Goal: Task Accomplishment & Management: Complete application form

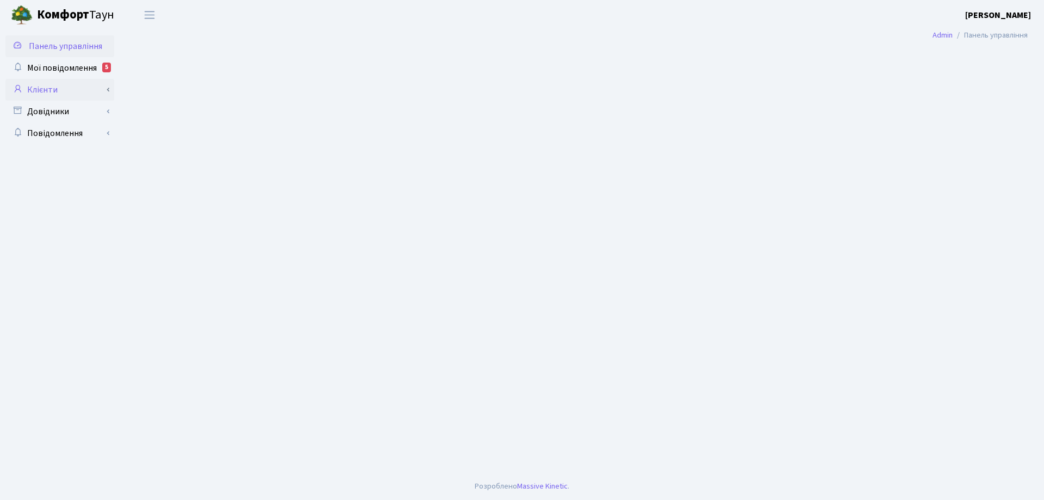
click at [50, 90] on link "Клієнти" at bounding box center [59, 90] width 109 height 22
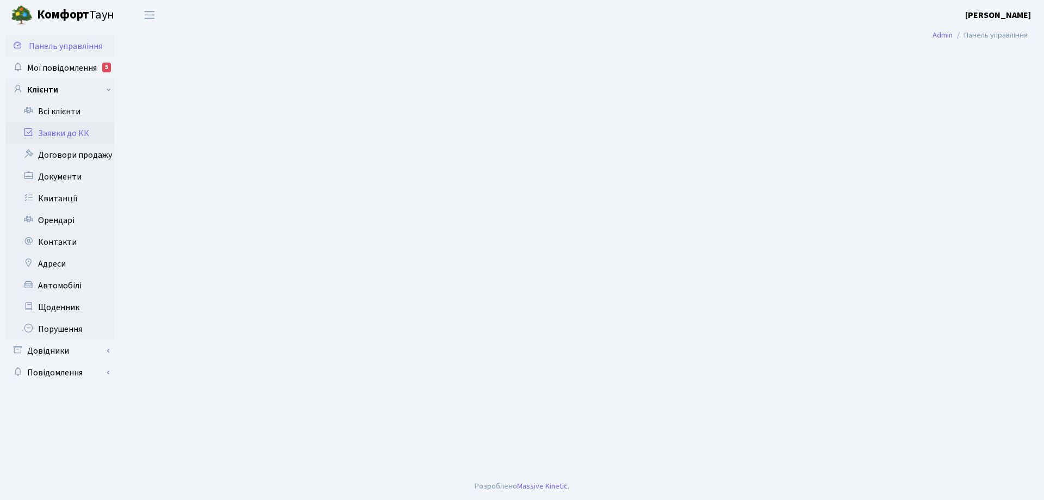
click at [73, 135] on link "Заявки до КК" at bounding box center [59, 133] width 109 height 22
click at [75, 134] on link "Заявки до КК" at bounding box center [59, 133] width 109 height 22
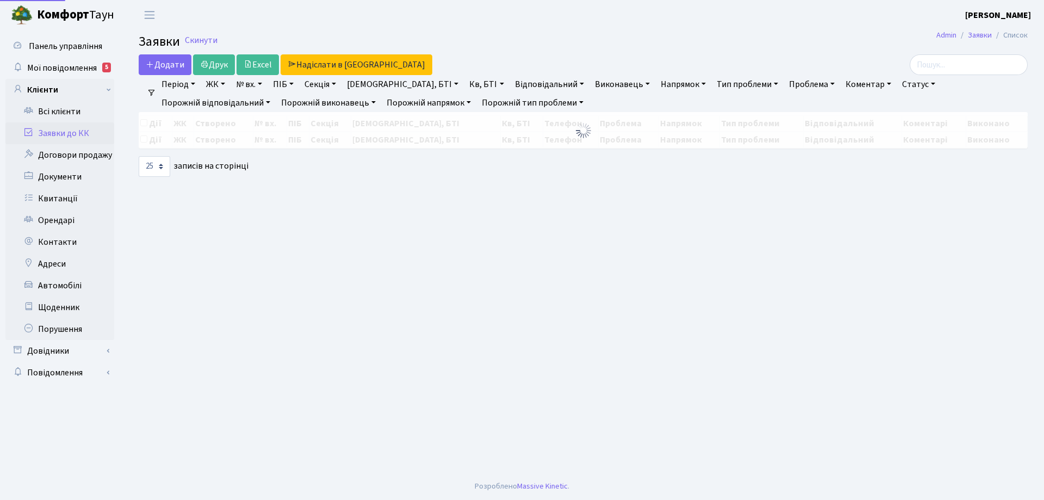
select select "25"
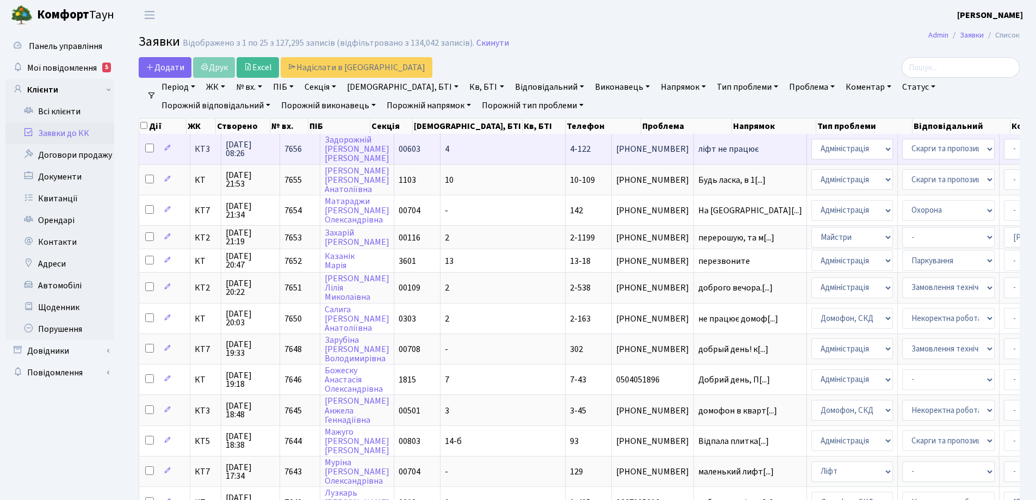
click at [698, 148] on span "ліфт не працює" at bounding box center [750, 149] width 104 height 9
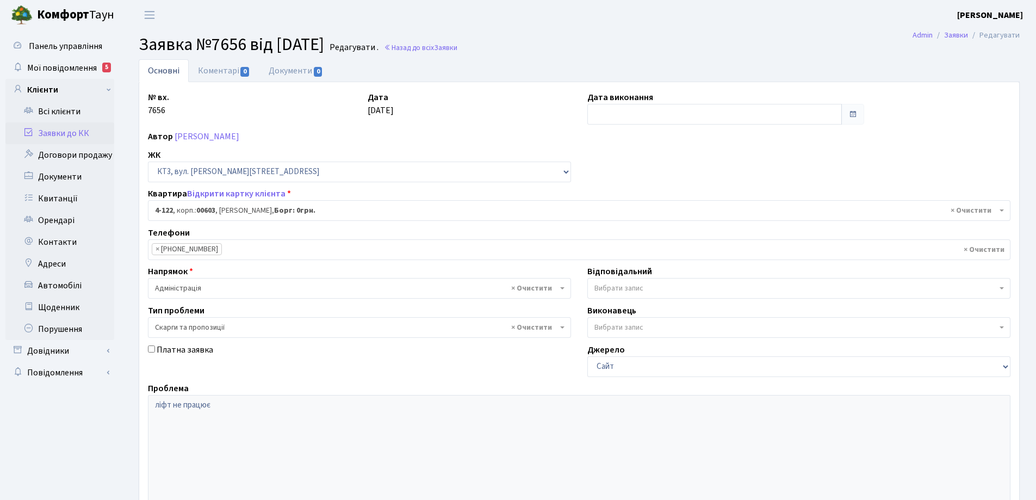
select select "16581"
select select "55"
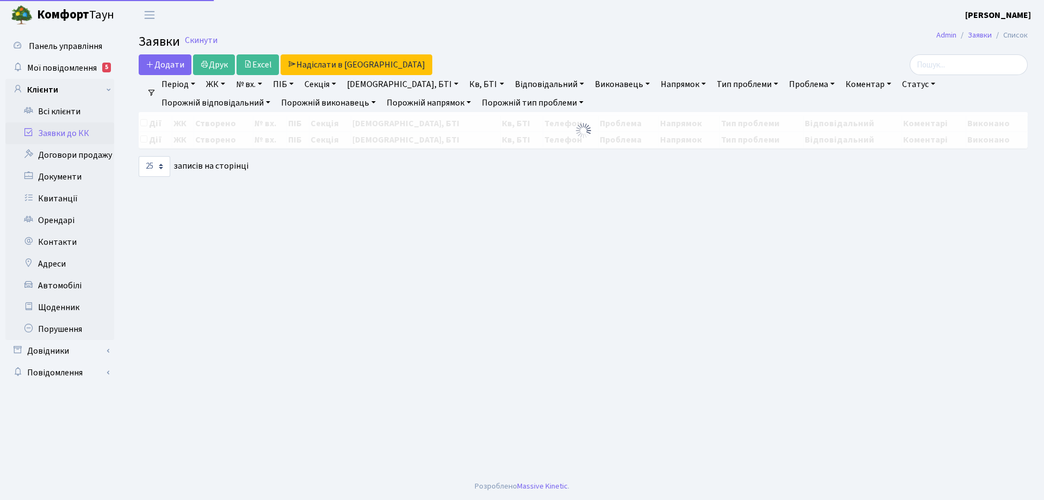
select select "25"
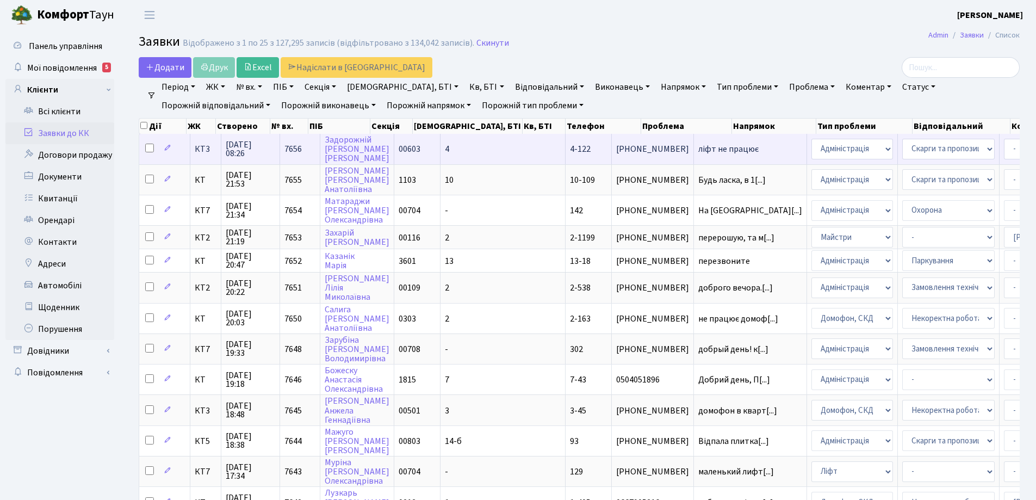
click at [698, 151] on span "ліфт не працює" at bounding box center [750, 149] width 104 height 9
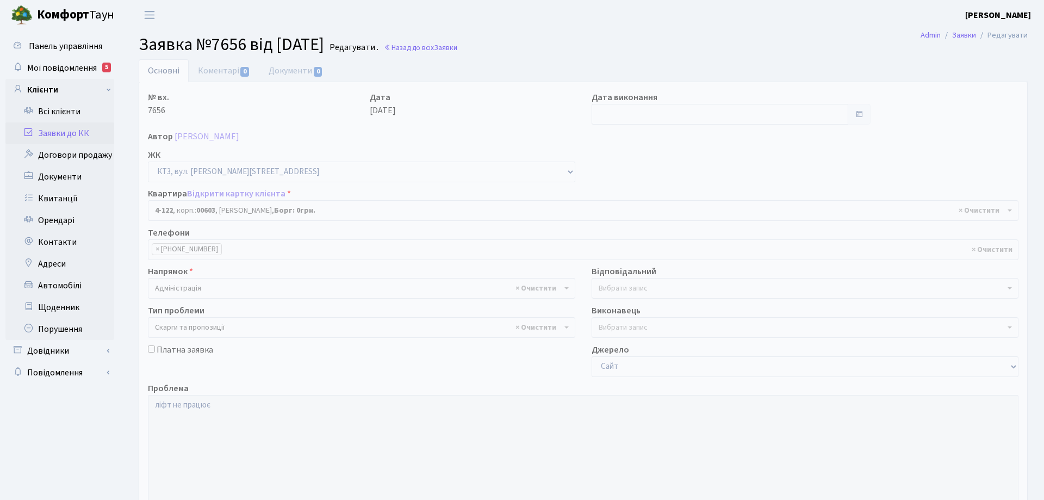
select select "16581"
select select "55"
click at [232, 69] on link "Коментарі 0" at bounding box center [224, 70] width 71 height 22
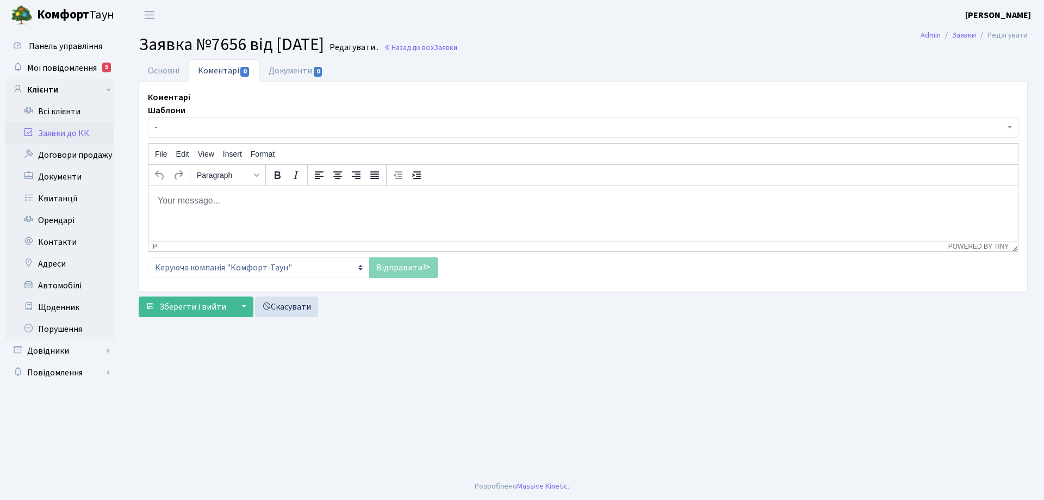
click at [241, 196] on p "Rich Text Area. Press ALT-0 for help." at bounding box center [583, 200] width 852 height 12
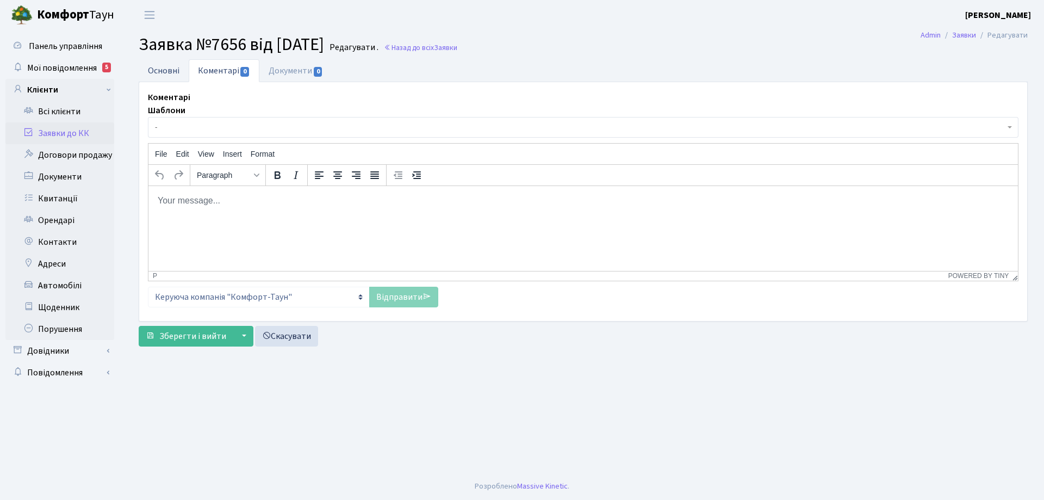
click at [171, 73] on link "Основні" at bounding box center [164, 70] width 50 height 22
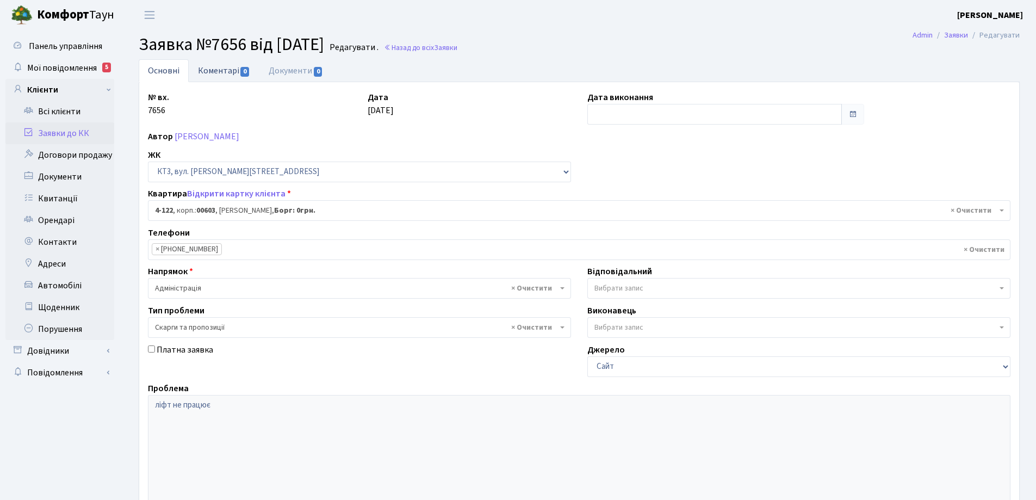
click at [224, 73] on link "Коментарі 0" at bounding box center [224, 70] width 71 height 22
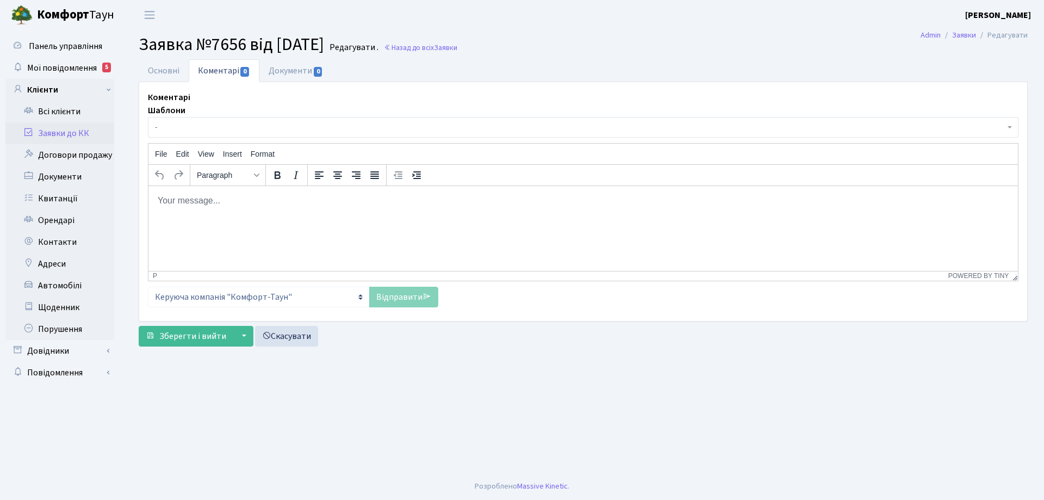
click at [177, 205] on body "Rich Text Area. Press ALT-0 for help." at bounding box center [583, 200] width 852 height 12
click at [175, 70] on link "Основні" at bounding box center [164, 70] width 50 height 22
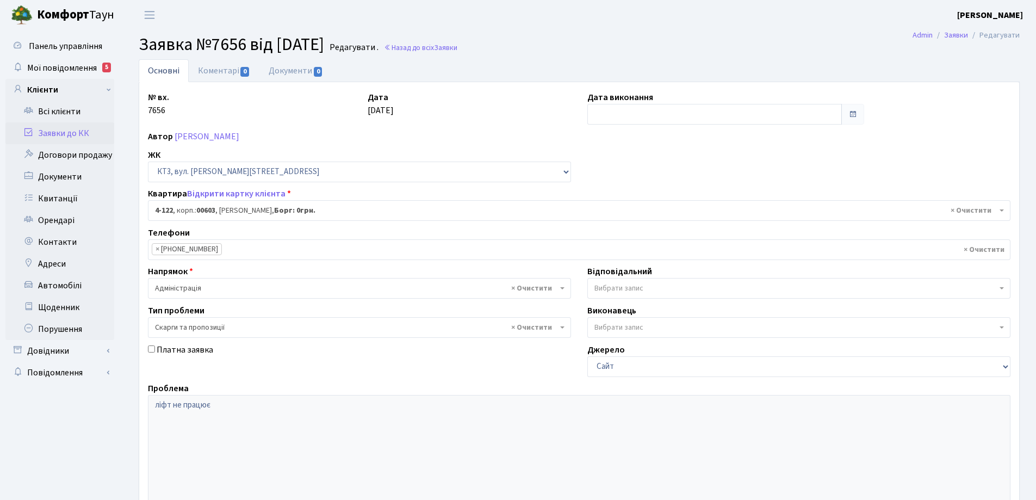
click at [175, 70] on link "Основні" at bounding box center [164, 70] width 50 height 23
click at [227, 73] on link "Коментарі 0" at bounding box center [224, 70] width 71 height 22
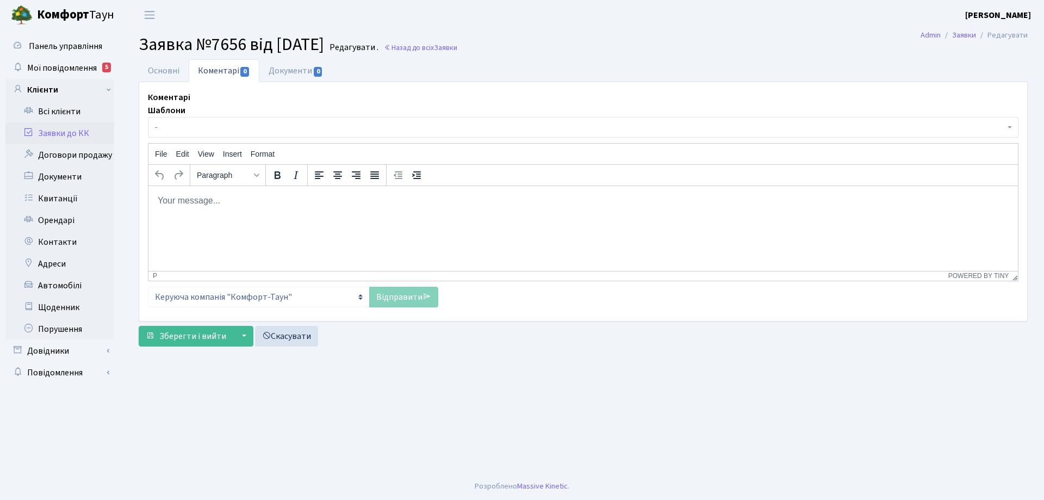
click at [263, 207] on html at bounding box center [583, 199] width 870 height 29
click at [303, 200] on p "Добрий ранок! Заявку передано до Майстерліфт" at bounding box center [583, 200] width 852 height 12
click at [360, 196] on p "Добрий ранок! Заявку передано до "Майстерліфт" at bounding box center [583, 200] width 852 height 12
click at [386, 297] on link "Відправити" at bounding box center [403, 297] width 69 height 21
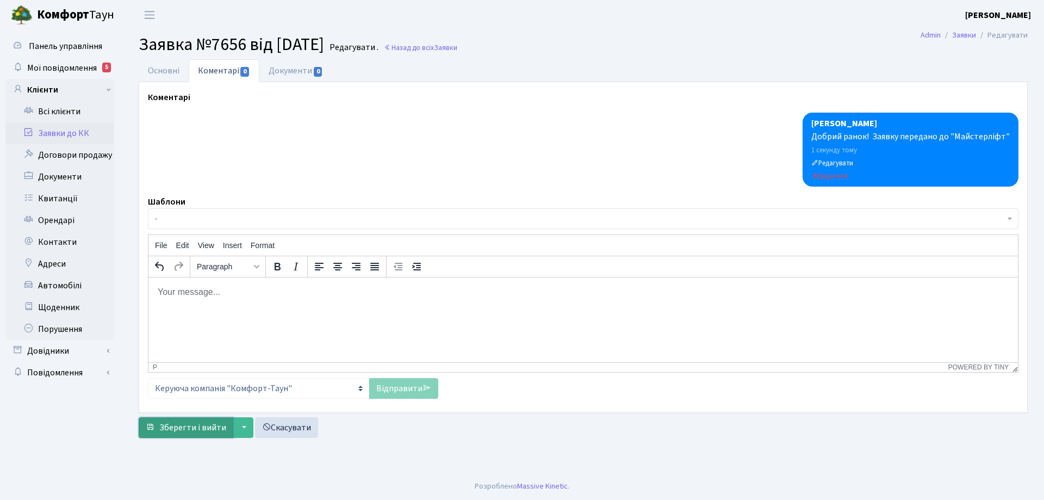
click at [209, 429] on span "Зберегти і вийти" at bounding box center [192, 427] width 67 height 12
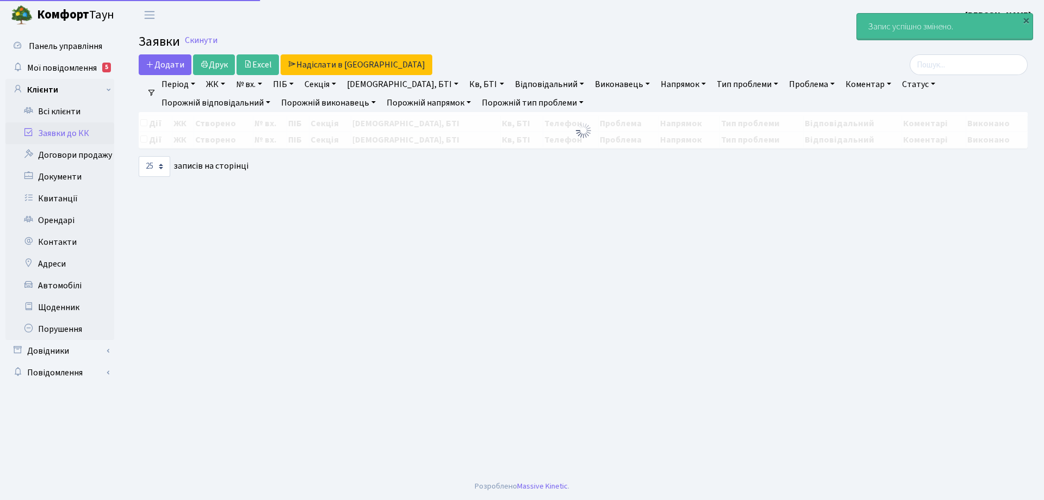
select select "25"
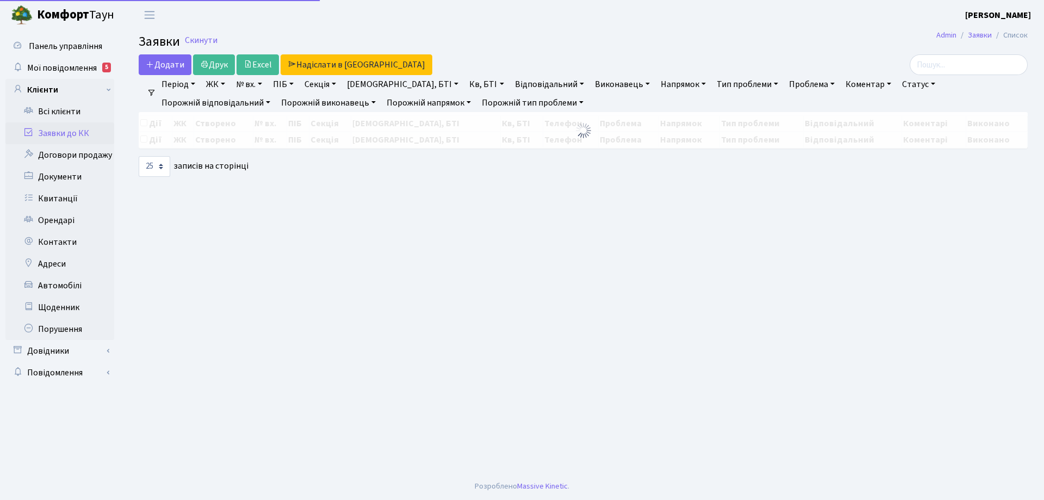
select select "25"
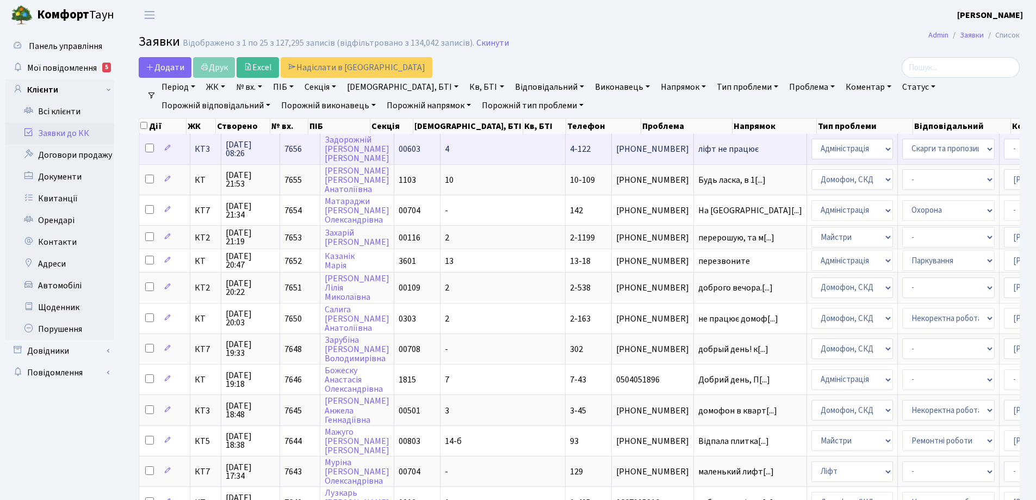
click at [698, 152] on span "ліфт не працює" at bounding box center [750, 149] width 104 height 9
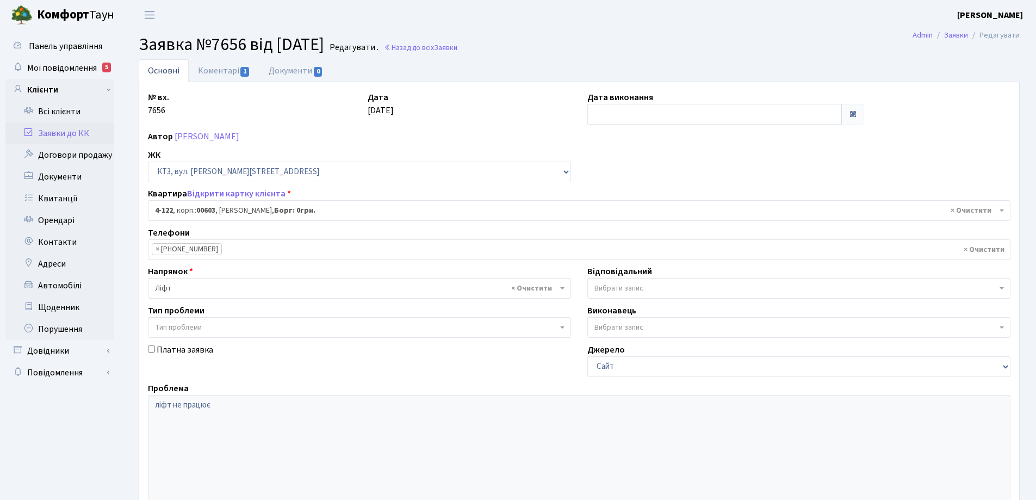
select select "16581"
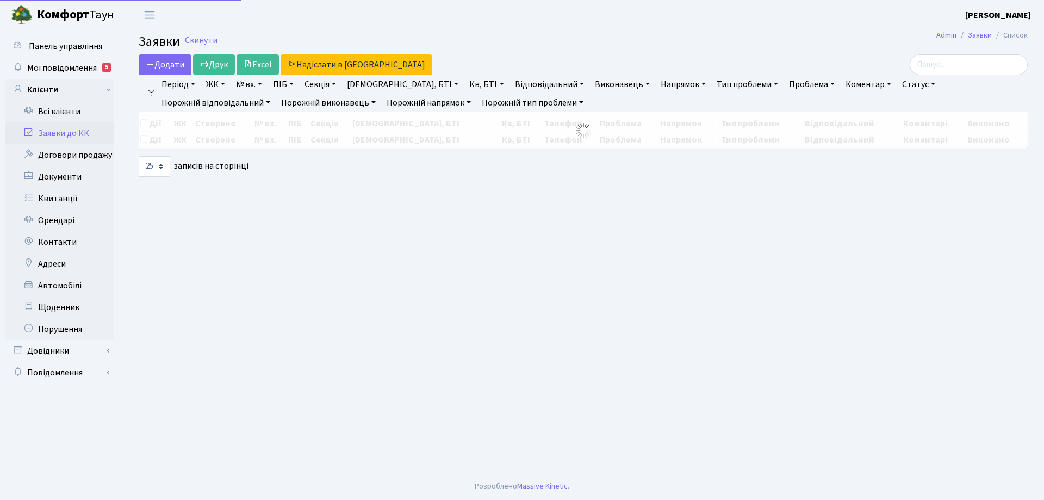
select select "25"
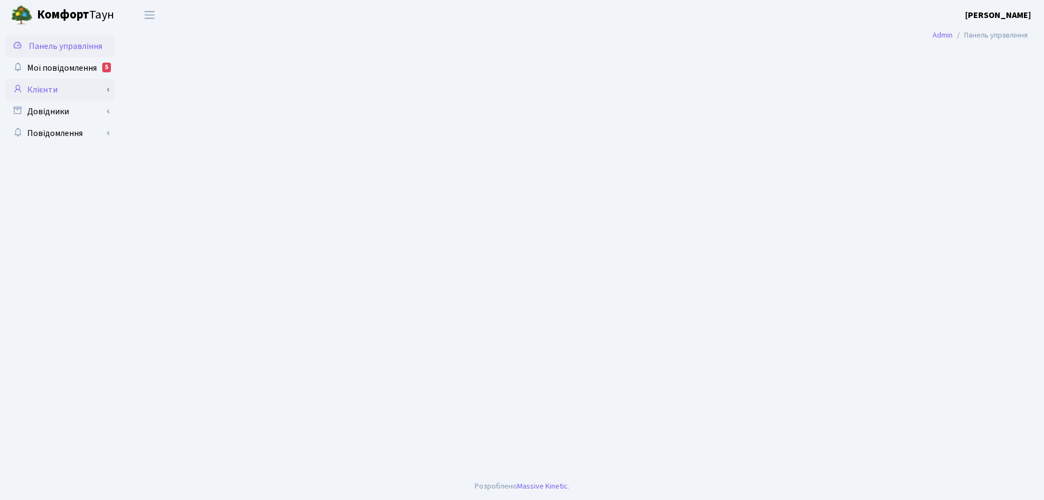
click at [48, 91] on link "Клієнти" at bounding box center [59, 90] width 109 height 22
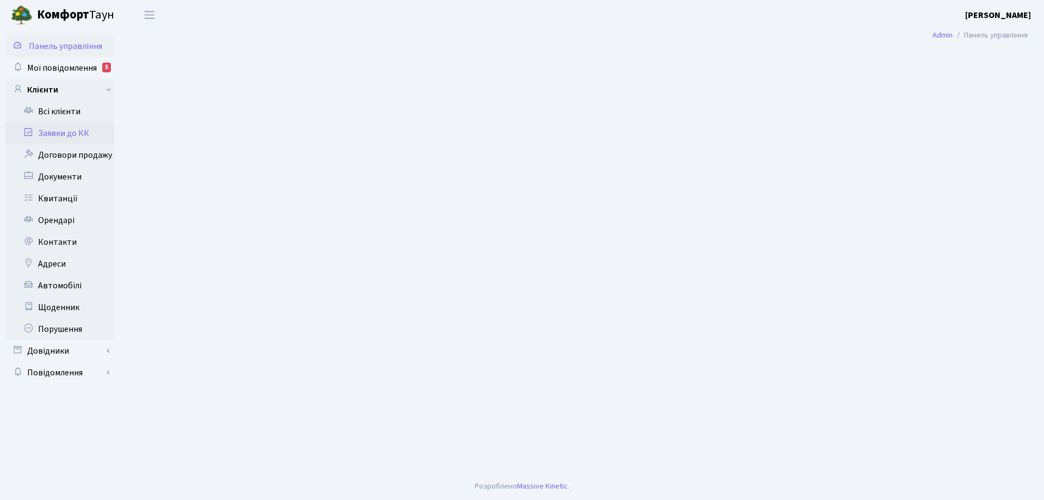
click at [58, 133] on link "Заявки до КК" at bounding box center [59, 133] width 109 height 22
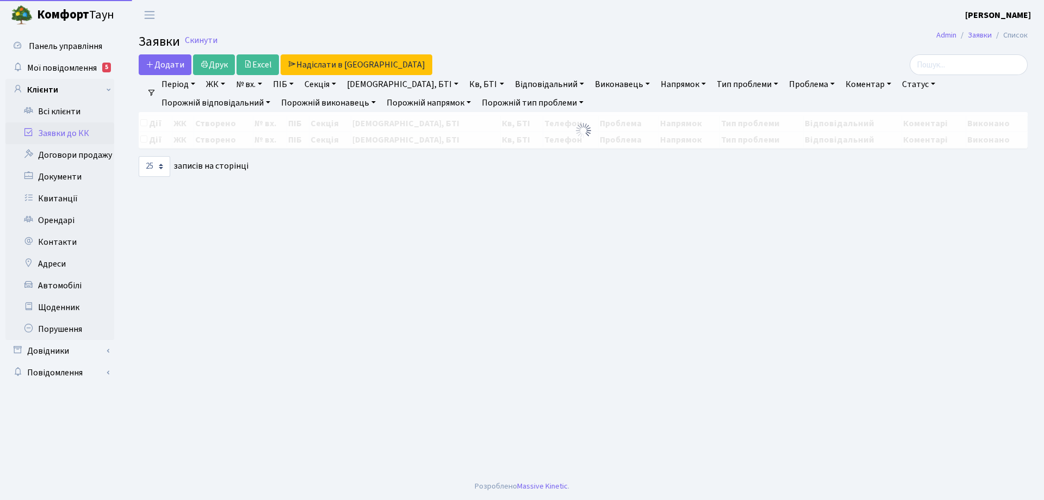
select select "25"
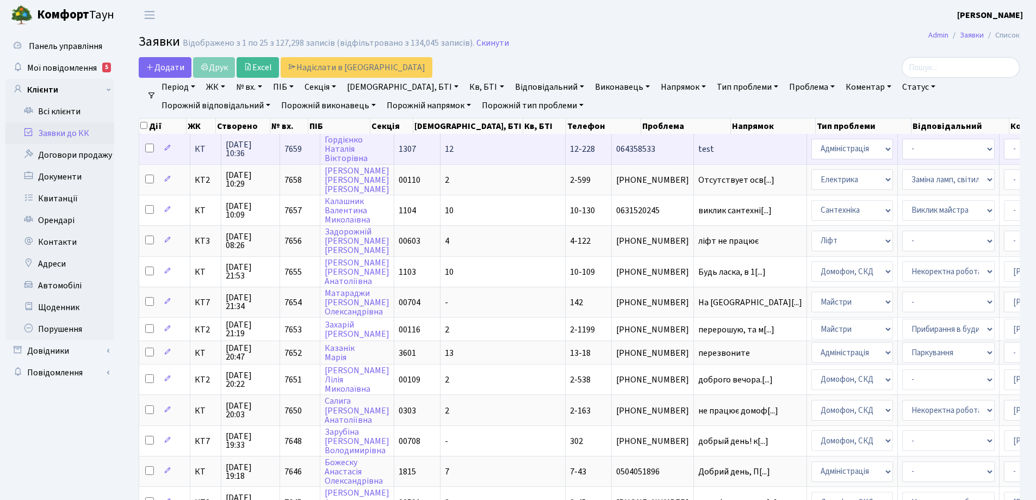
click at [698, 148] on span "test" at bounding box center [750, 149] width 104 height 9
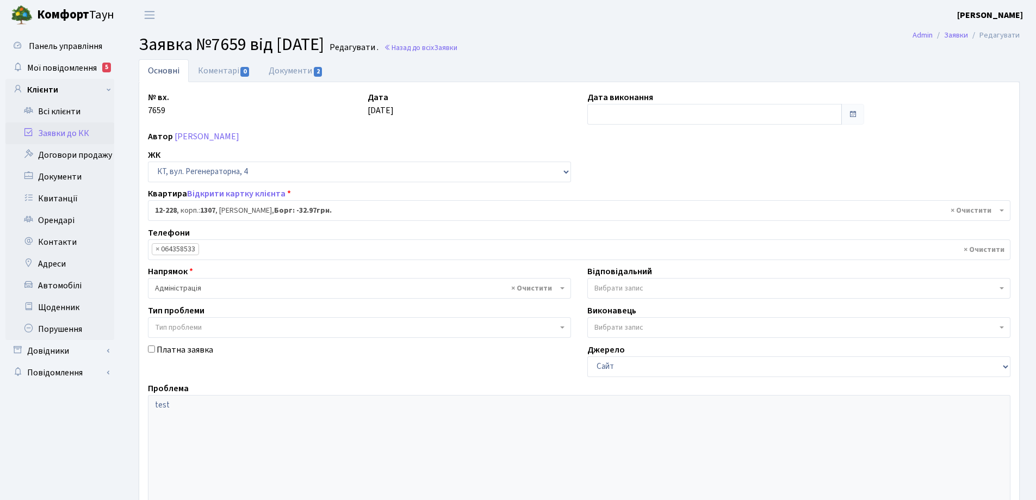
select select "7335"
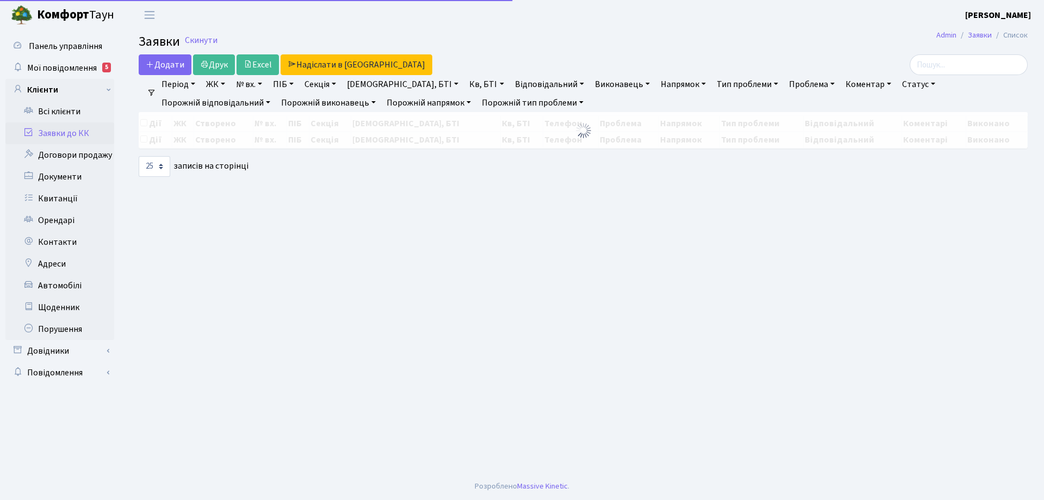
select select "25"
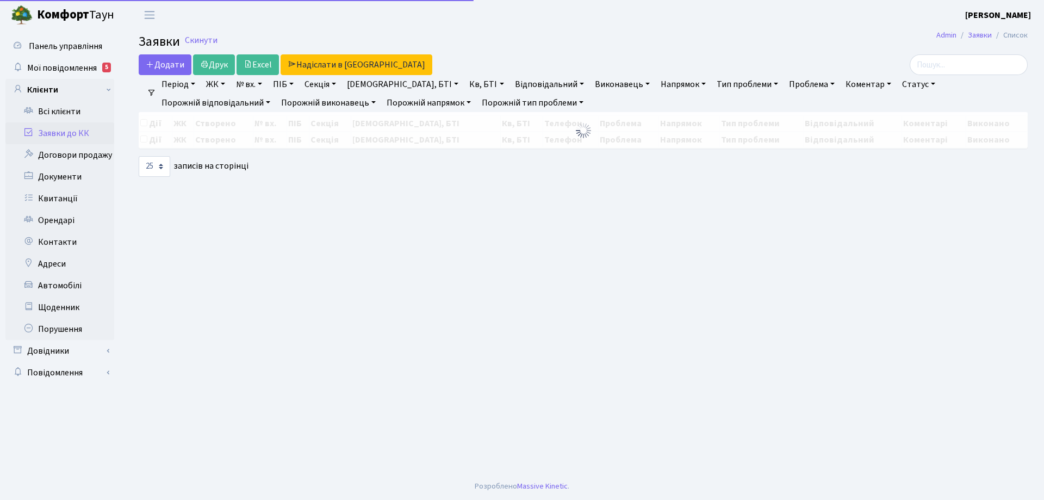
select select "25"
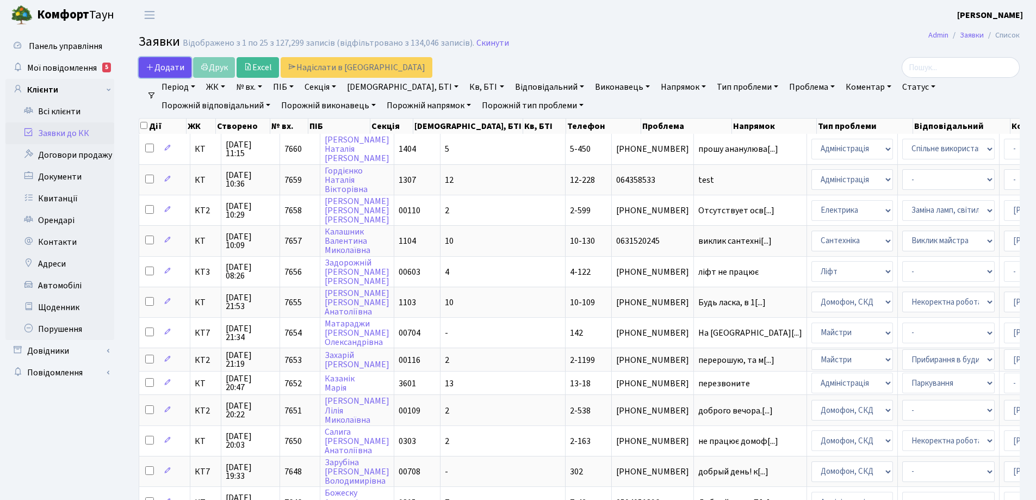
click at [172, 76] on link "Додати" at bounding box center [165, 67] width 53 height 21
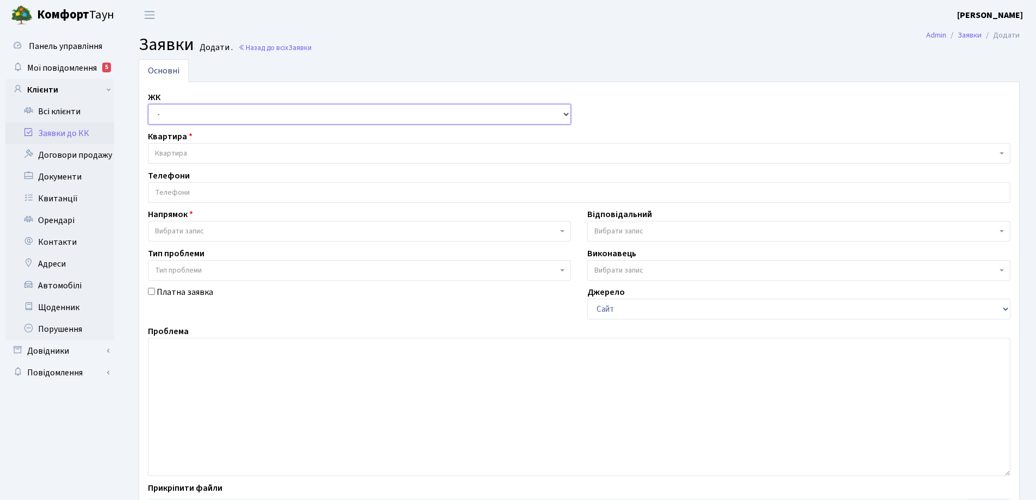
click at [191, 108] on select "- КТ, вул. Регенераторна, 4 КТ2, просп. [STREET_ADDRESS] [STREET_ADDRESS] [PERS…" at bounding box center [359, 114] width 423 height 21
select select "271"
click at [148, 104] on select "- КТ, вул. Регенераторна, 4 КТ2, просп. [STREET_ADDRESS] [STREET_ADDRESS] [PERS…" at bounding box center [359, 114] width 423 height 21
select select
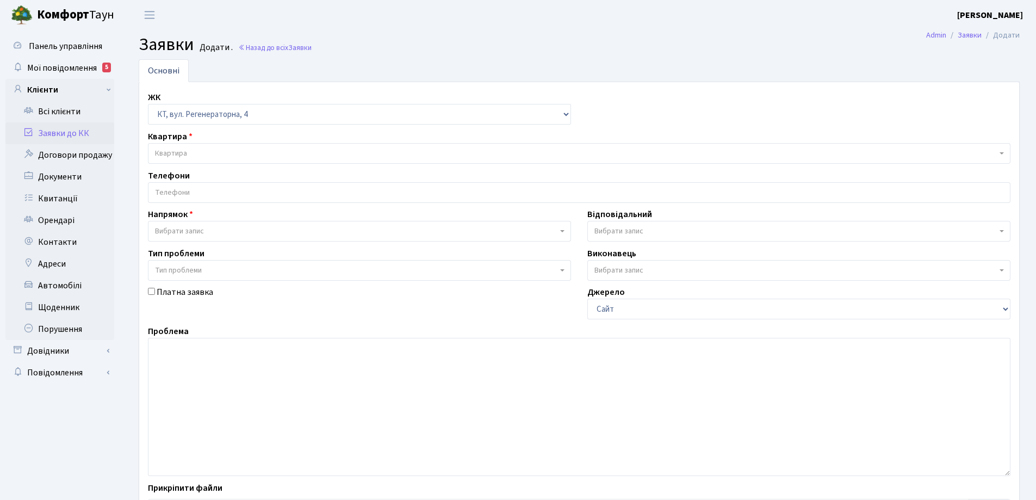
click at [196, 153] on span "Квартира" at bounding box center [576, 153] width 842 height 11
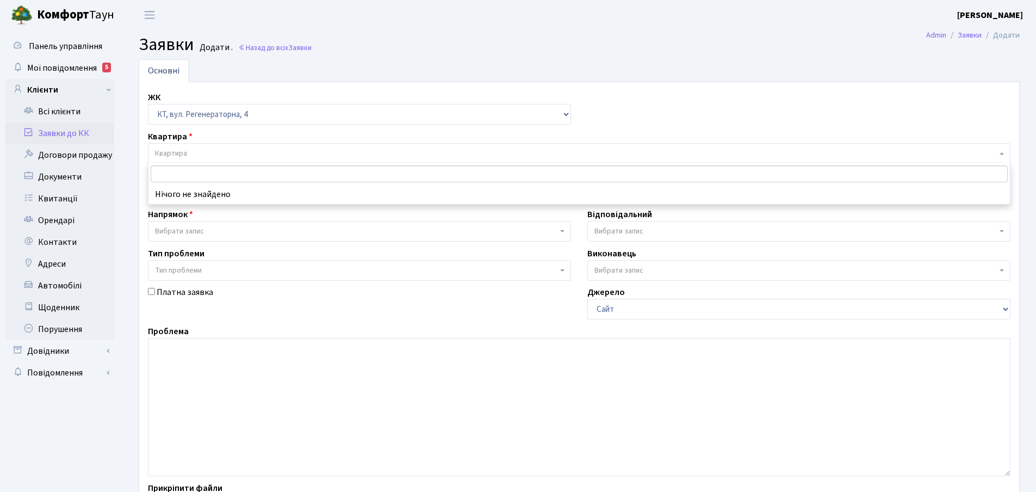
click at [197, 175] on input "search" at bounding box center [579, 173] width 857 height 17
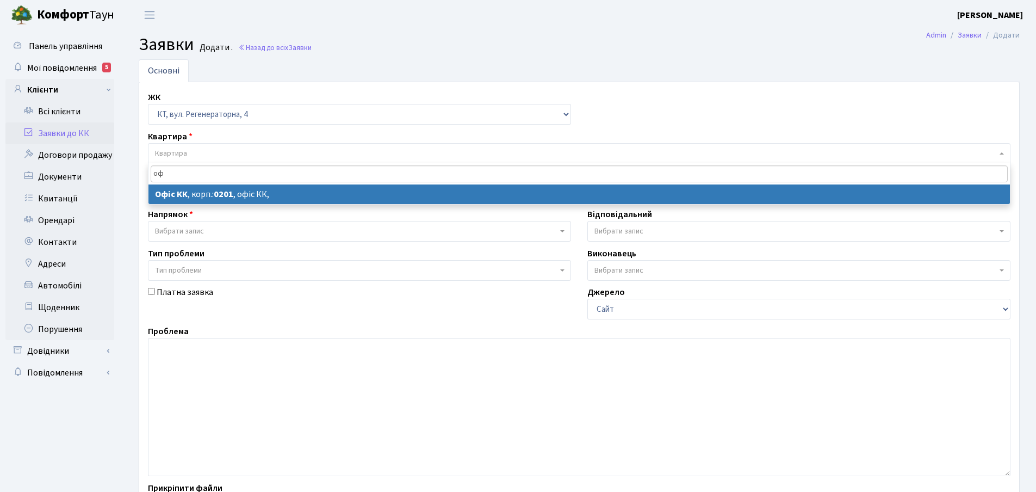
type input "оф"
select select
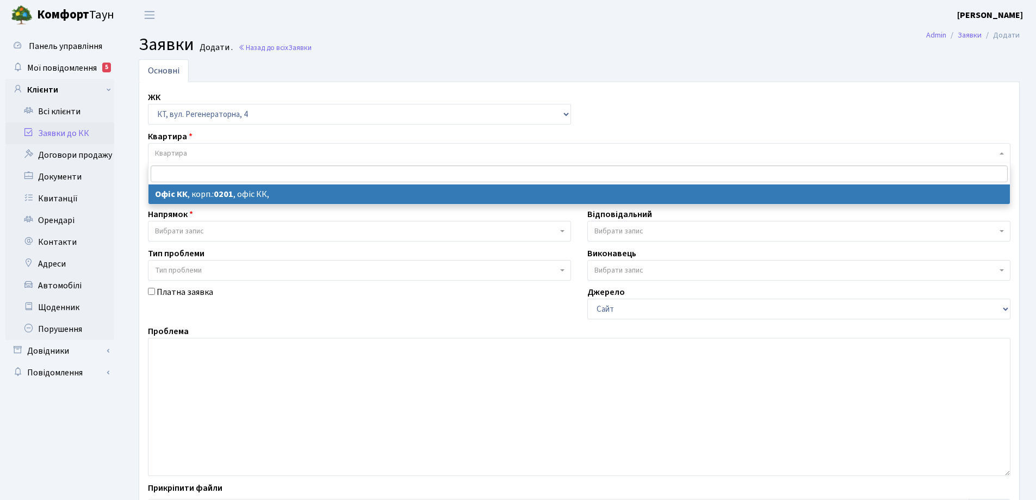
select select "4"
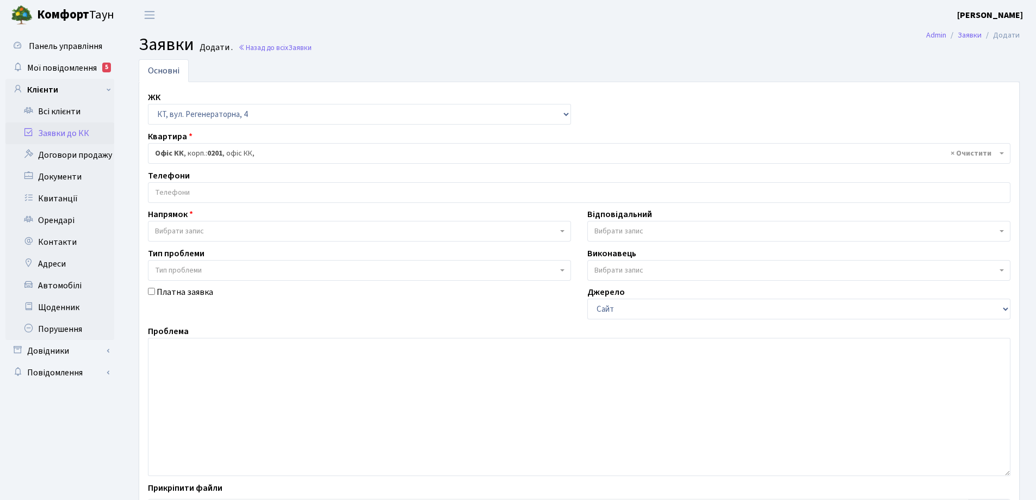
click at [199, 231] on span "Вибрати запис" at bounding box center [179, 231] width 49 height 11
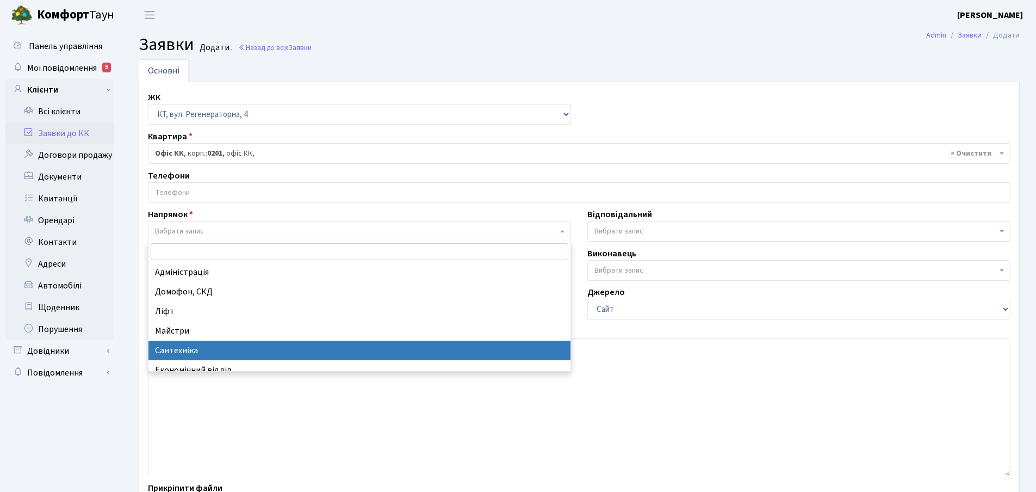
select select "2"
select select
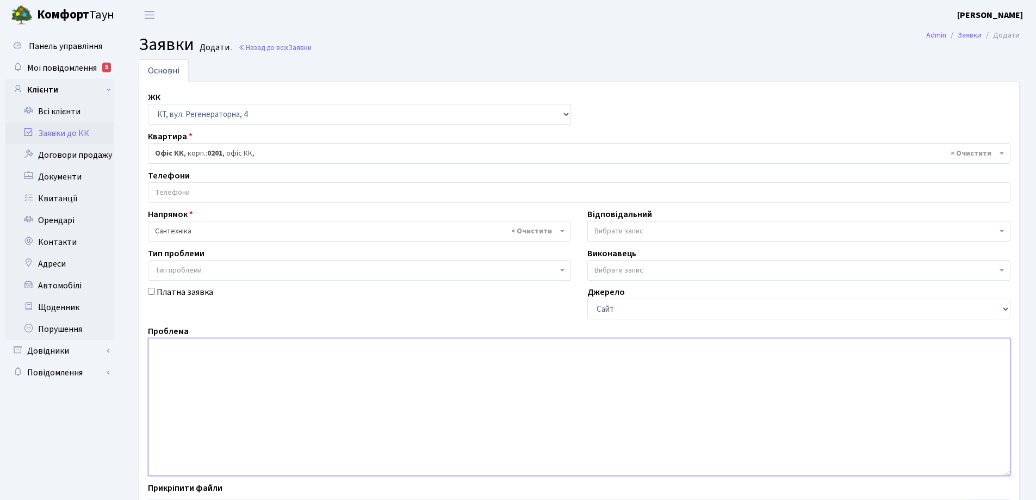
click at [164, 358] on textarea at bounding box center [579, 407] width 863 height 138
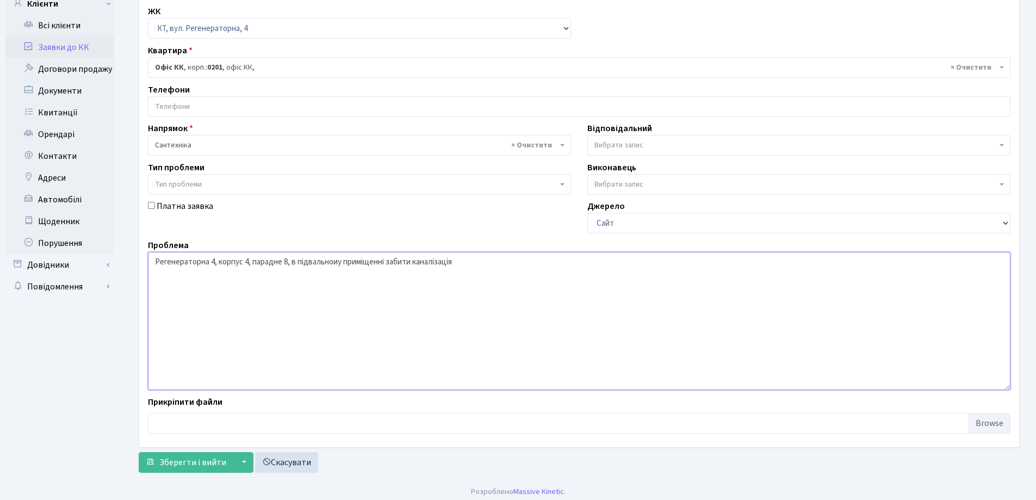
scroll to position [91, 0]
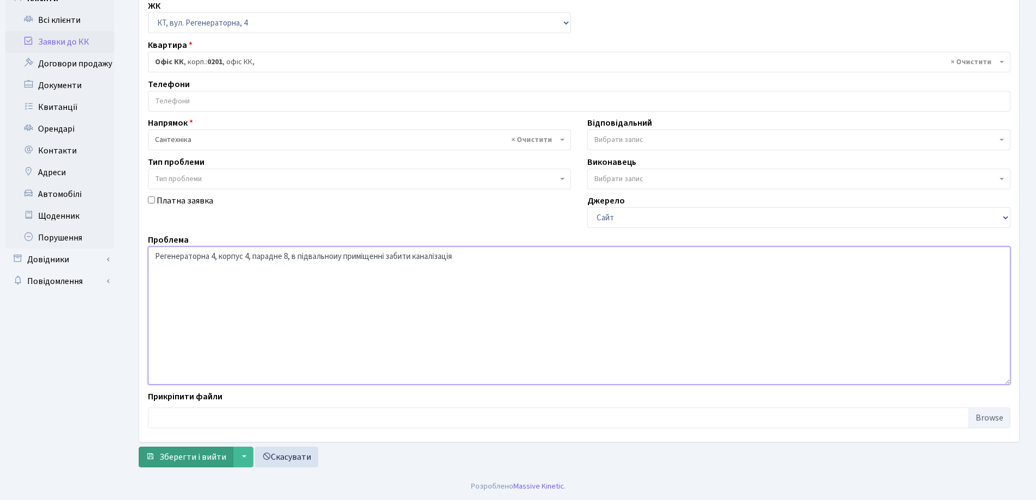
type textarea "Регенераторна 4, корпус 4, парадне 8, в підвальноиу приміщенні забити каналізац…"
click at [195, 457] on span "Зберегти і вийти" at bounding box center [192, 457] width 67 height 12
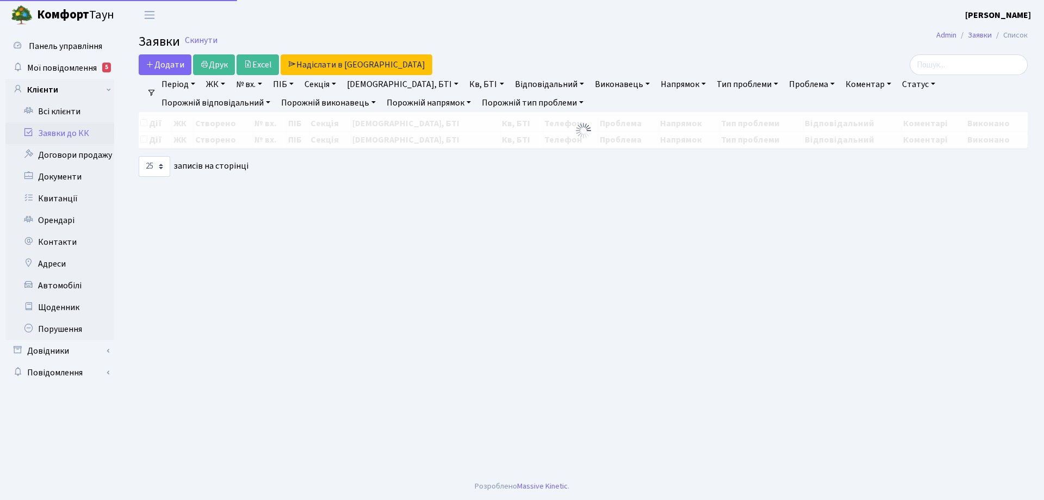
select select "25"
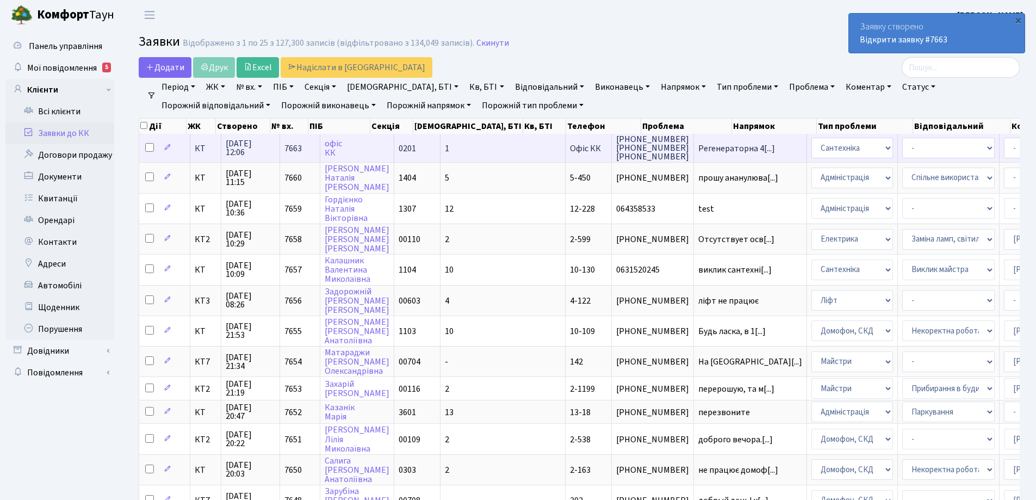
click at [447, 147] on td "1" at bounding box center [503, 148] width 125 height 28
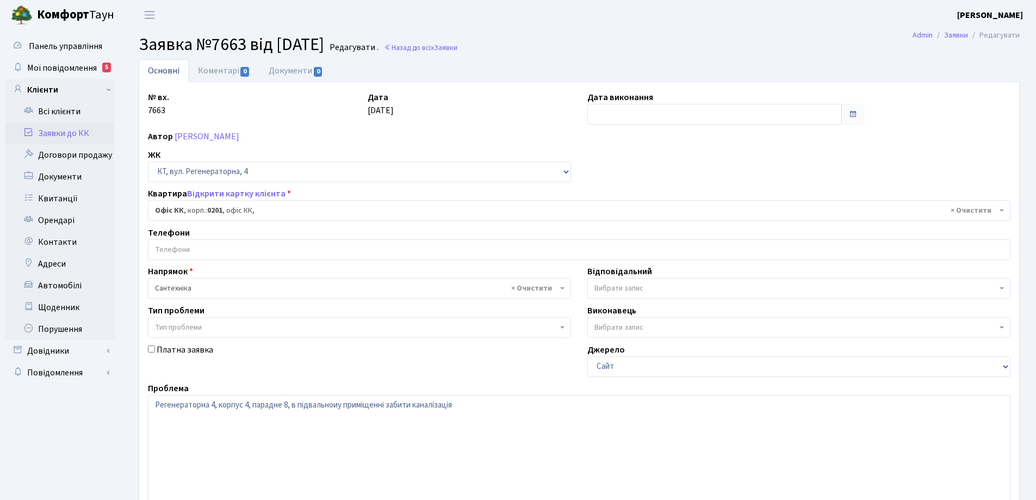
select select "4"
click at [439, 406] on textarea "Регенераторна 4, корпус 4, парадне 8, в підвальноиу приміщенні забити каналізац…" at bounding box center [579, 464] width 863 height 138
drag, startPoint x: 439, startPoint y: 406, endPoint x: 411, endPoint y: 408, distance: 28.4
click at [411, 408] on textarea "Регенераторна 4, корпус 4, парадне 8, в підвальноиу приміщенні забити каналізац…" at bounding box center [579, 464] width 863 height 138
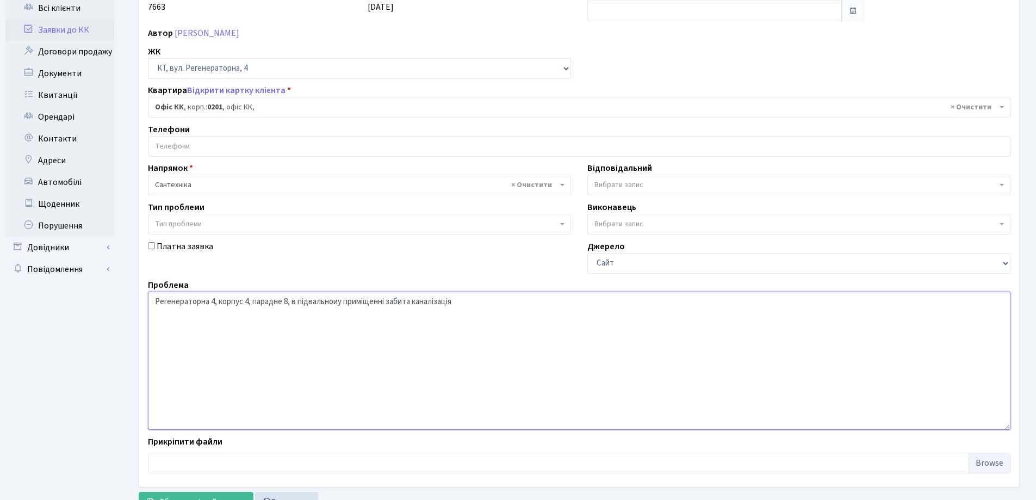
scroll to position [148, 0]
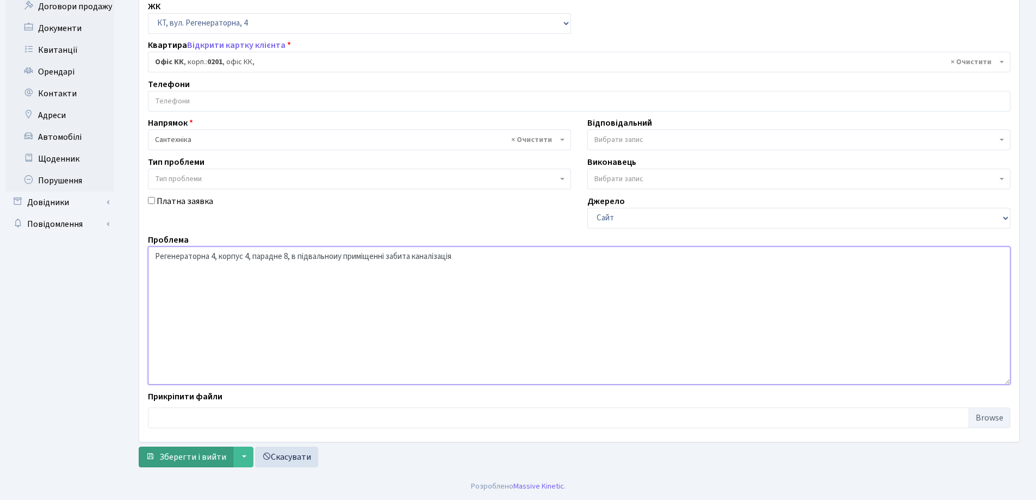
type textarea "Регенераторна 4, корпус 4, парадне 8, в підвальноиу приміщенні забита каналізац…"
click at [170, 458] on span "Зберегти і вийти" at bounding box center [192, 457] width 67 height 12
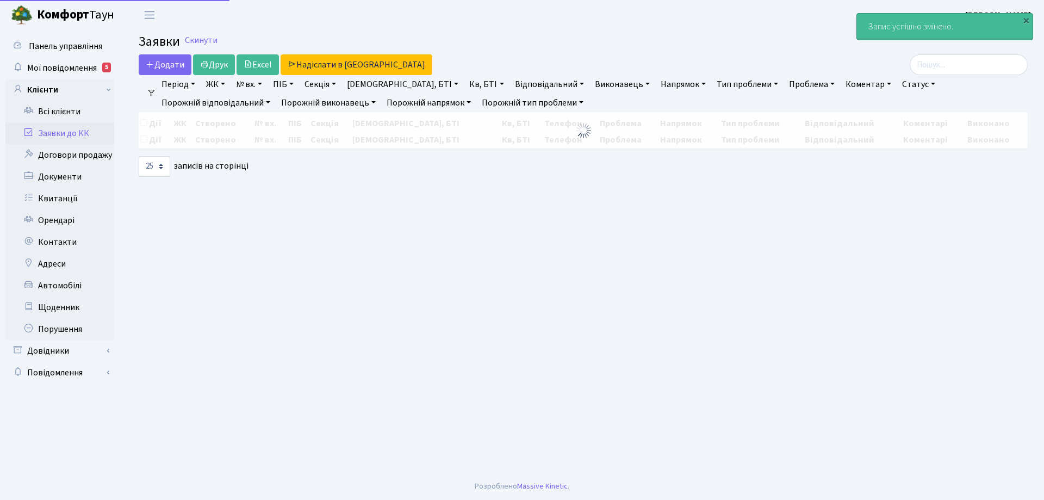
select select "25"
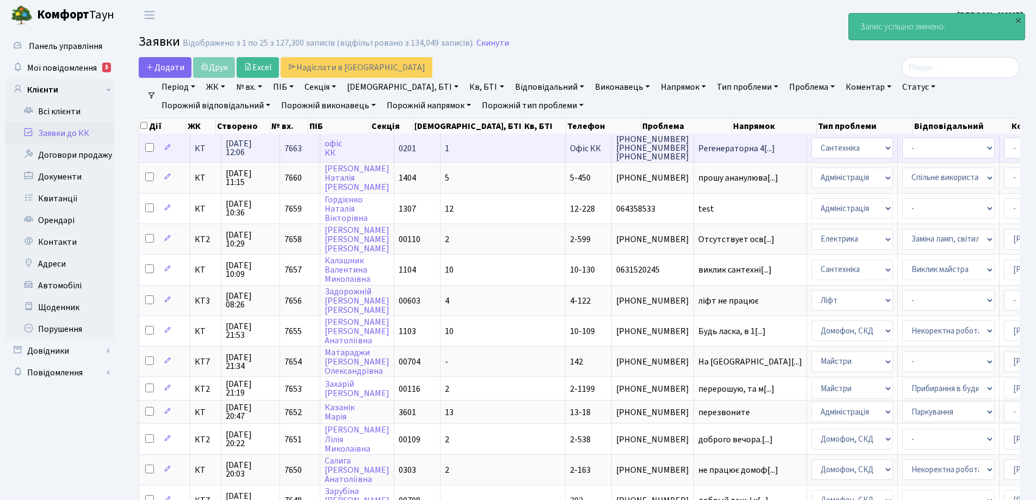
click at [570, 150] on span "Офіс КК" at bounding box center [585, 148] width 31 height 12
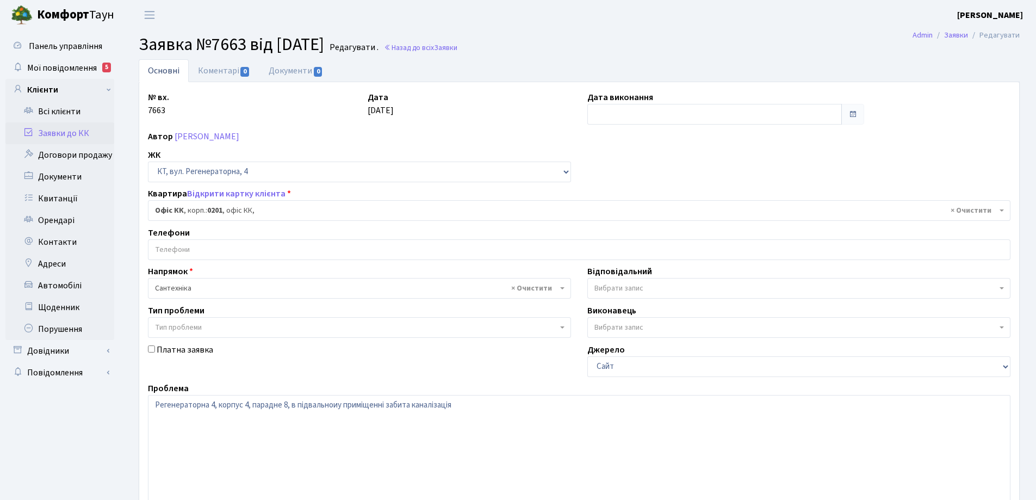
select select "4"
click at [339, 405] on textarea "Регенераторна 4, корпус 4, парадне 8, в підвальноиу приміщенні забита каналізац…" at bounding box center [579, 464] width 863 height 138
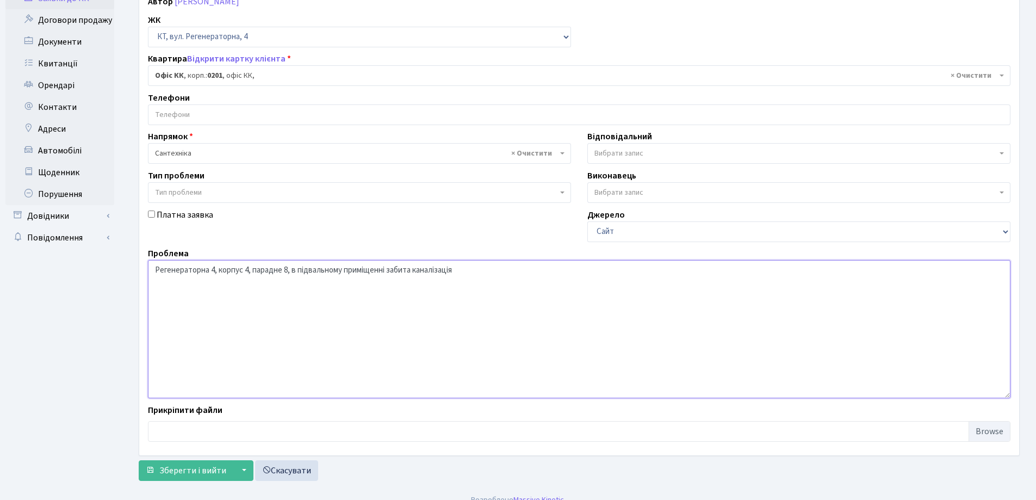
scroll to position [148, 0]
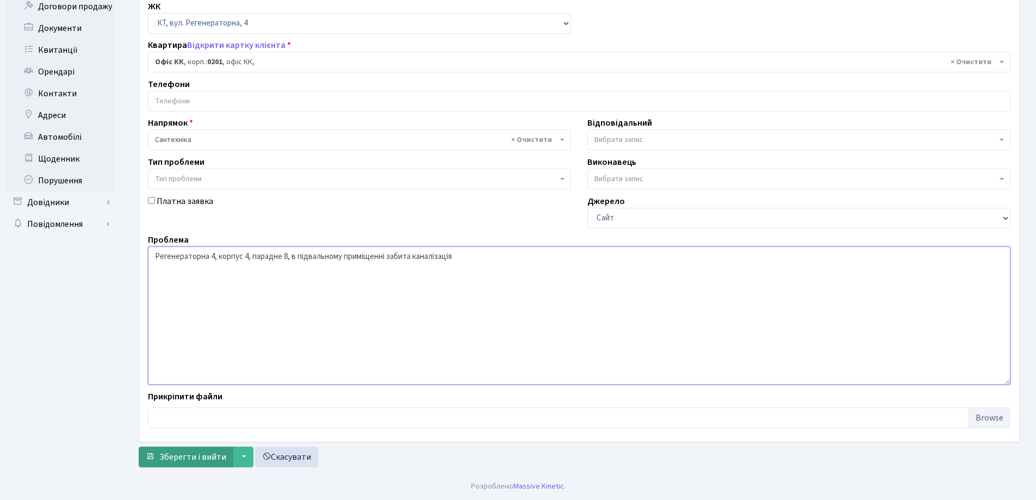
type textarea "Регенераторна 4, корпус 4, парадне 8, в підвальному приміщенні забита каналізац…"
click at [204, 449] on button "Зберегти і вийти" at bounding box center [186, 457] width 95 height 21
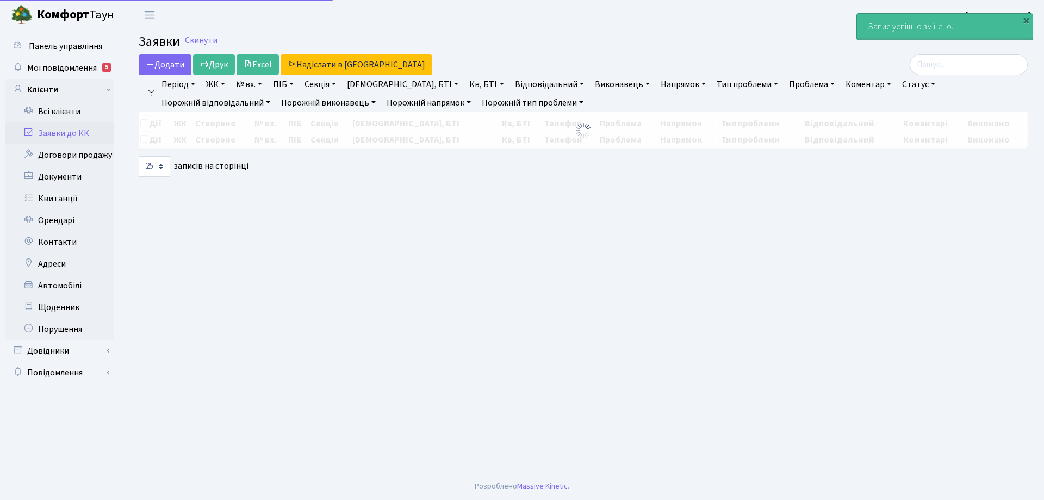
select select "25"
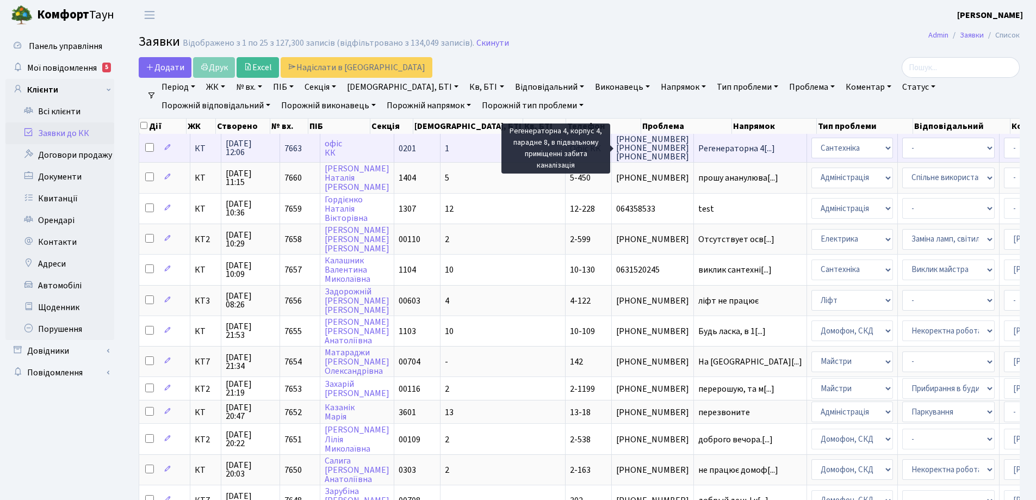
click at [698, 148] on span "Регенераторна 4[...]" at bounding box center [736, 148] width 77 height 12
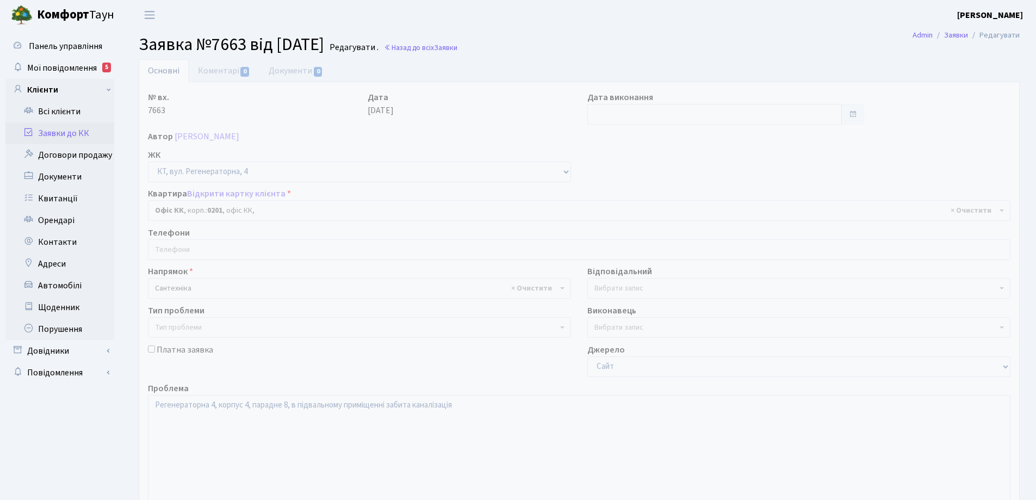
select select "4"
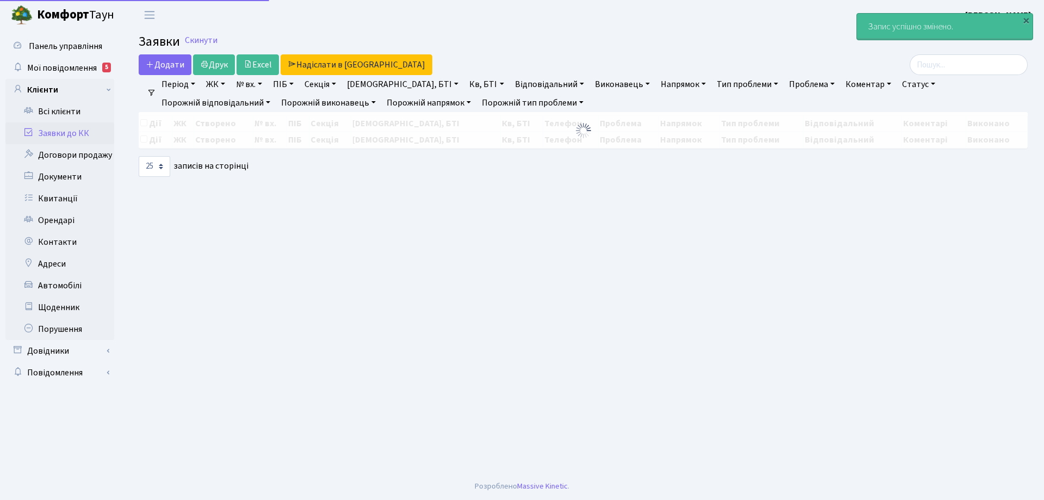
select select "25"
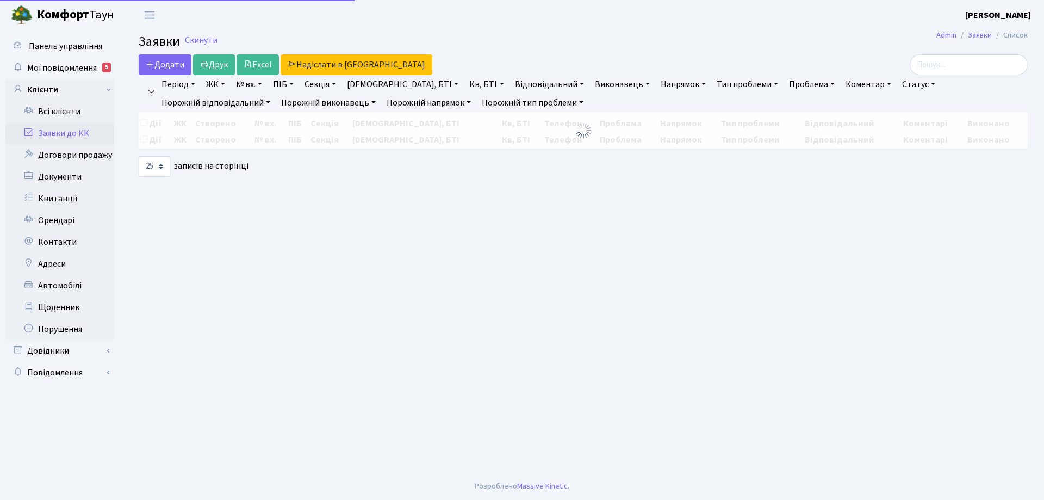
select select "25"
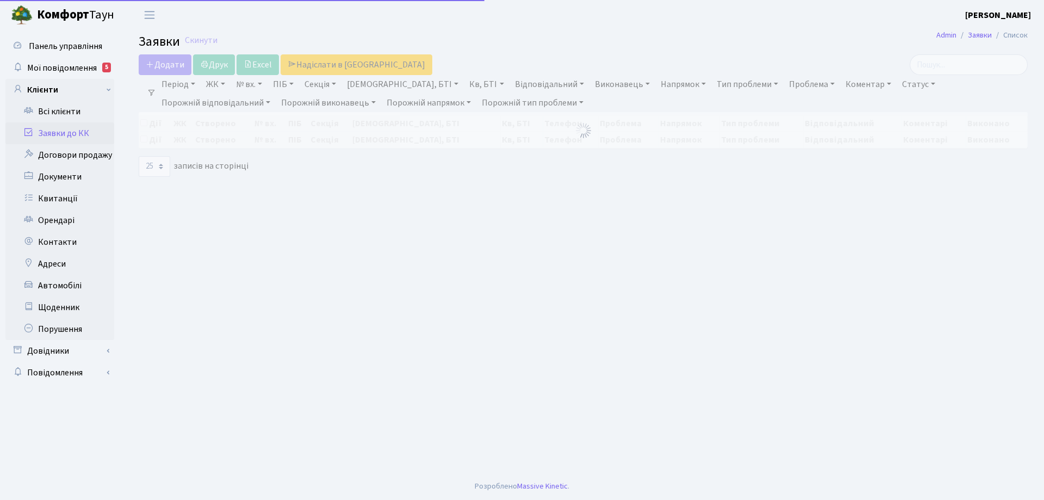
select select "25"
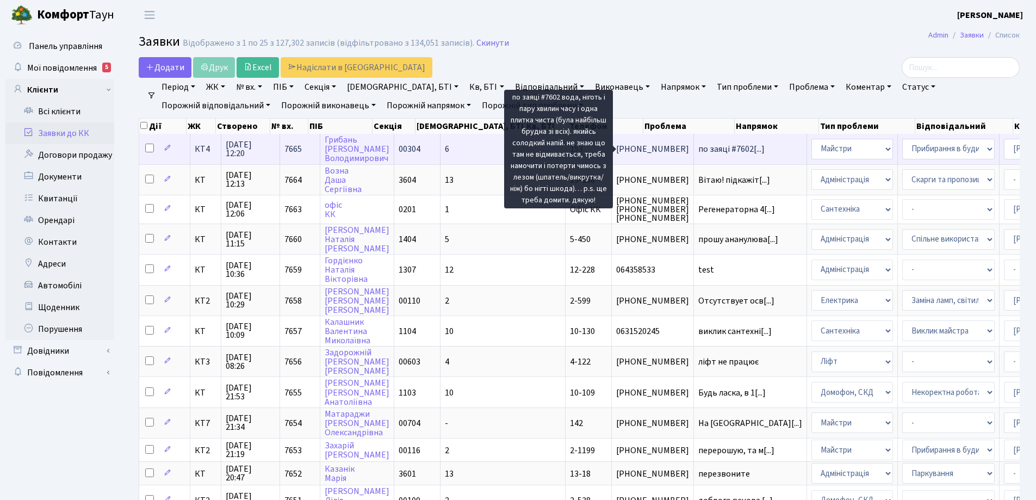
click at [698, 150] on span "по заяці #7602[...]" at bounding box center [731, 149] width 66 height 12
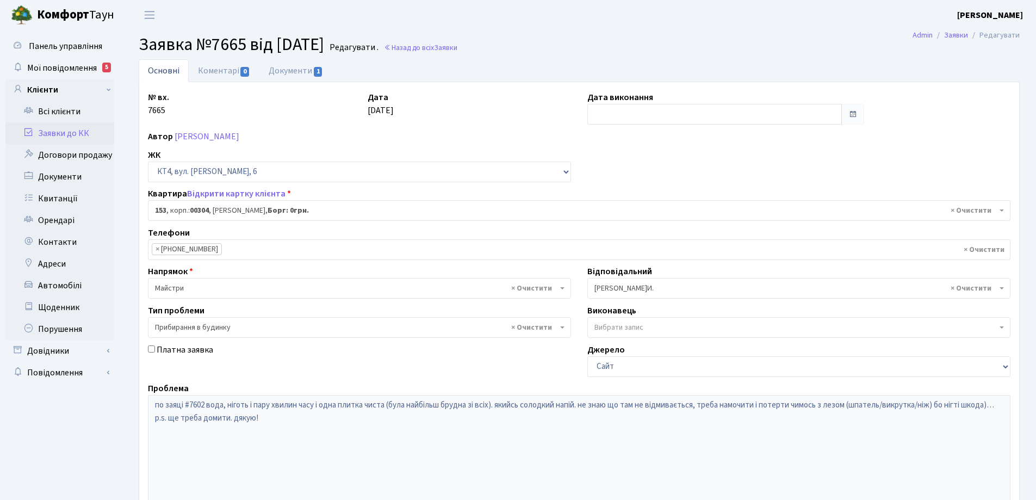
select select "16876"
select select "58"
click at [177, 72] on link "Основні" at bounding box center [164, 70] width 50 height 23
click at [307, 73] on link "Документи 1" at bounding box center [295, 70] width 73 height 22
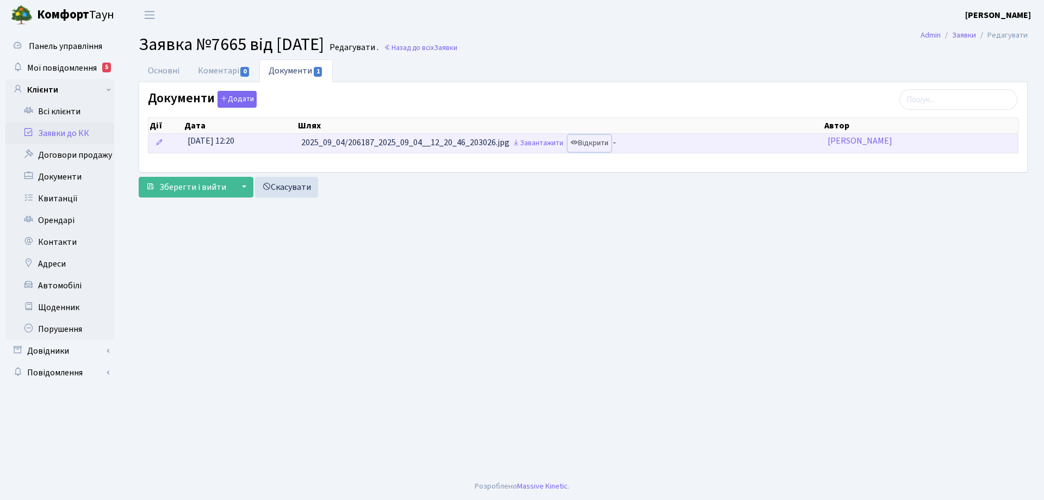
click at [599, 144] on link "Відкрити" at bounding box center [590, 143] width 44 height 17
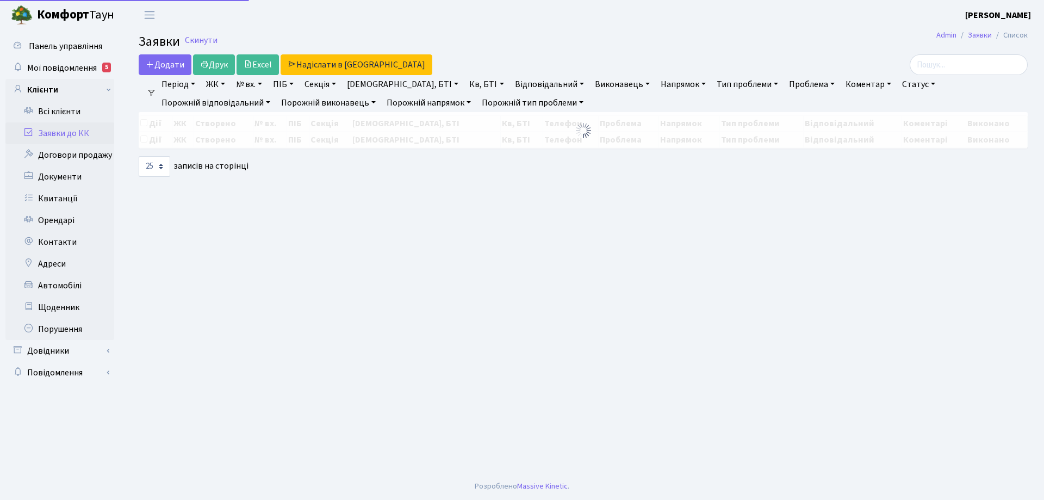
select select "25"
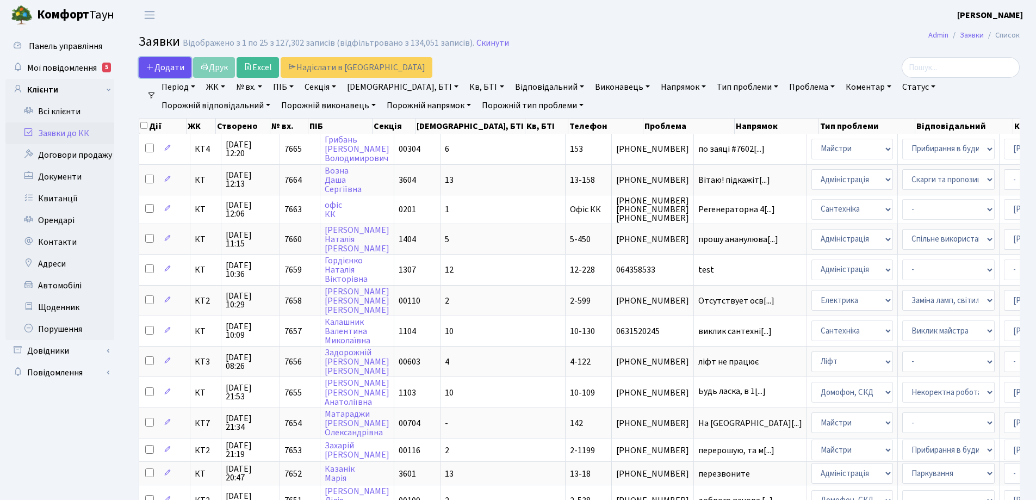
click at [177, 68] on span "Додати" at bounding box center [165, 67] width 39 height 12
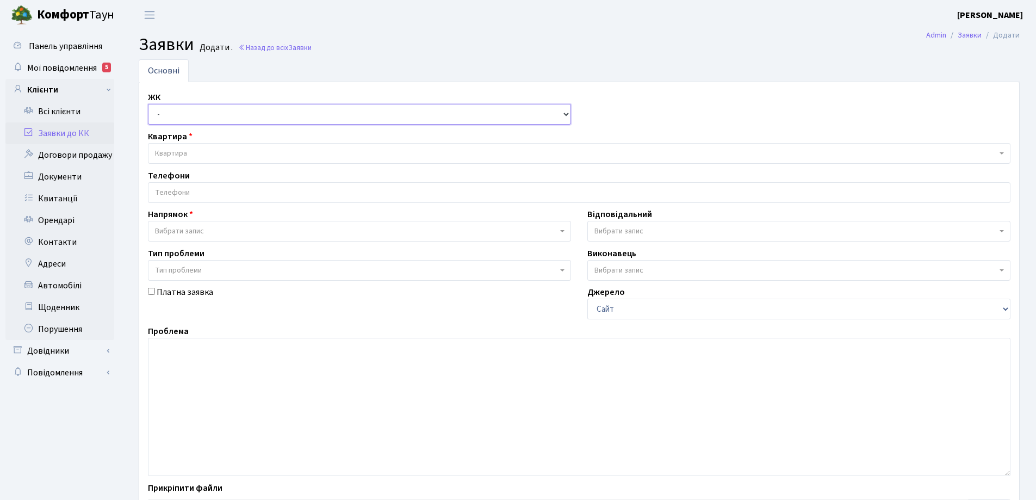
drag, startPoint x: 569, startPoint y: 111, endPoint x: 564, endPoint y: 113, distance: 5.7
click at [566, 112] on select "- КТ, вул. Регенераторна, 4 КТ2, просп. [STREET_ADDRESS] [STREET_ADDRESS] [PERS…" at bounding box center [359, 114] width 423 height 21
select select "271"
click at [148, 104] on select "- КТ, вул. Регенераторна, 4 КТ2, просп. [STREET_ADDRESS] [STREET_ADDRESS] [PERS…" at bounding box center [359, 114] width 423 height 21
select select
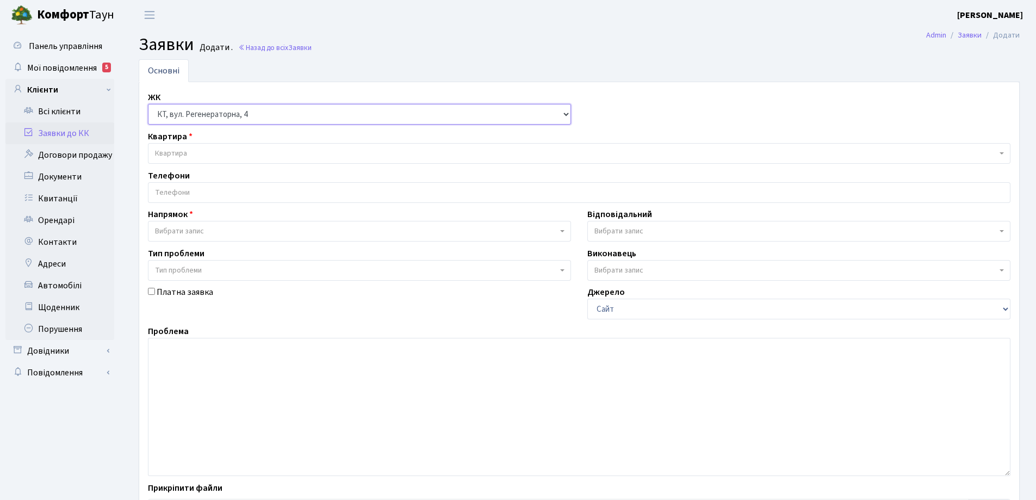
select select
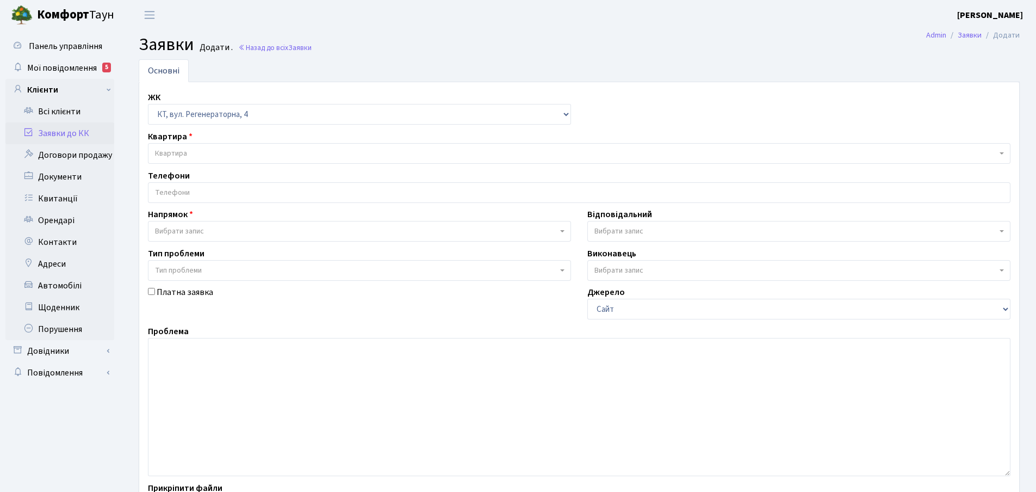
click at [191, 152] on span "Квартира" at bounding box center [576, 153] width 842 height 11
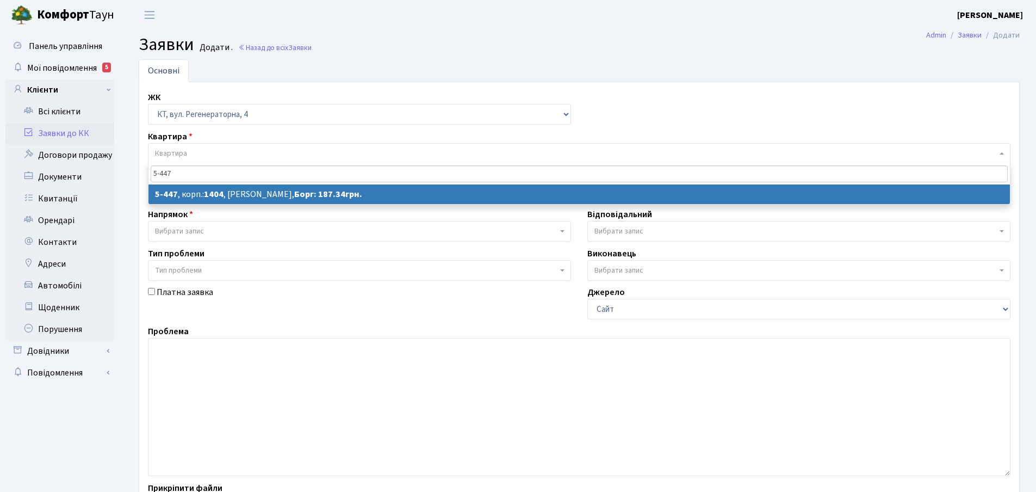
type input "5-447"
select select
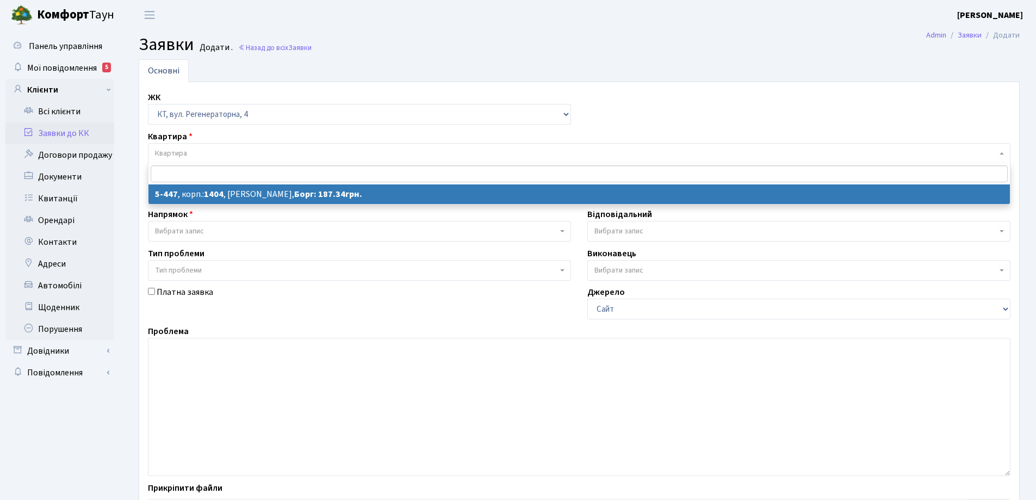
select select "2055"
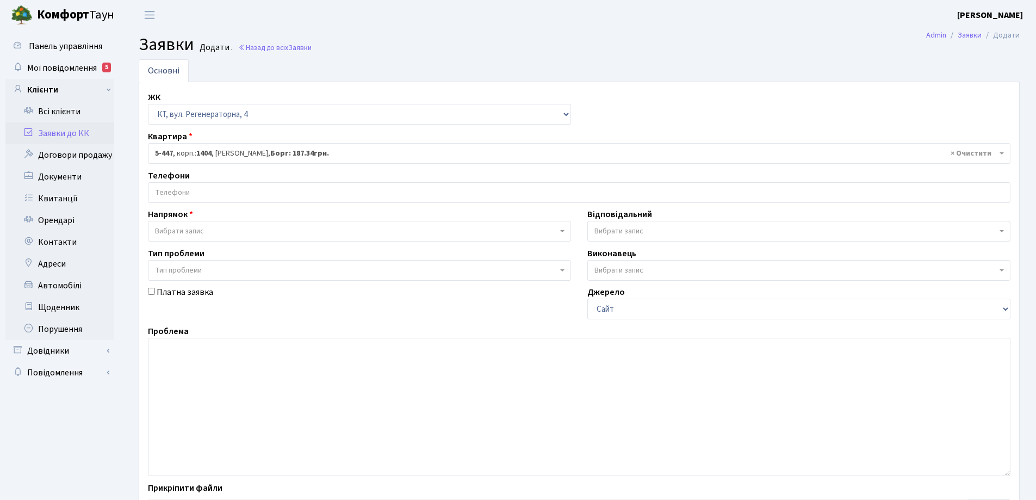
click at [217, 187] on input "search" at bounding box center [578, 193] width 861 height 20
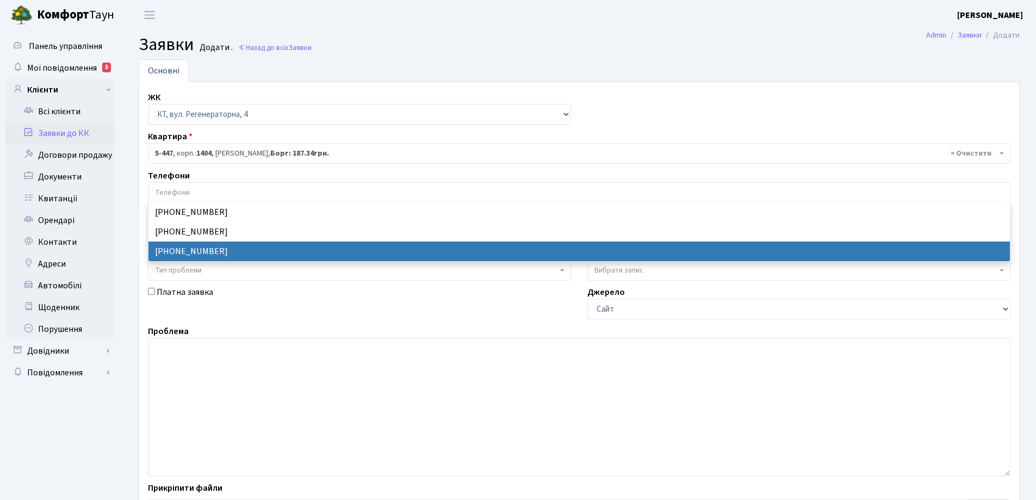
select select "15451"
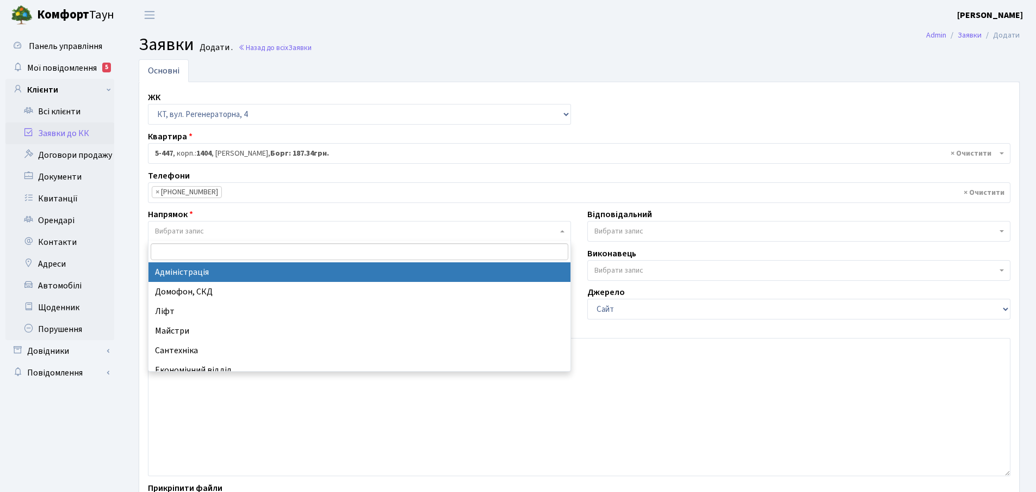
drag, startPoint x: 564, startPoint y: 232, endPoint x: 543, endPoint y: 234, distance: 20.8
click at [563, 232] on b at bounding box center [562, 231] width 4 height 2
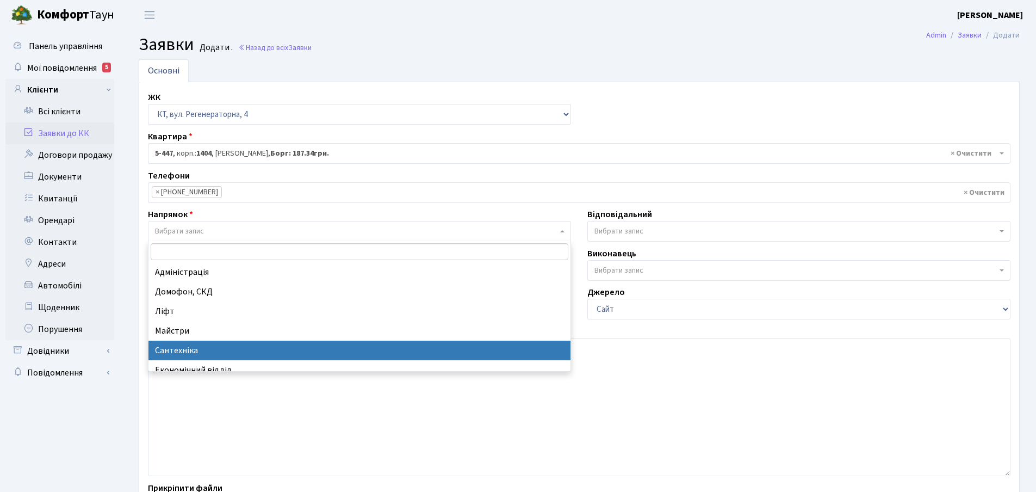
select select "2"
select select
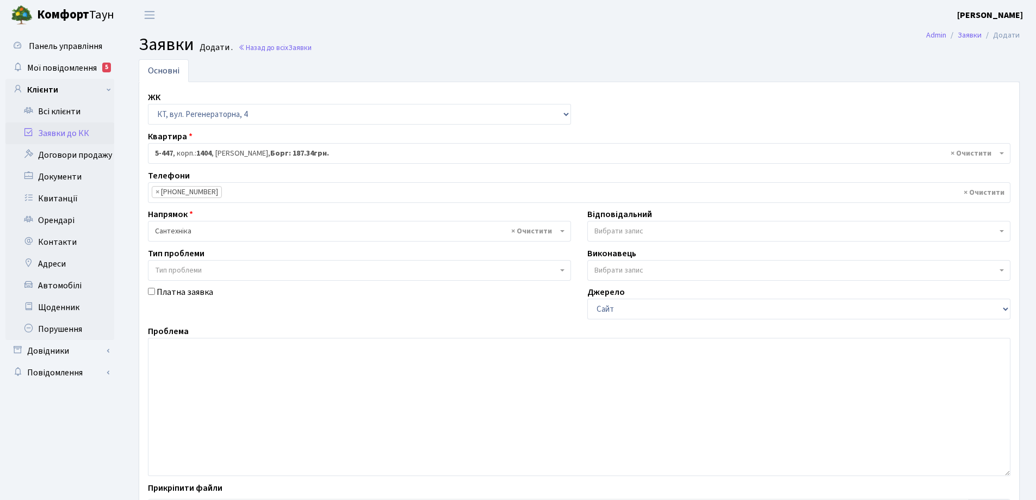
click at [1000, 231] on b at bounding box center [1002, 231] width 4 height 2
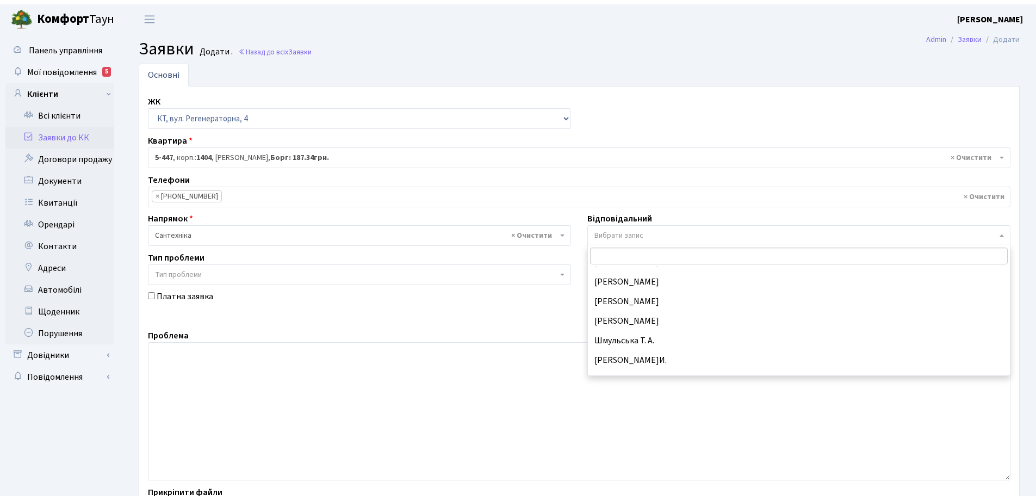
scroll to position [544, 0]
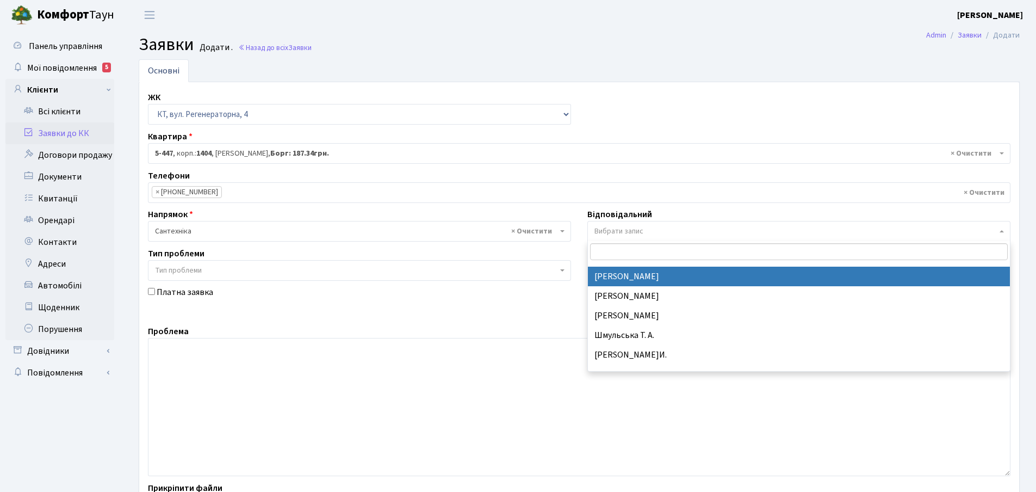
select select "67"
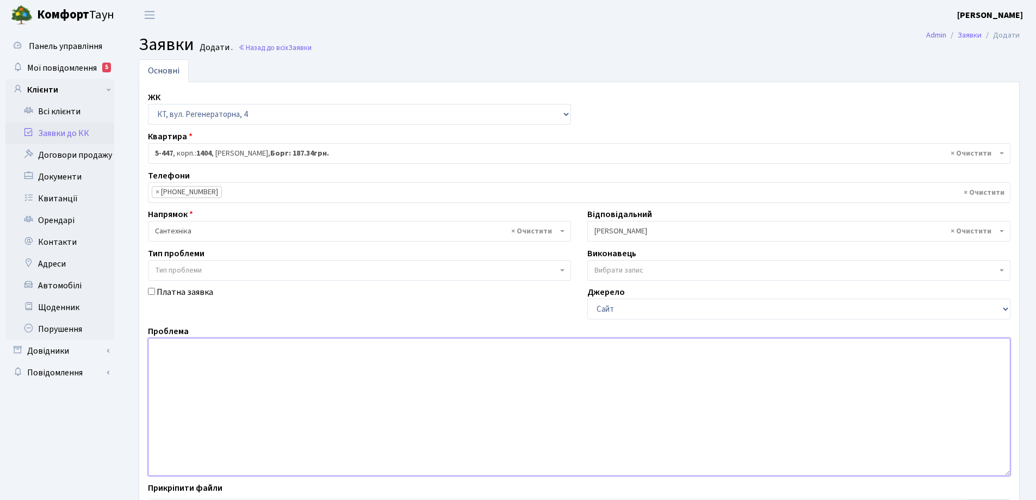
click at [189, 351] on textarea at bounding box center [579, 407] width 863 height 138
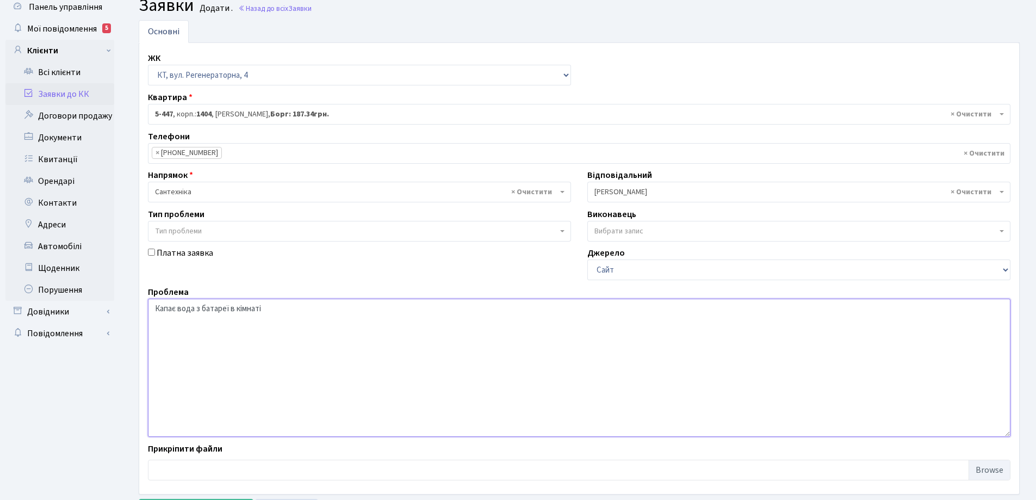
scroll to position [91, 0]
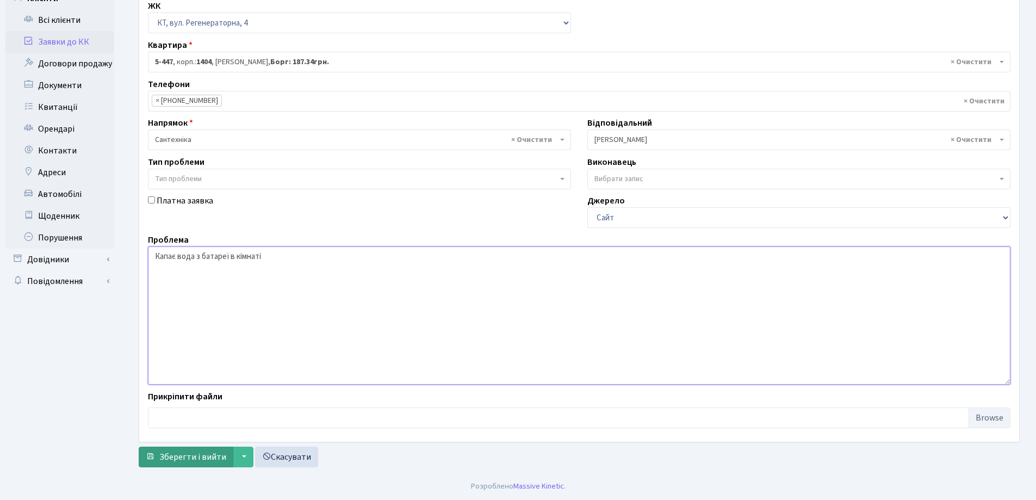
type textarea "Капає вода з батареї в кімнаті"
click at [197, 458] on span "Зберегти і вийти" at bounding box center [192, 457] width 67 height 12
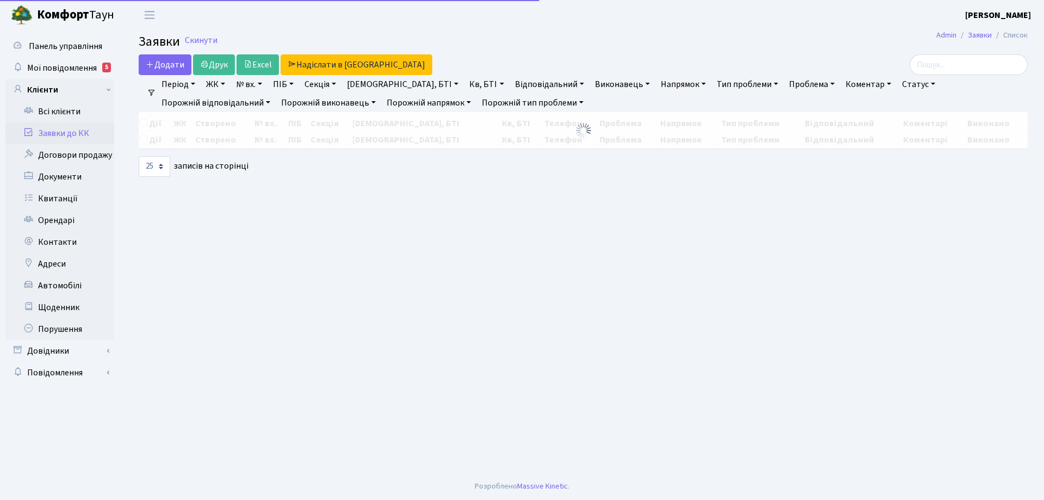
select select "25"
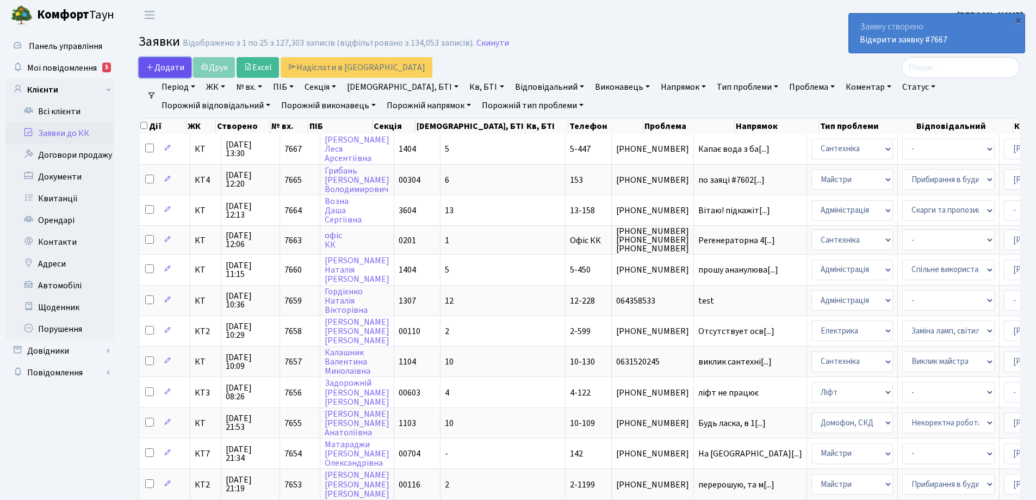
click at [169, 69] on span "Додати" at bounding box center [165, 67] width 39 height 12
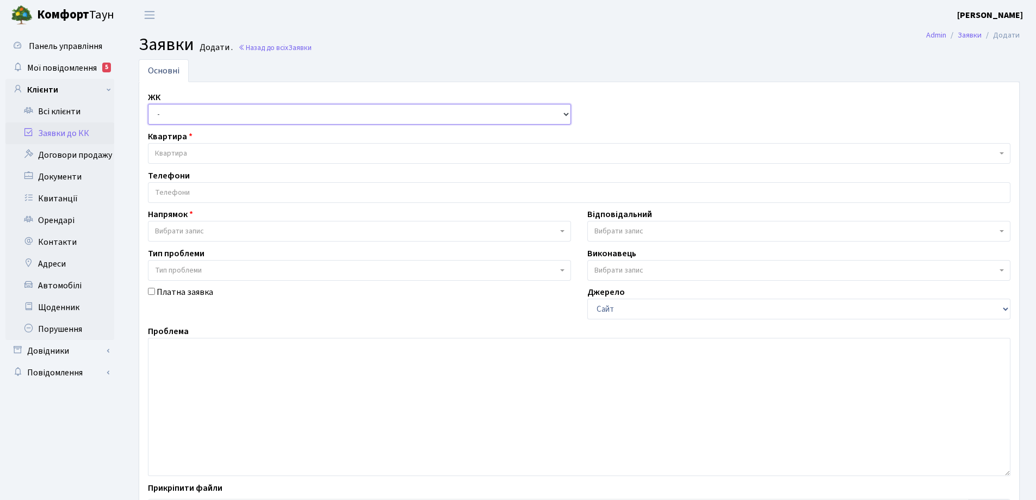
click at [564, 115] on select "- КТ, вул. Регенераторна, 4 КТ2, просп. Соборності, 17 КТ3, вул. Березнева, 16 …" at bounding box center [359, 114] width 423 height 21
select select "271"
click at [148, 104] on select "- КТ, вул. Регенераторна, 4 КТ2, просп. Соборності, 17 КТ3, вул. Березнева, 16 …" at bounding box center [359, 114] width 423 height 21
select select
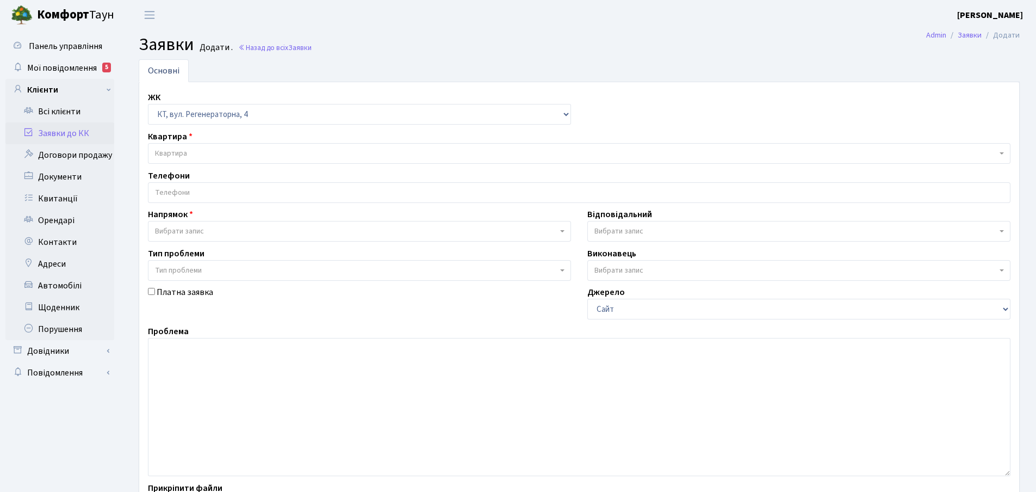
click at [186, 150] on span "Квартира" at bounding box center [171, 153] width 32 height 11
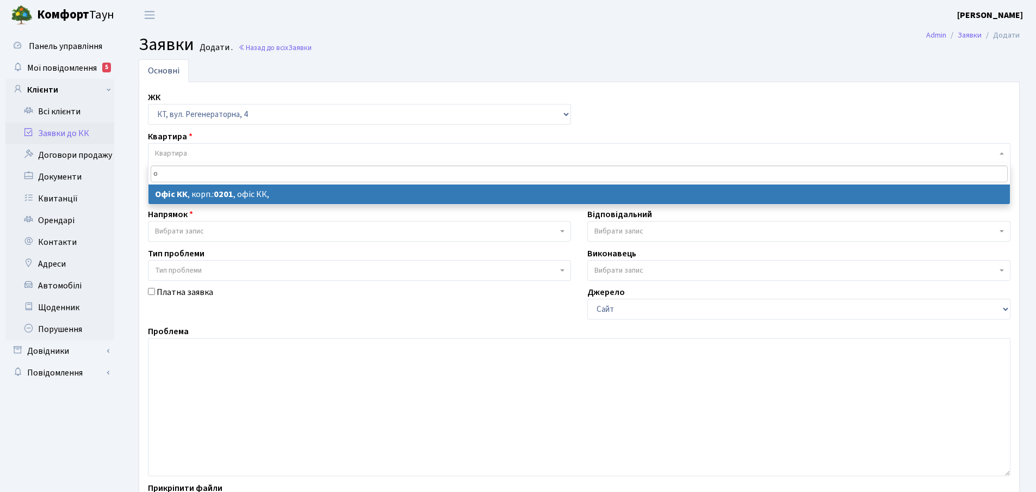
type input "о"
select select
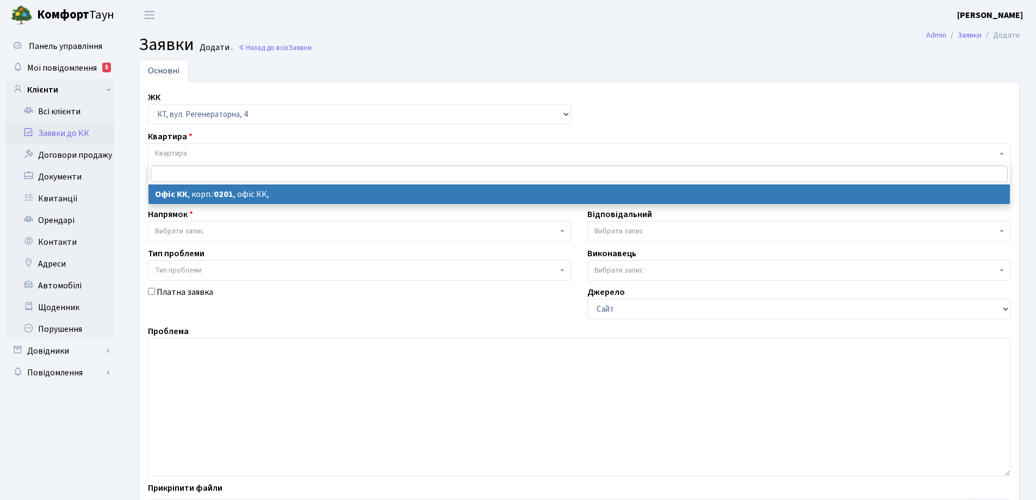
select select "4"
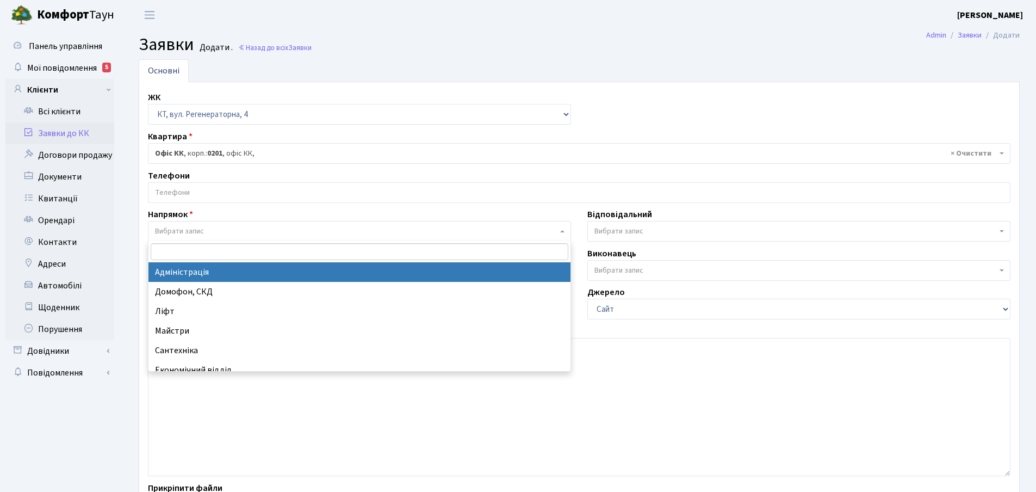
click at [564, 234] on span at bounding box center [563, 231] width 2 height 21
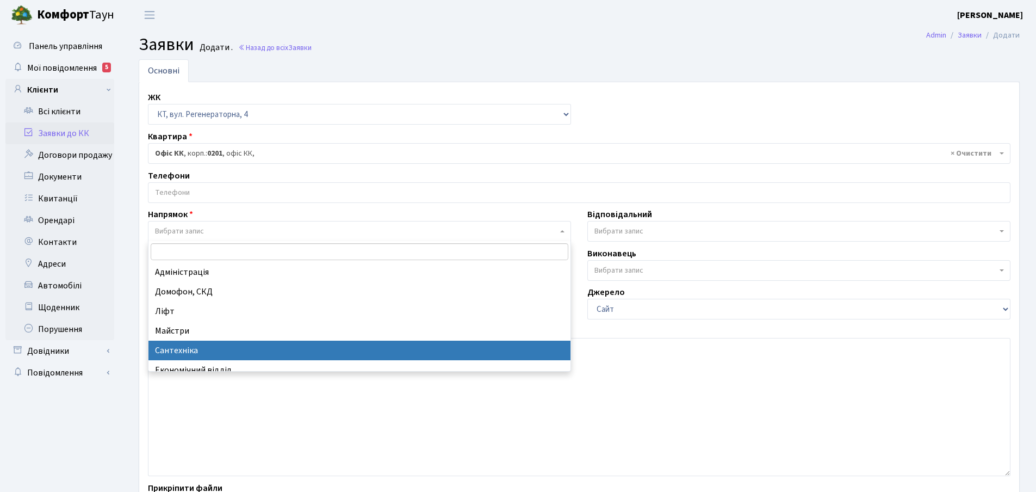
select select "2"
select select
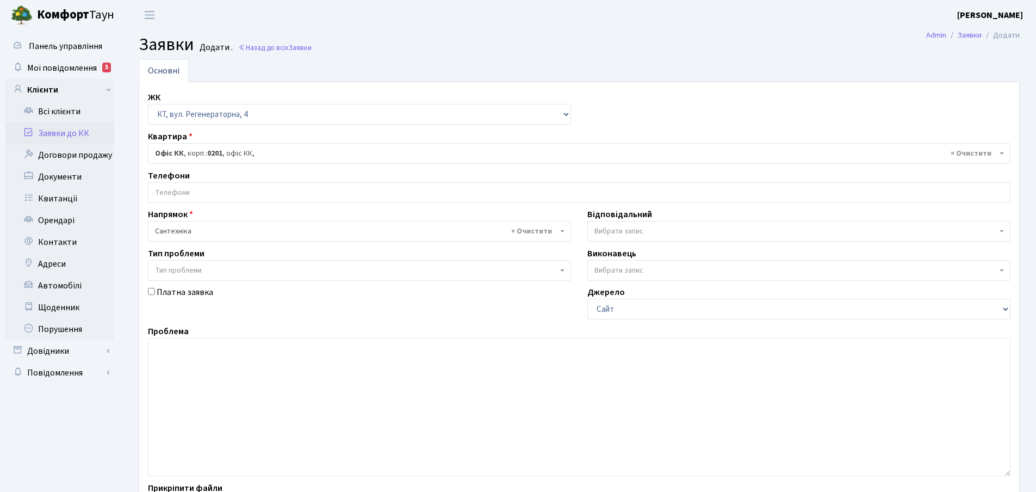
drag, startPoint x: 1004, startPoint y: 233, endPoint x: 991, endPoint y: 233, distance: 13.1
click at [1003, 233] on span "Вибрати запис" at bounding box center [798, 231] width 423 height 21
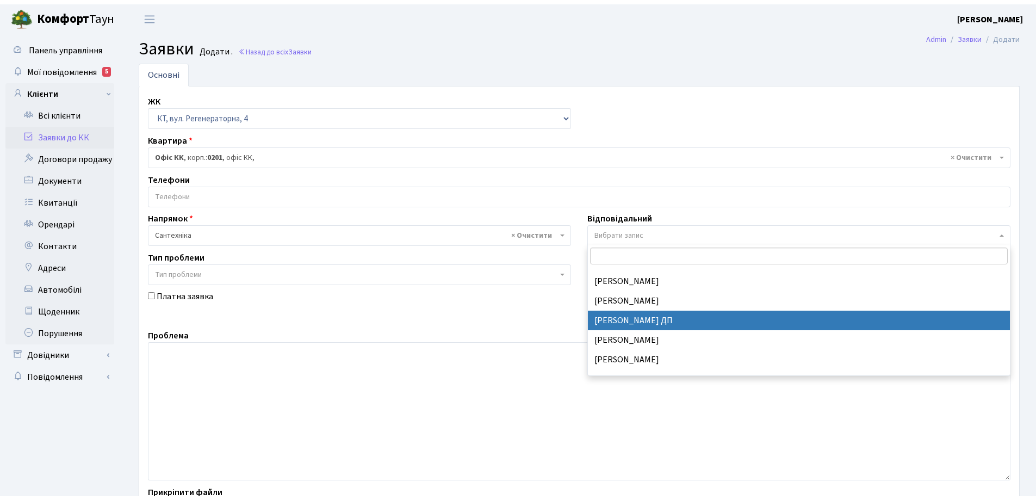
scroll to position [489, 0]
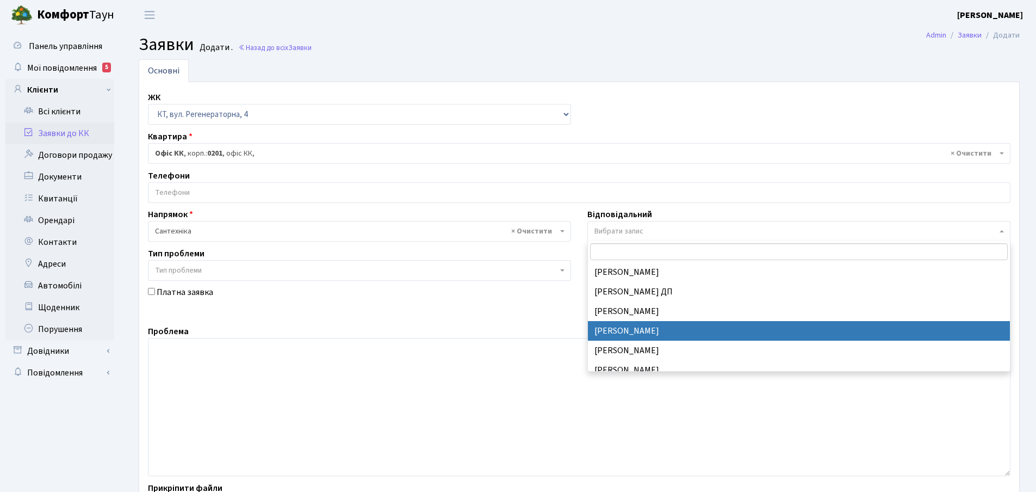
select select "67"
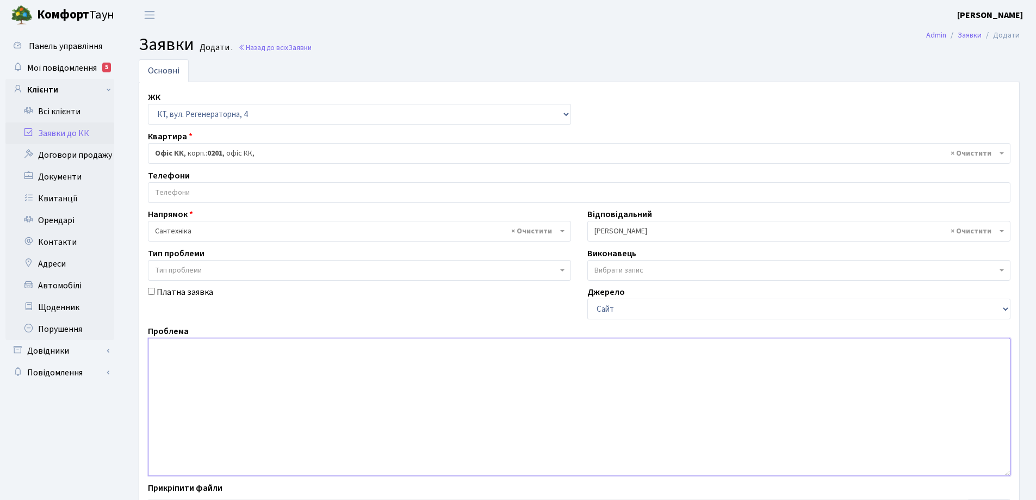
click at [181, 354] on textarea at bounding box center [579, 407] width 863 height 138
click at [209, 348] on textarea "Регенераторна,корпус 13,підїзд4, Зі слів мешканців льється вода з вікна квартир…" at bounding box center [579, 407] width 863 height 138
click at [519, 348] on textarea "Регенераторна 4.,корпус 13,підїзд4, Зі слів мешканців льється вода з вікна квар…" at bounding box center [579, 407] width 863 height 138
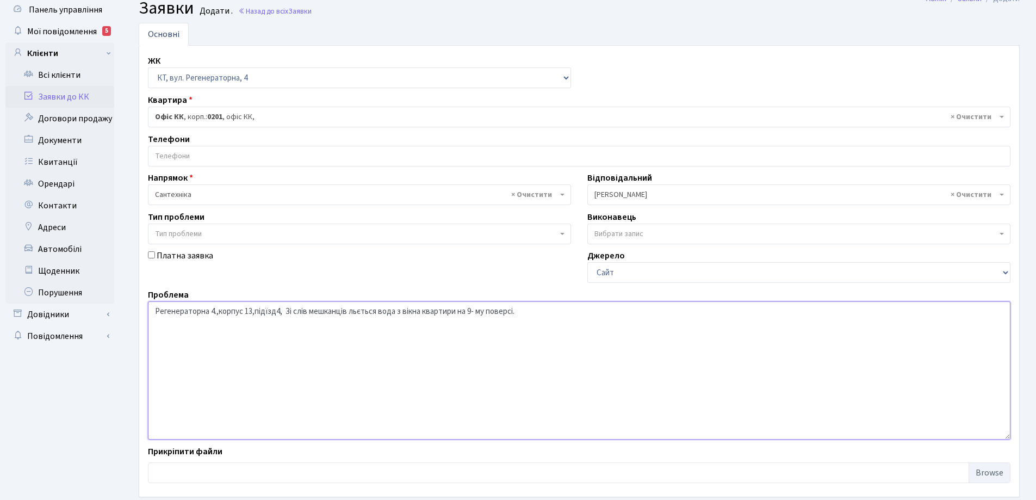
scroll to position [91, 0]
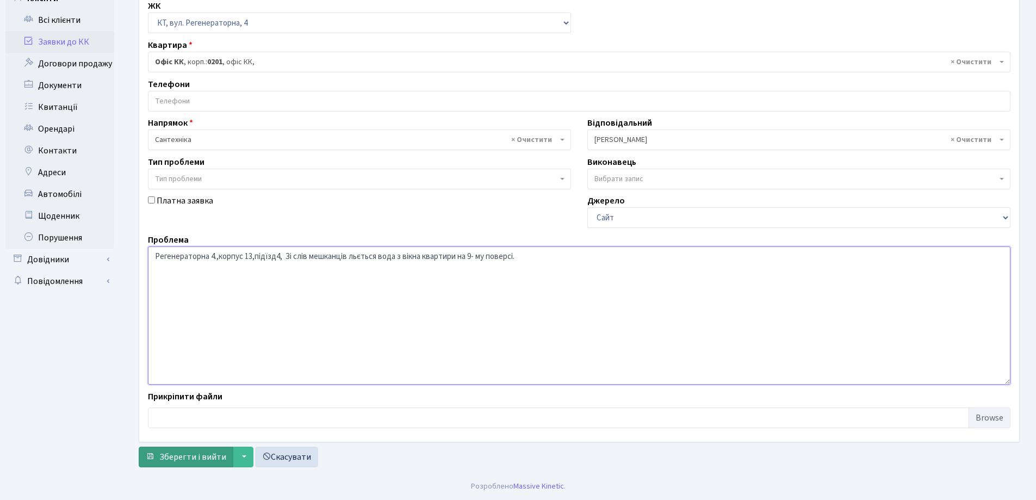
type textarea "Регенераторна 4.,корпус 13,підїзд4, Зі слів мешканців льється вода з вікна квар…"
click at [200, 458] on span "Зберегти і вийти" at bounding box center [192, 457] width 67 height 12
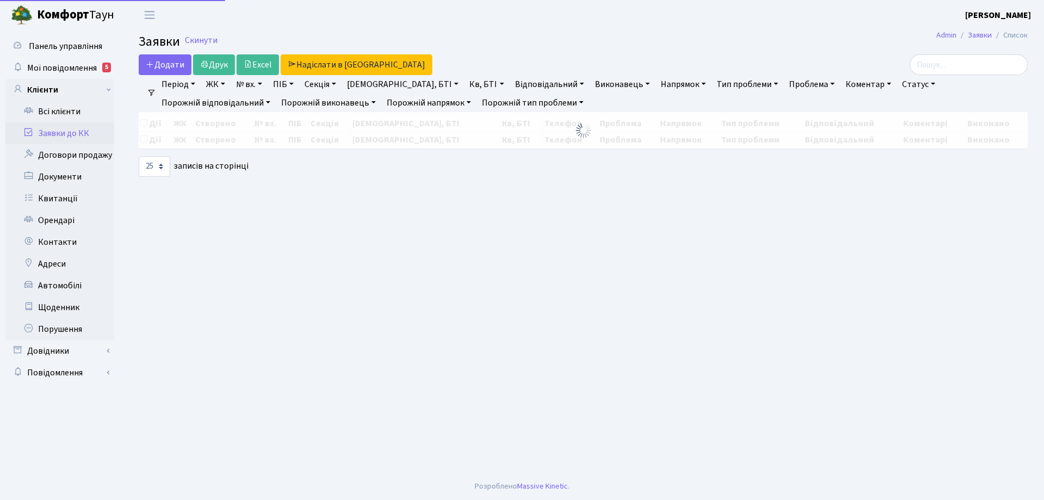
select select "25"
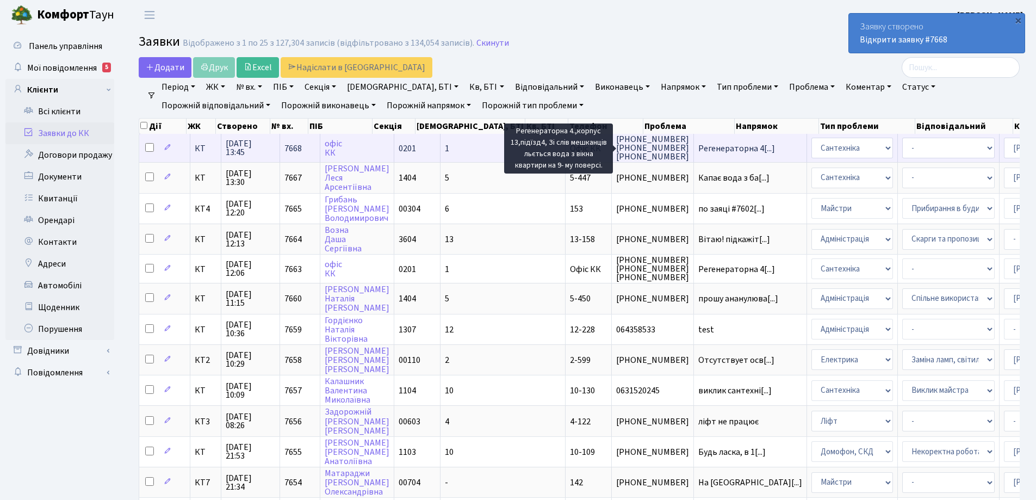
click at [698, 150] on span "Регенераторна 4[...]" at bounding box center [736, 148] width 77 height 12
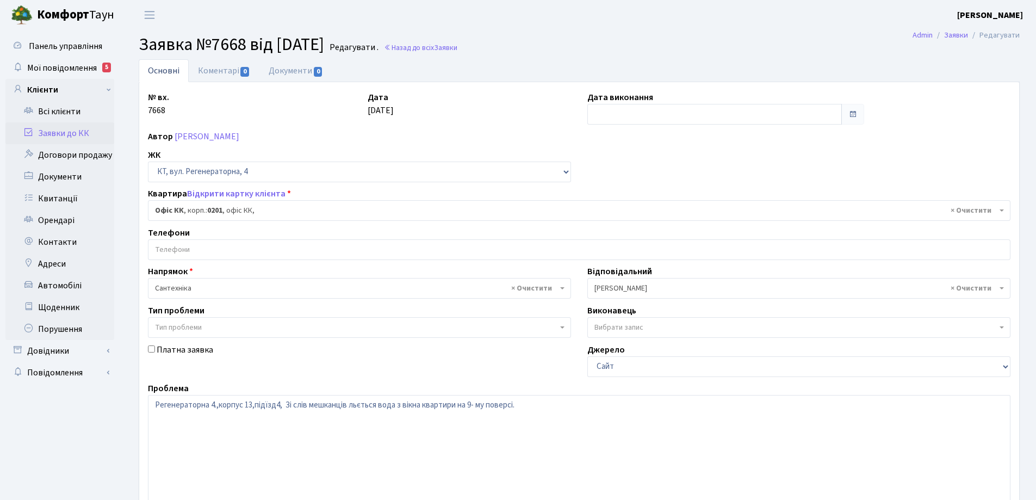
select select "4"
click at [229, 72] on link "Коментарі 0" at bounding box center [224, 70] width 71 height 22
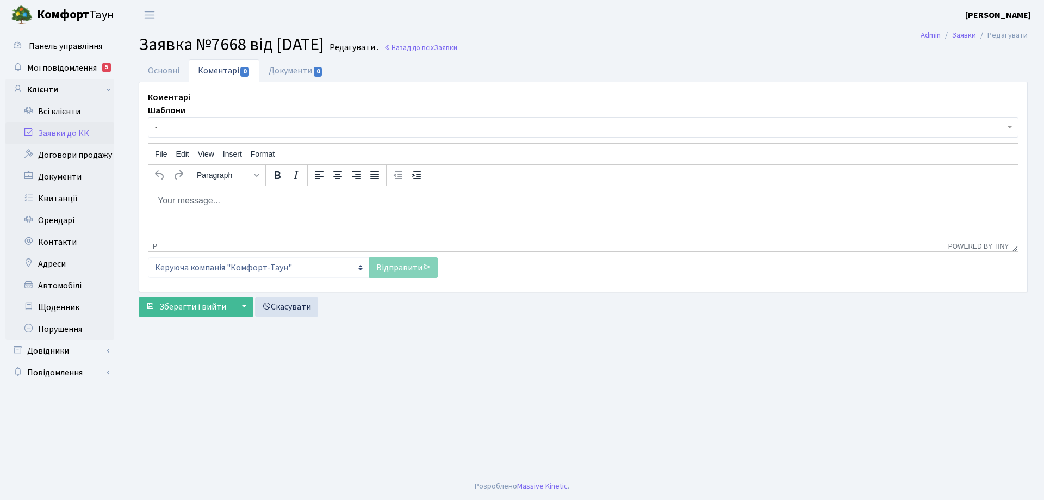
click at [185, 204] on body "Rich Text Area. Press ALT-0 for help." at bounding box center [583, 200] width 852 height 12
click at [407, 270] on link "Відправити" at bounding box center [403, 267] width 69 height 21
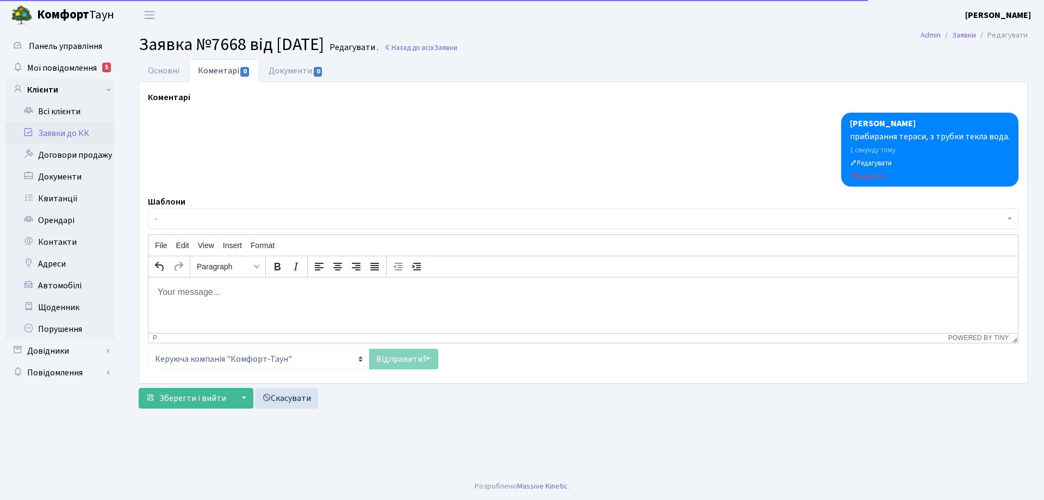
click at [199, 411] on div "Основні Коментарі 0 Документи 0 № вх. 7668 Дата 04.09.2025 Дата виконання Автор…" at bounding box center [584, 236] width 906 height 354
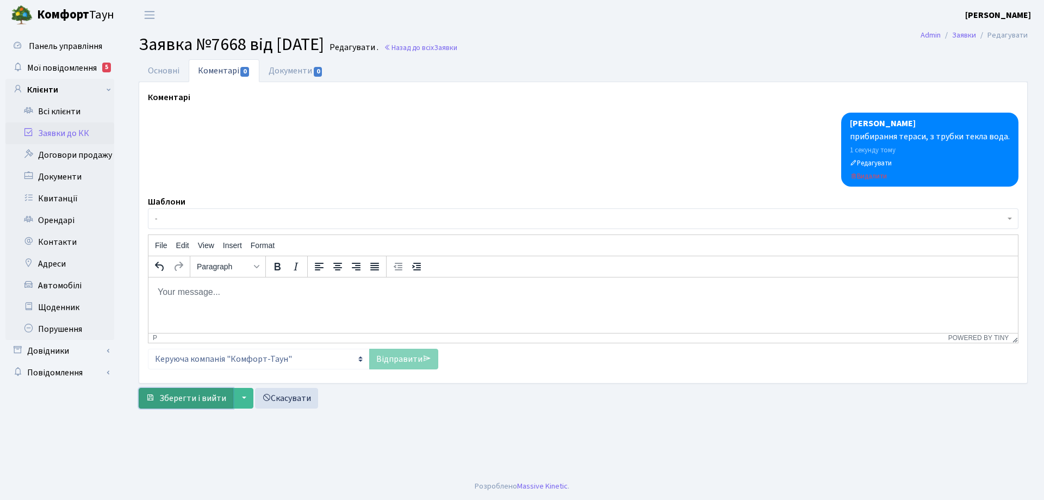
click at [204, 400] on span "Зберегти і вийти" at bounding box center [192, 398] width 67 height 12
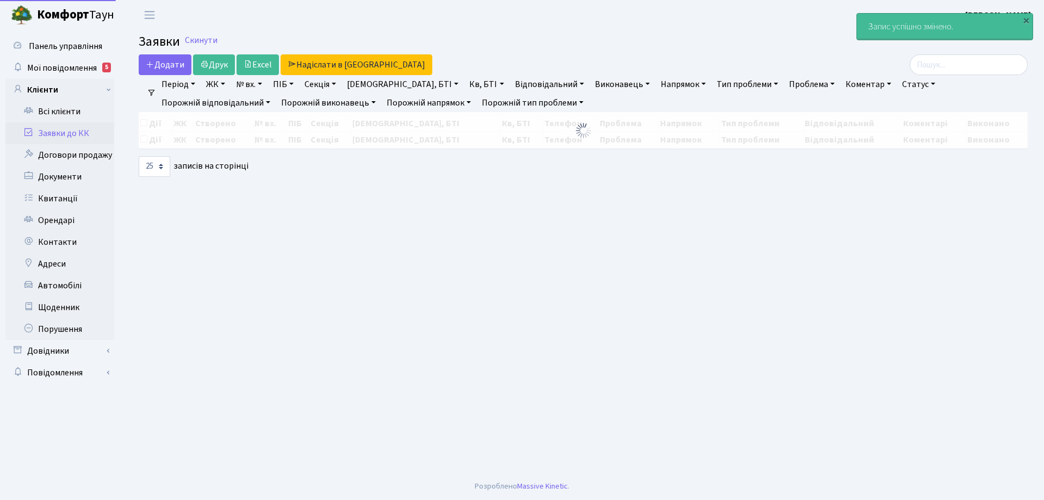
select select "25"
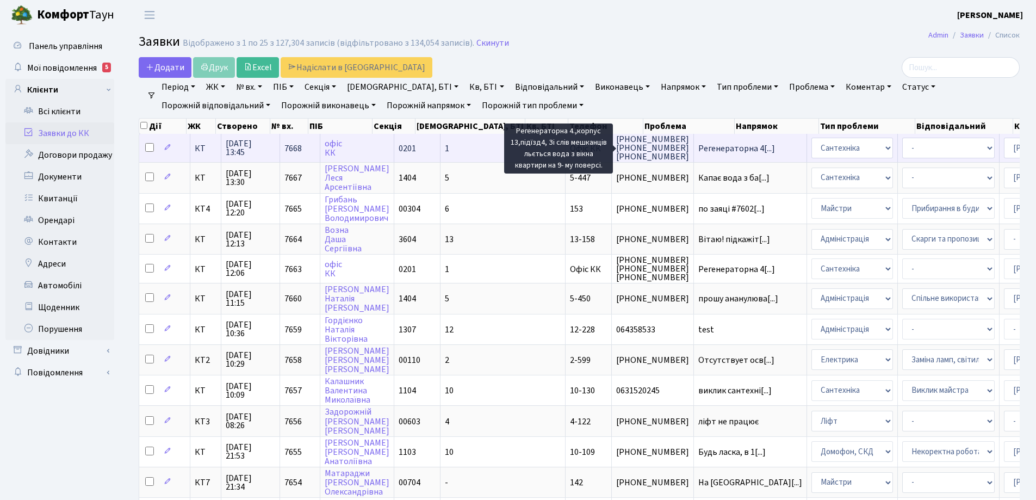
click at [698, 147] on span "Регенераторна 4[...]" at bounding box center [736, 148] width 77 height 12
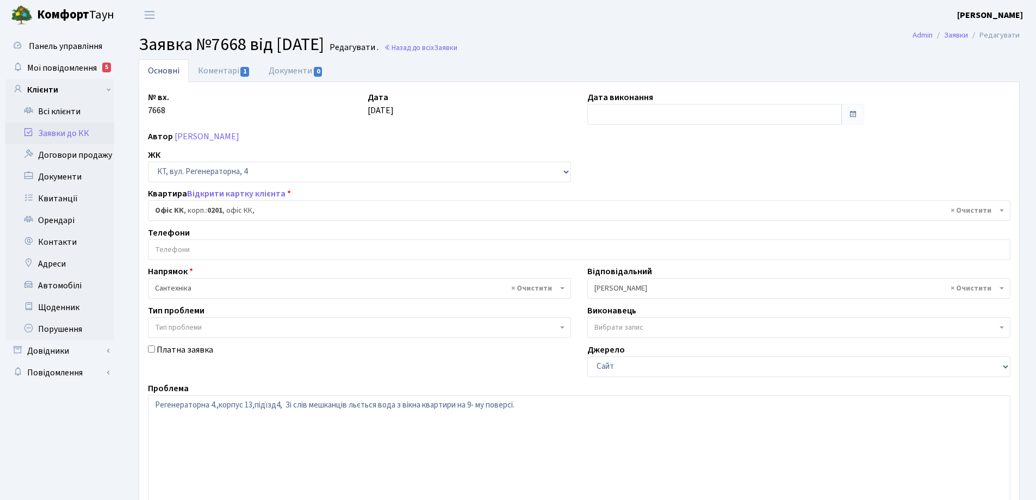
select select "4"
click at [608, 111] on input "text" at bounding box center [714, 114] width 255 height 21
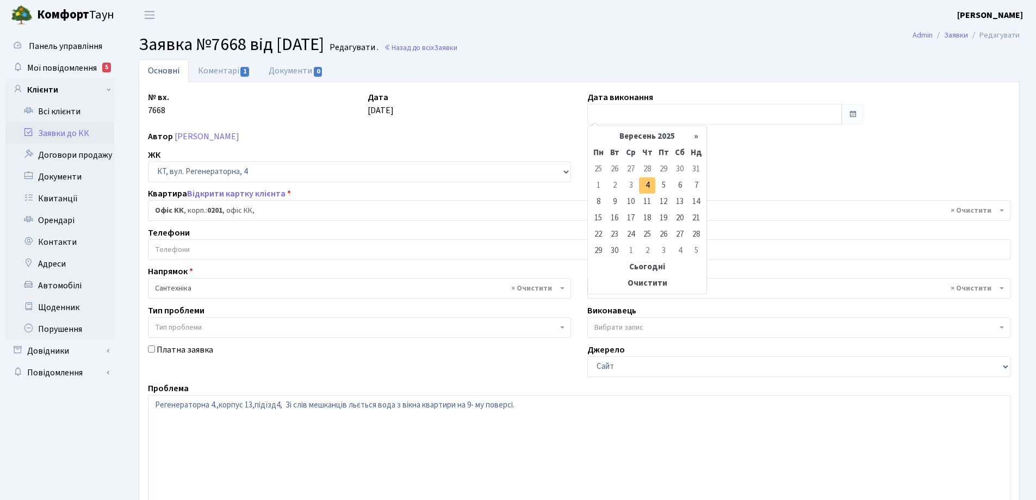
click at [646, 188] on td "4" at bounding box center [647, 185] width 16 height 16
type input "[DATE]"
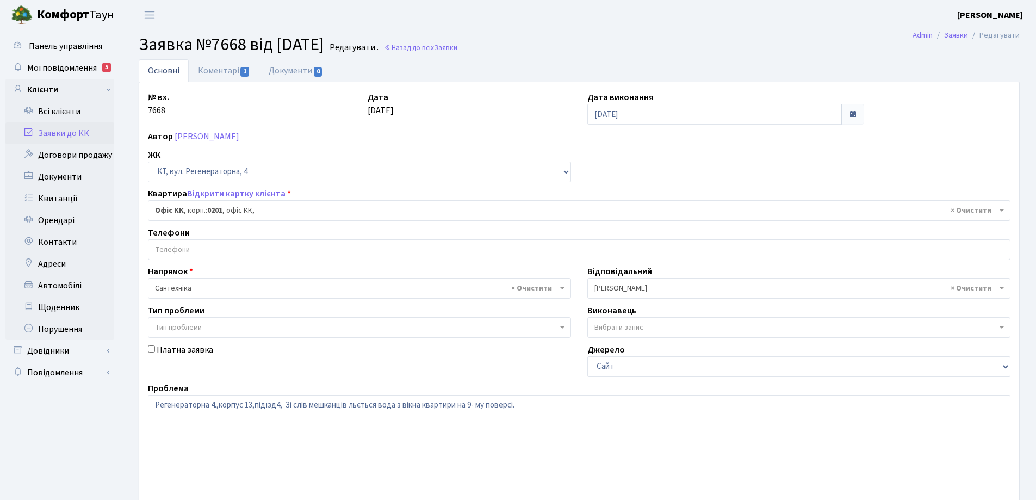
scroll to position [148, 0]
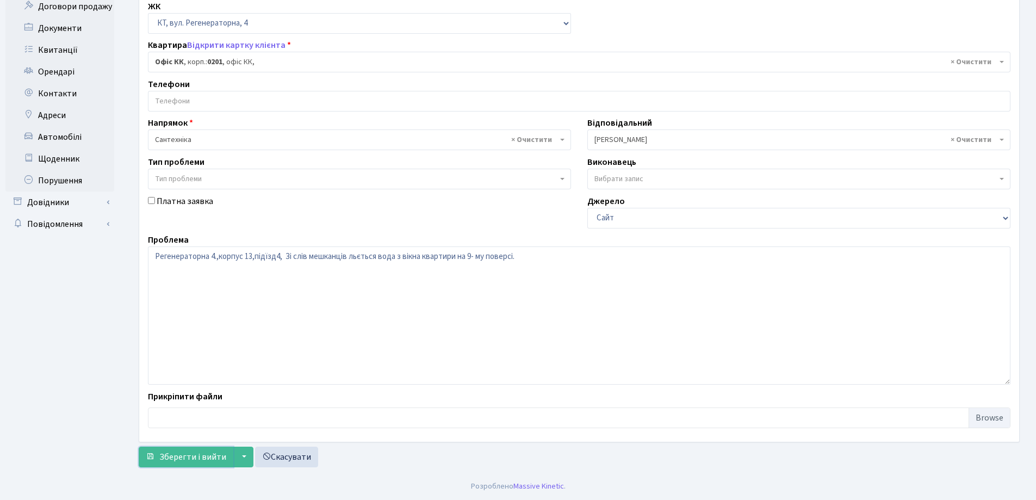
drag, startPoint x: 221, startPoint y: 457, endPoint x: 227, endPoint y: 444, distance: 13.6
click at [221, 456] on span "Зберегти і вийти" at bounding box center [192, 457] width 67 height 12
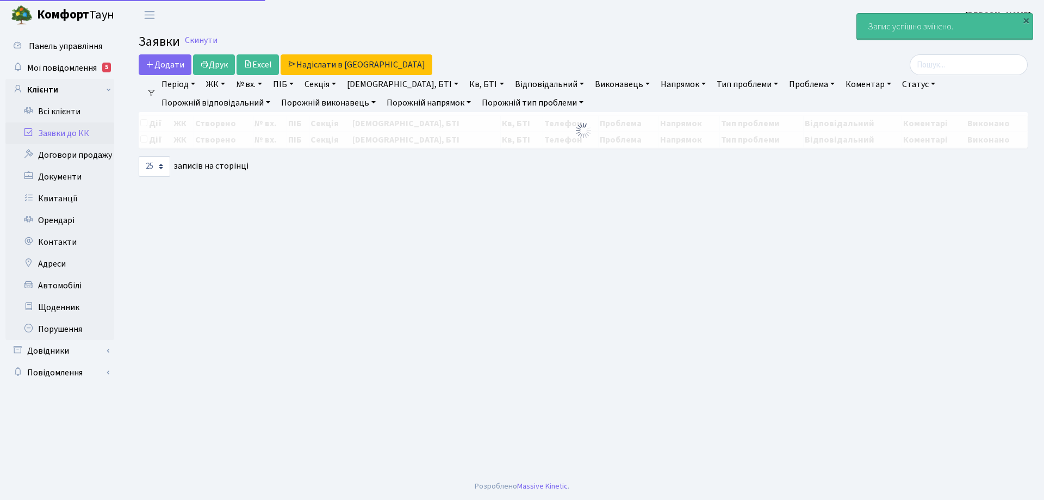
select select "25"
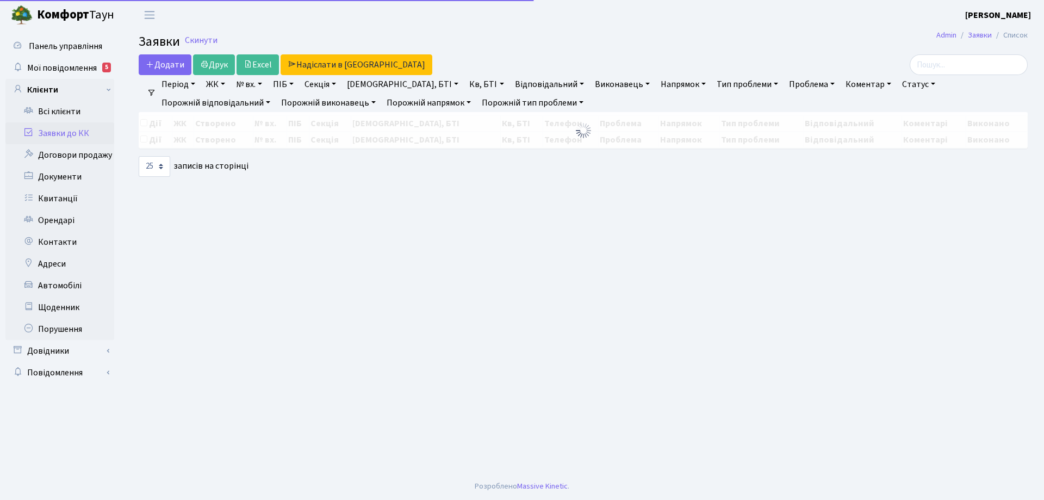
select select "25"
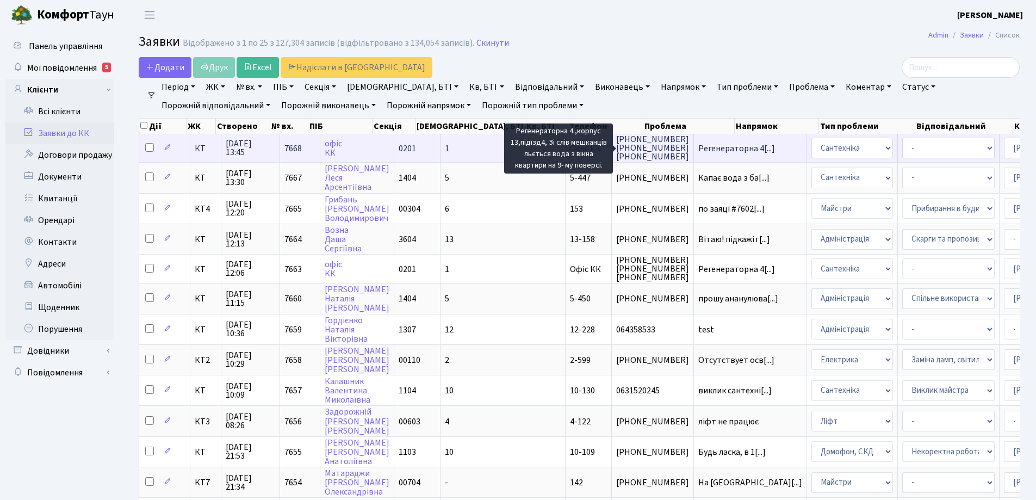
click at [698, 149] on span "Регенераторна 4[...]" at bounding box center [736, 148] width 77 height 12
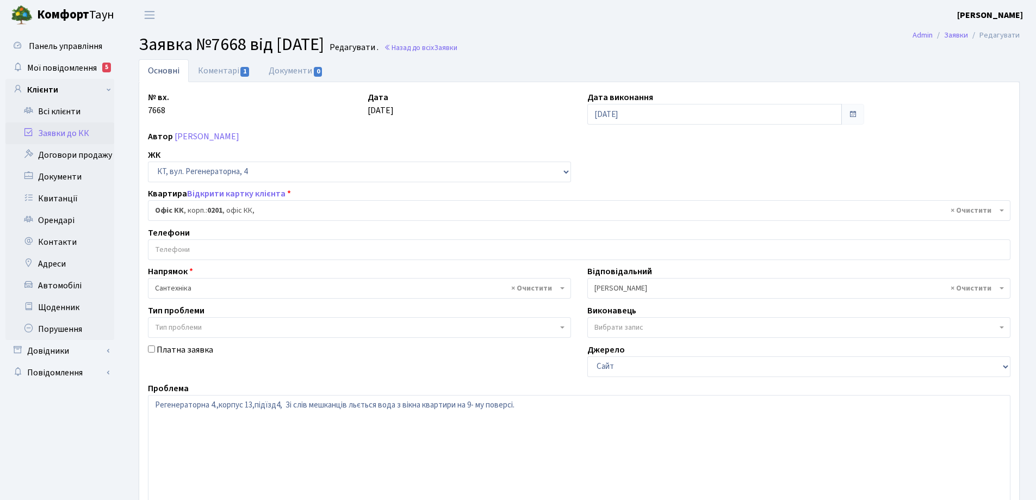
select select "4"
click at [166, 71] on link "Основні" at bounding box center [164, 70] width 50 height 23
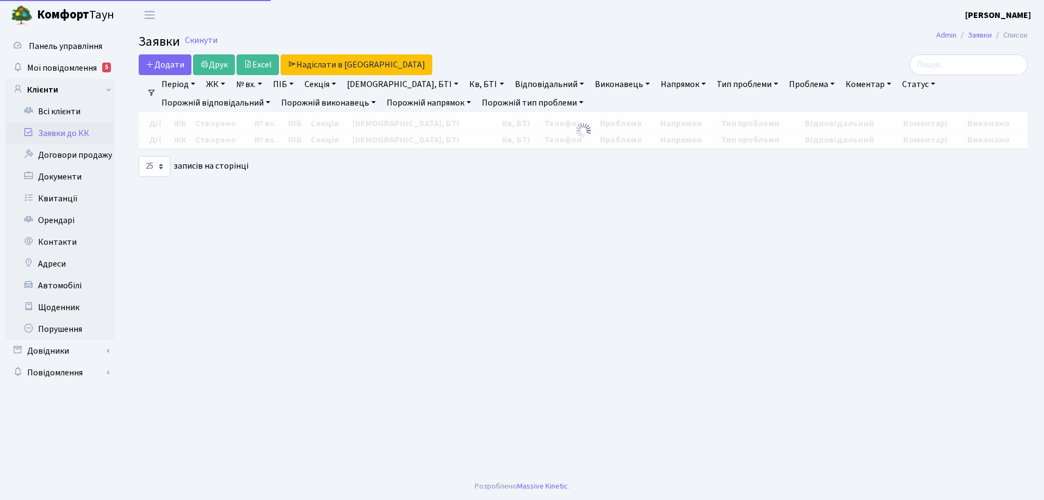
select select "25"
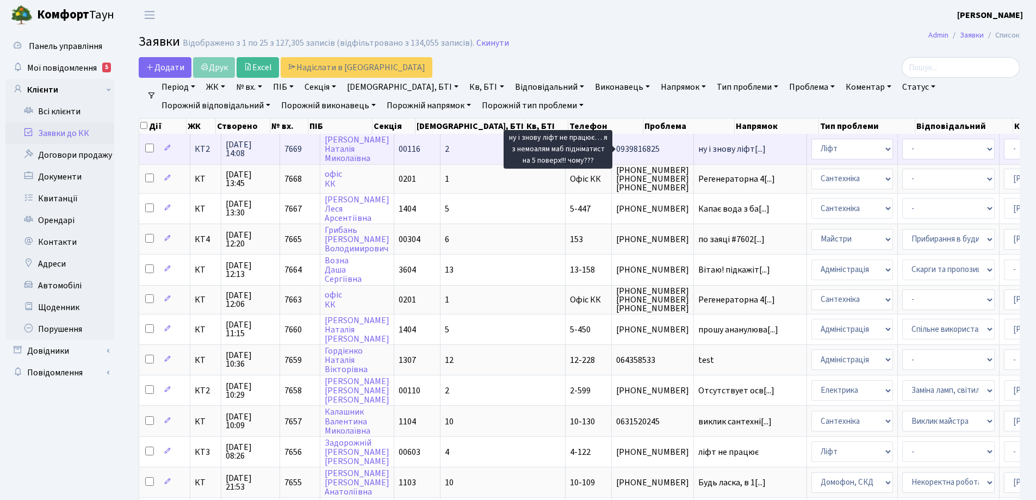
click at [698, 150] on span "ну і знову ліфт[...]" at bounding box center [731, 149] width 67 height 12
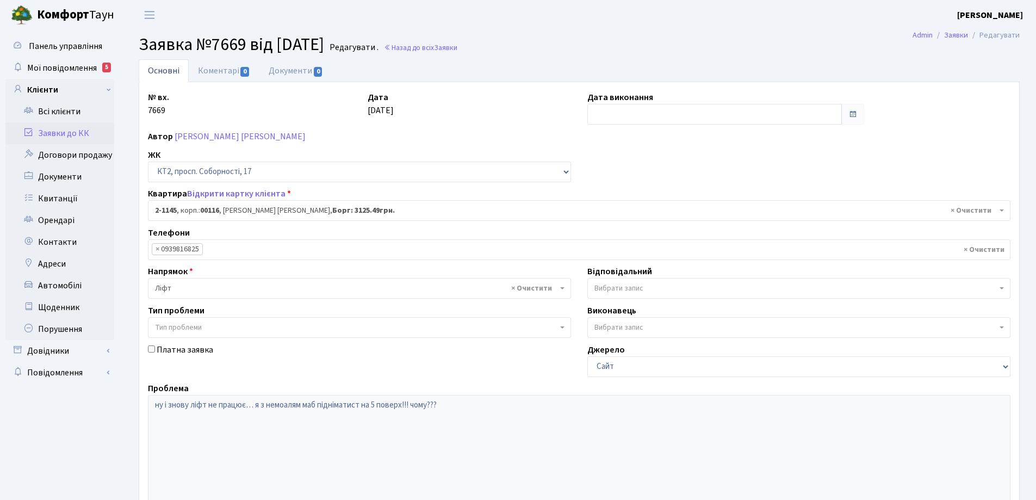
select select "12760"
click at [227, 73] on link "Коментарі 0" at bounding box center [224, 70] width 71 height 22
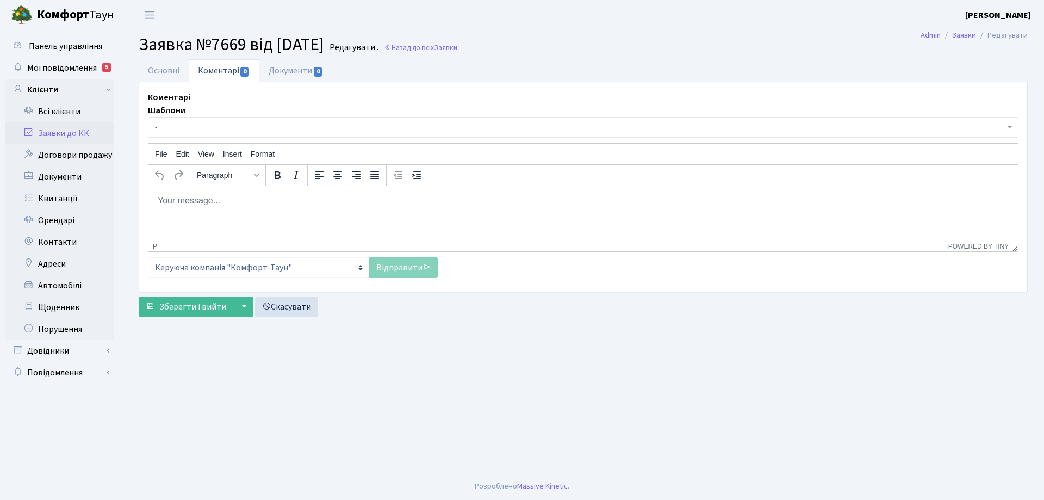
click at [234, 210] on html at bounding box center [583, 199] width 870 height 29
click at [160, 200] on p "добрий день! Заявку предано до Майстерліфт" at bounding box center [583, 200] width 852 height 12
click at [292, 199] on p "Добрий день! Заявку предано до Майстерліфт" at bounding box center [583, 200] width 852 height 12
click at [350, 199] on p "Добрий день! Заявку предано до "Майстерліфт" at bounding box center [583, 200] width 852 height 12
click at [396, 266] on link "Відправити" at bounding box center [403, 267] width 69 height 21
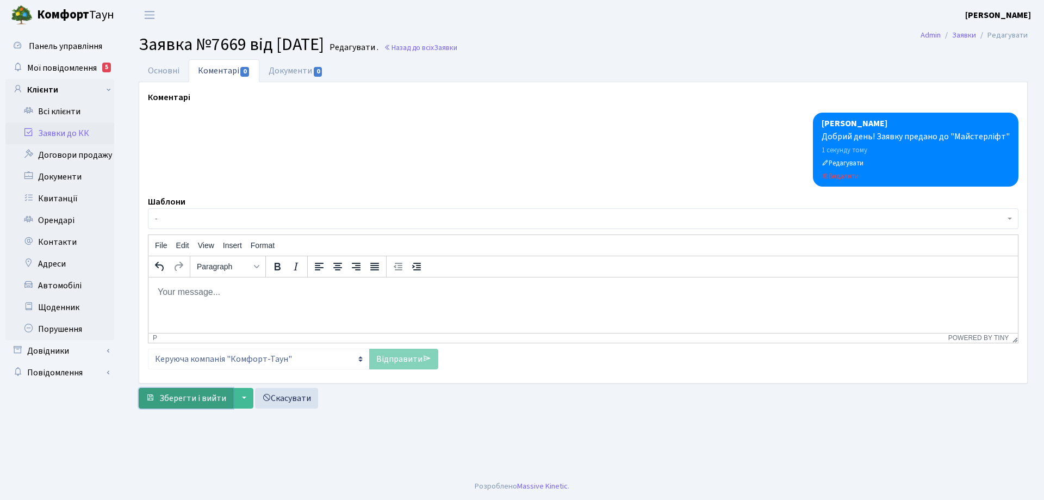
click at [185, 400] on span "Зберегти і вийти" at bounding box center [192, 398] width 67 height 12
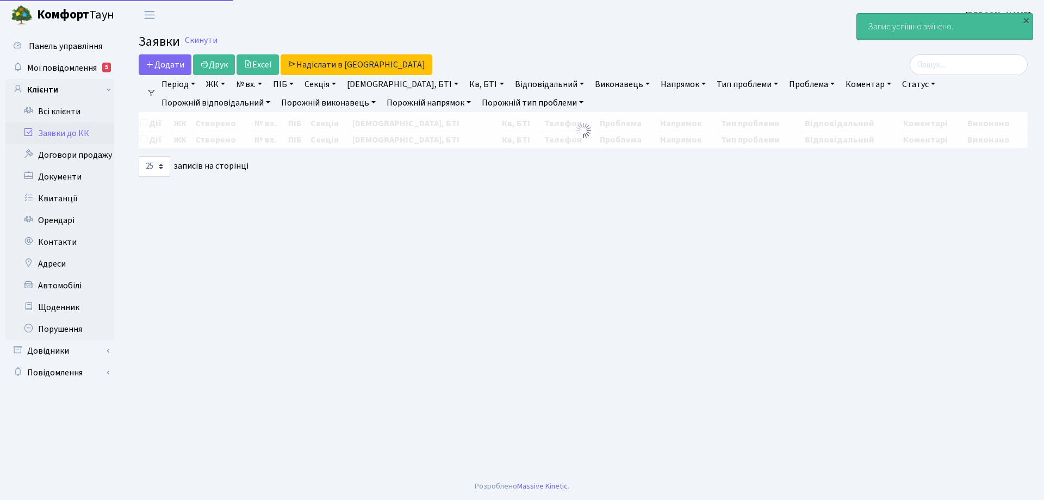
select select "25"
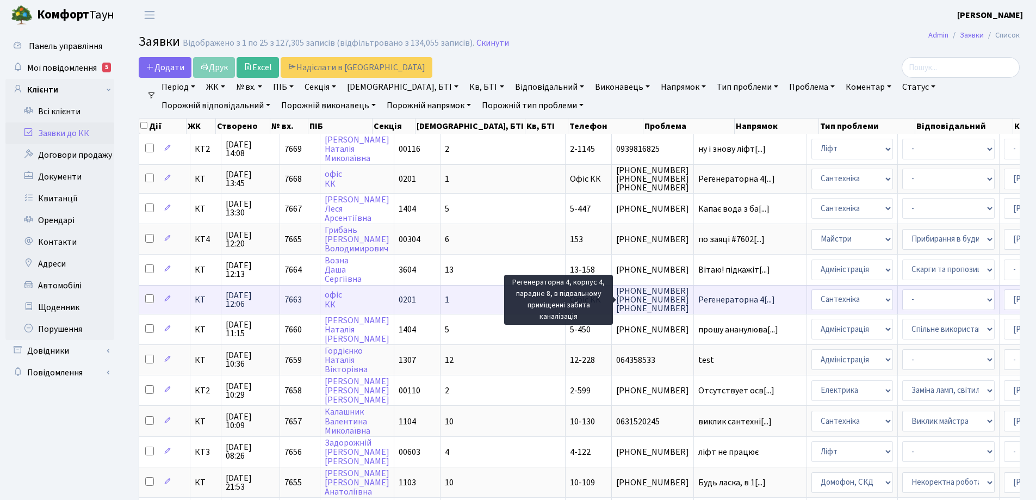
click at [698, 302] on span "Регенераторна 4[...]" at bounding box center [736, 300] width 77 height 12
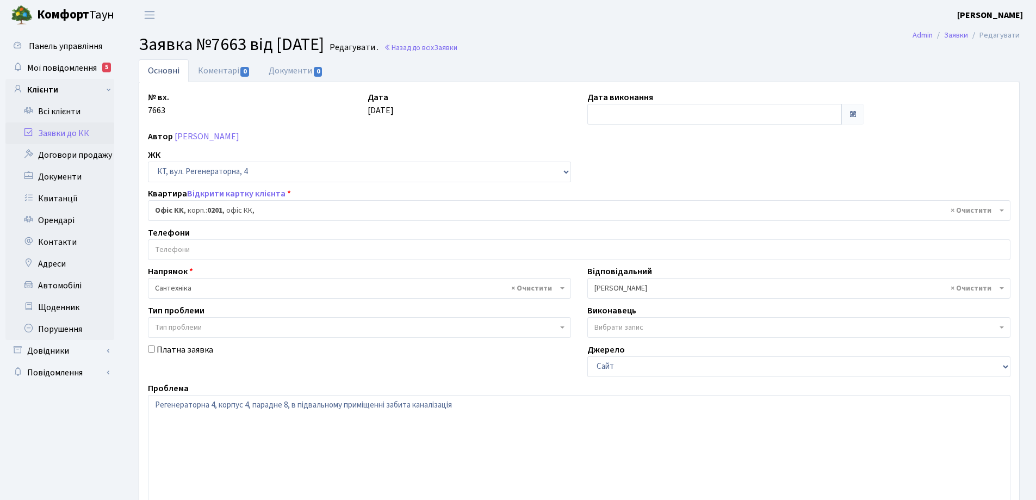
select select "4"
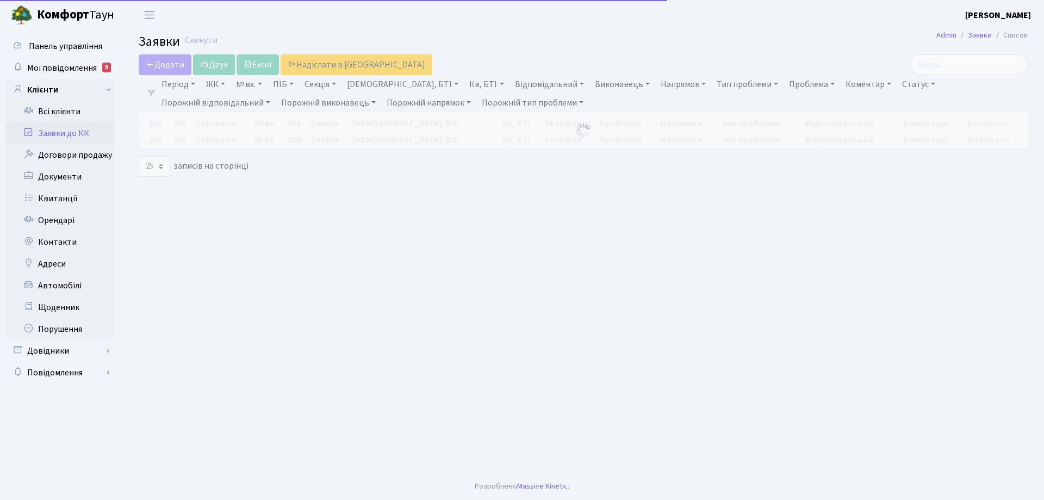
select select "25"
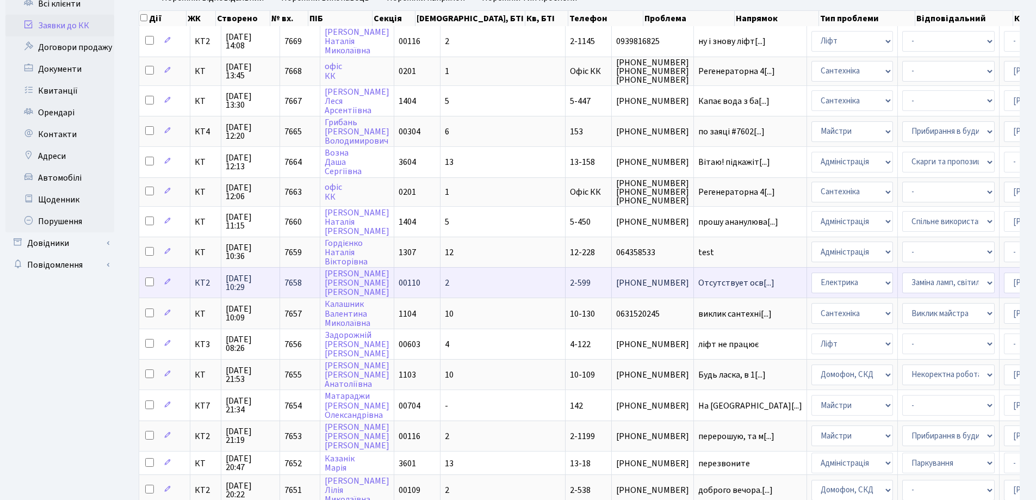
scroll to position [109, 0]
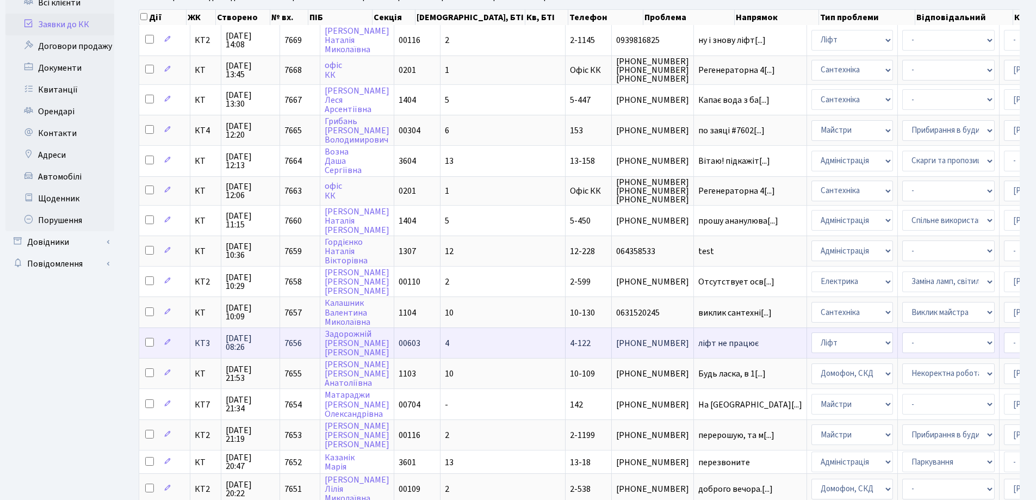
click at [698, 345] on span "ліфт не працює" at bounding box center [750, 343] width 104 height 9
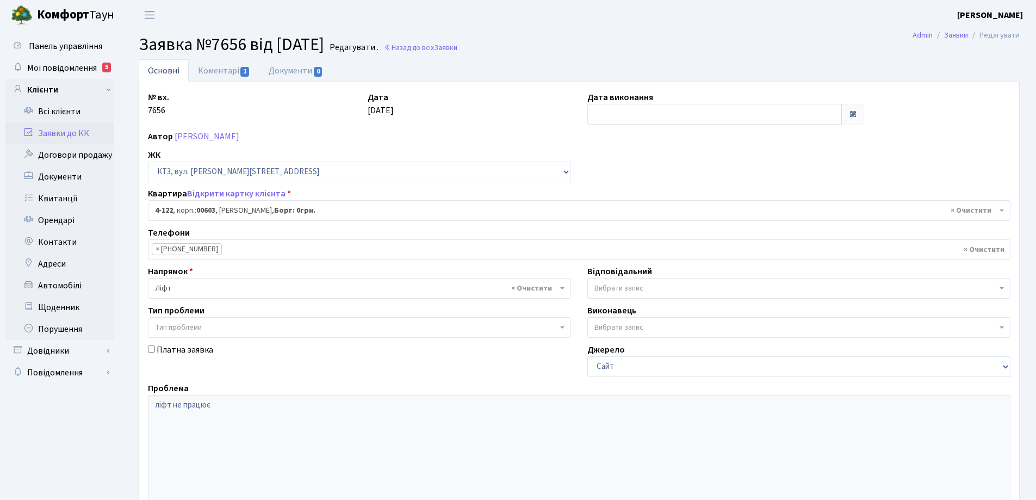
select select "16581"
click at [225, 72] on link "Коментарі 1" at bounding box center [224, 70] width 71 height 22
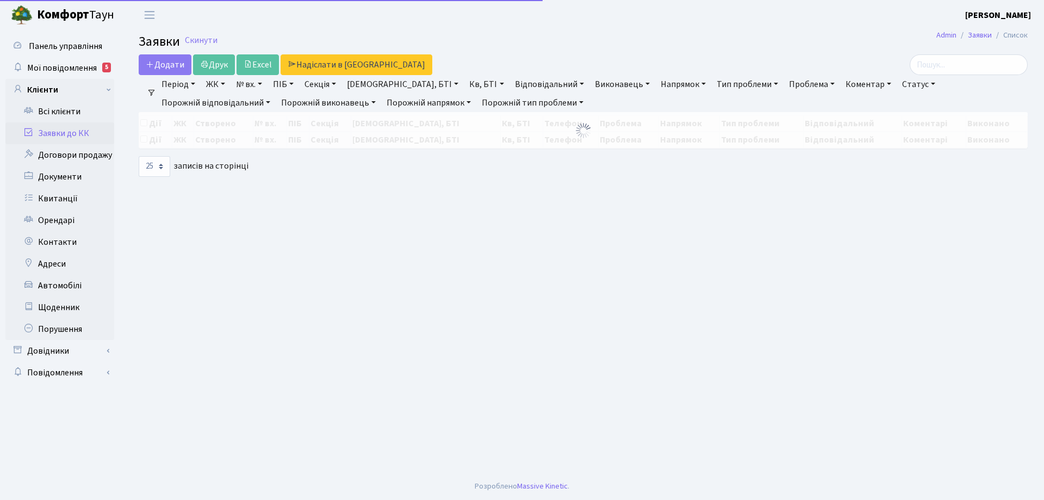
select select "25"
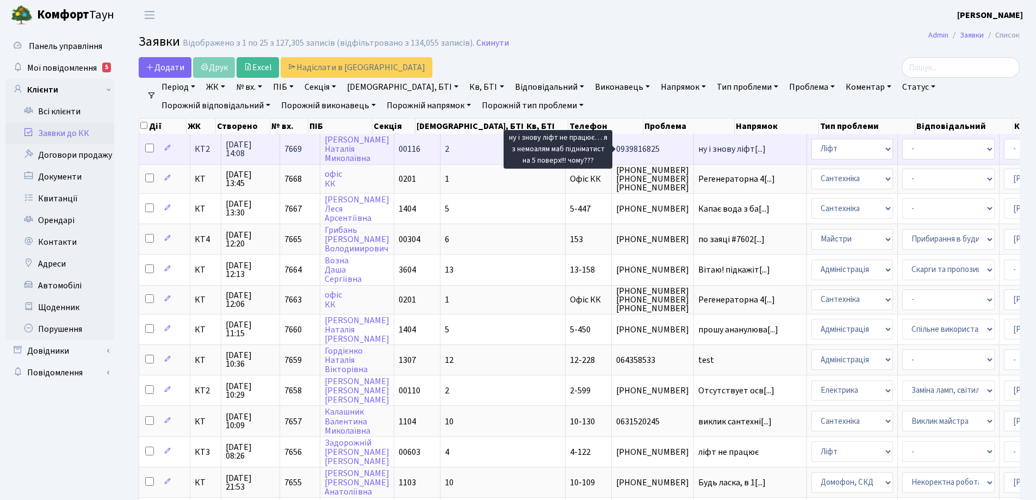
click at [698, 151] on span "ну і знову ліфт[...]" at bounding box center [731, 149] width 67 height 12
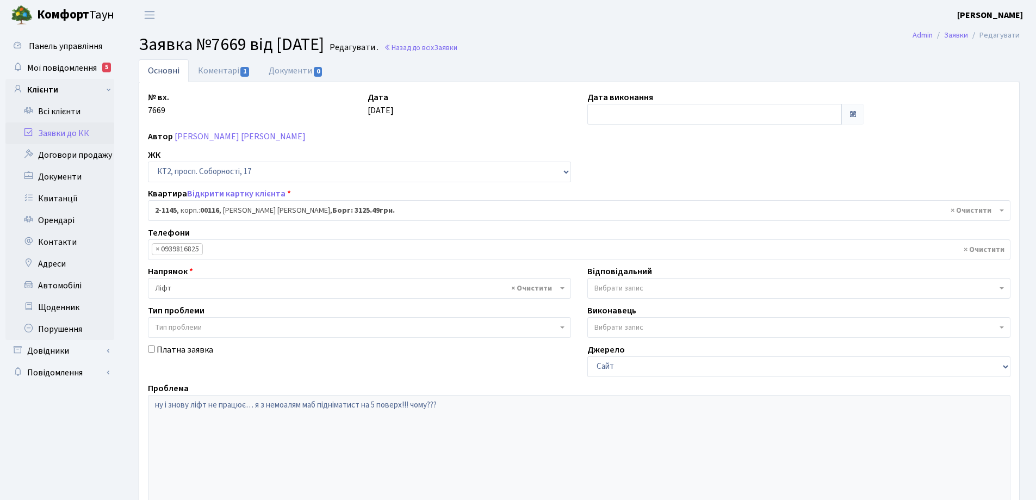
select select "12760"
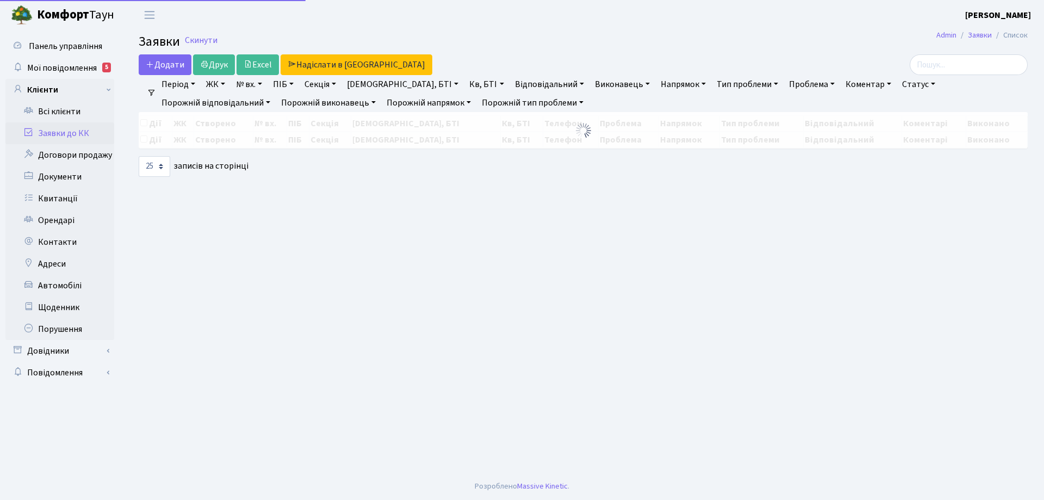
select select "25"
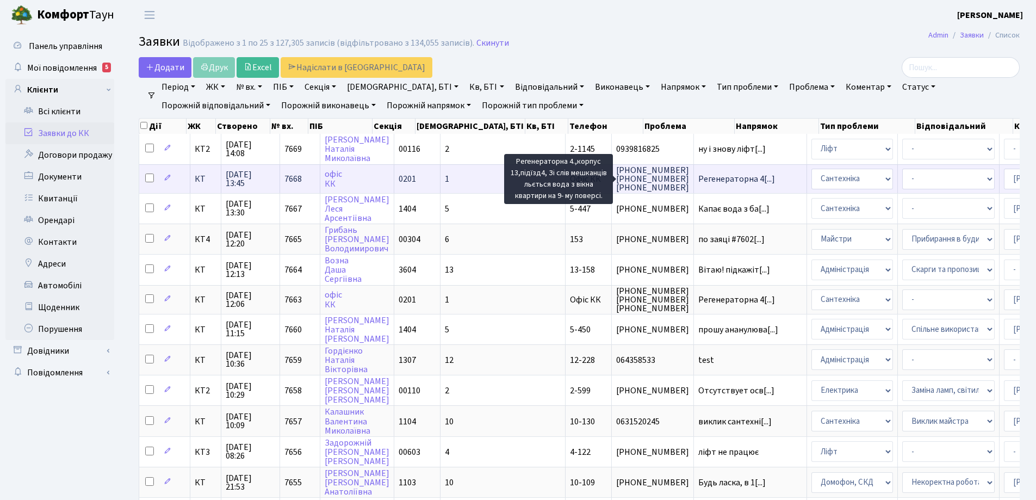
click at [698, 180] on span "Регенераторна 4[...]" at bounding box center [736, 179] width 77 height 12
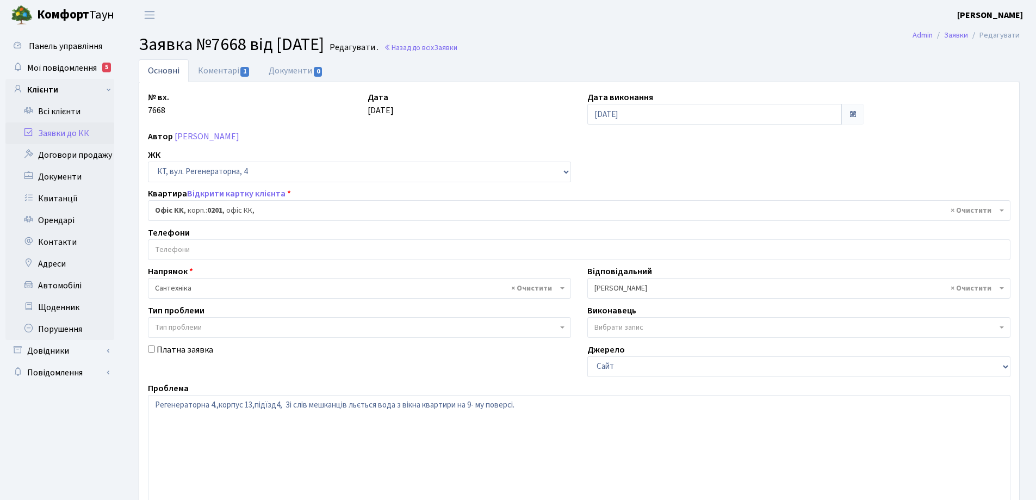
select select "4"
click at [228, 70] on link "Коментарі 1" at bounding box center [224, 70] width 71 height 22
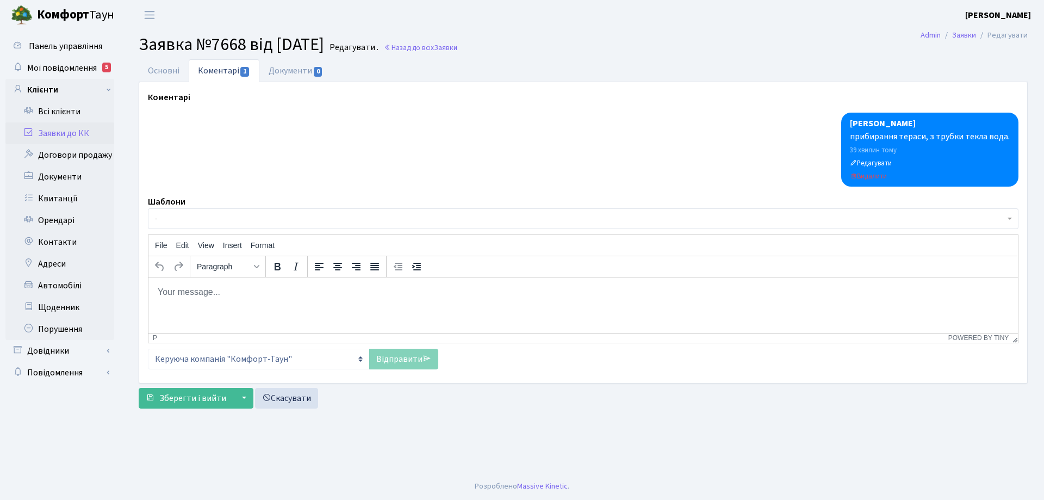
click at [234, 70] on link "Коментарі 1" at bounding box center [224, 70] width 71 height 23
click at [227, 72] on link "Коментарі 1" at bounding box center [224, 70] width 71 height 23
click at [230, 75] on link "Коментарі 1" at bounding box center [224, 70] width 71 height 23
click at [204, 71] on link "Коментарі 1" at bounding box center [224, 70] width 71 height 23
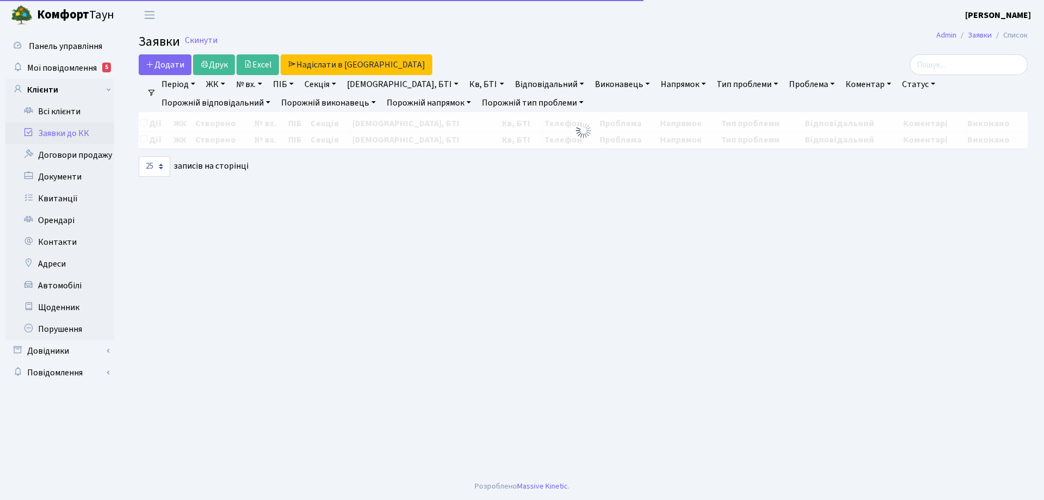
select select "25"
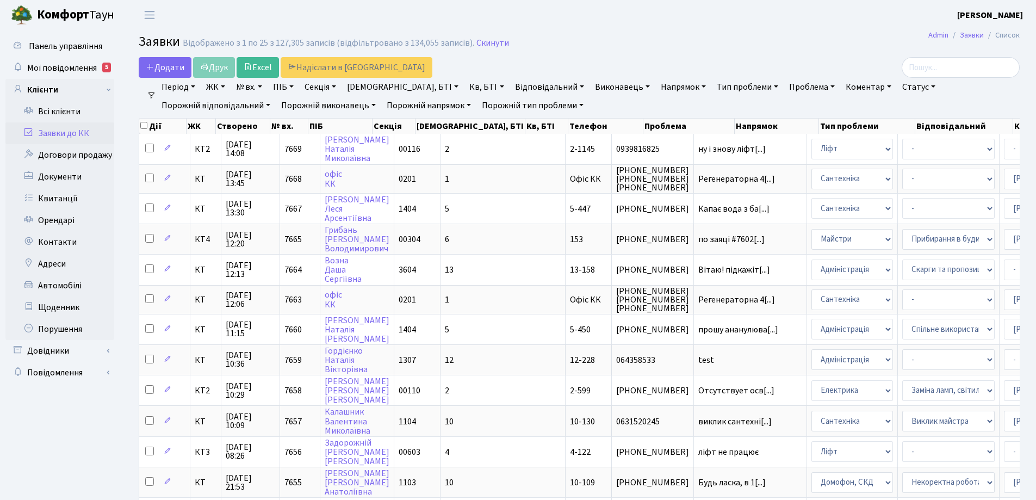
click at [263, 88] on link "№ вх." at bounding box center [249, 87] width 35 height 18
click at [266, 109] on input "text" at bounding box center [264, 108] width 64 height 21
type input "7413"
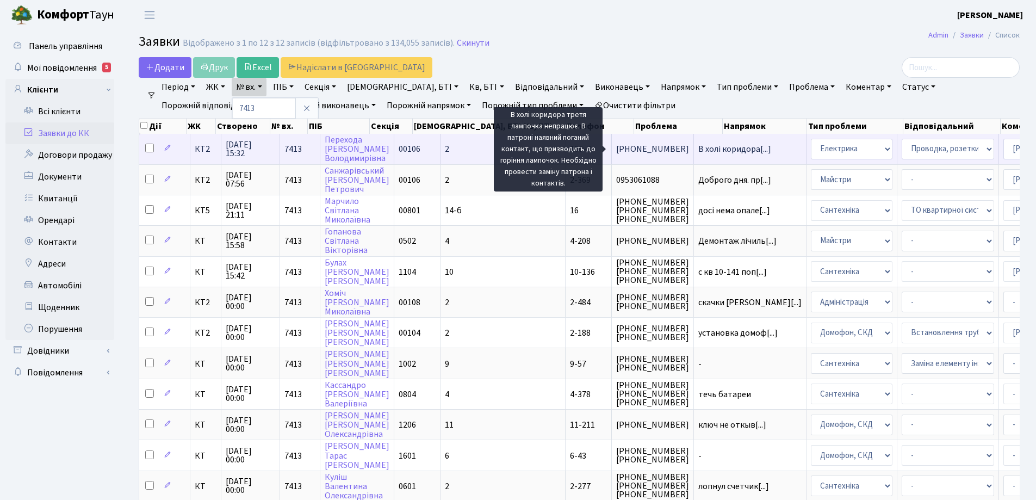
click at [698, 151] on span "В холі коридора[...]" at bounding box center [734, 149] width 73 height 12
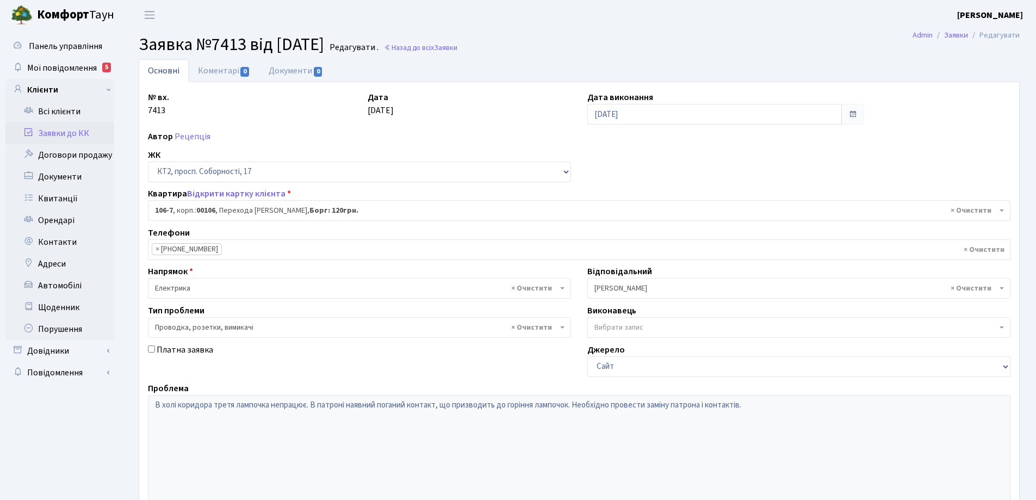
select select "16105"
select select "25"
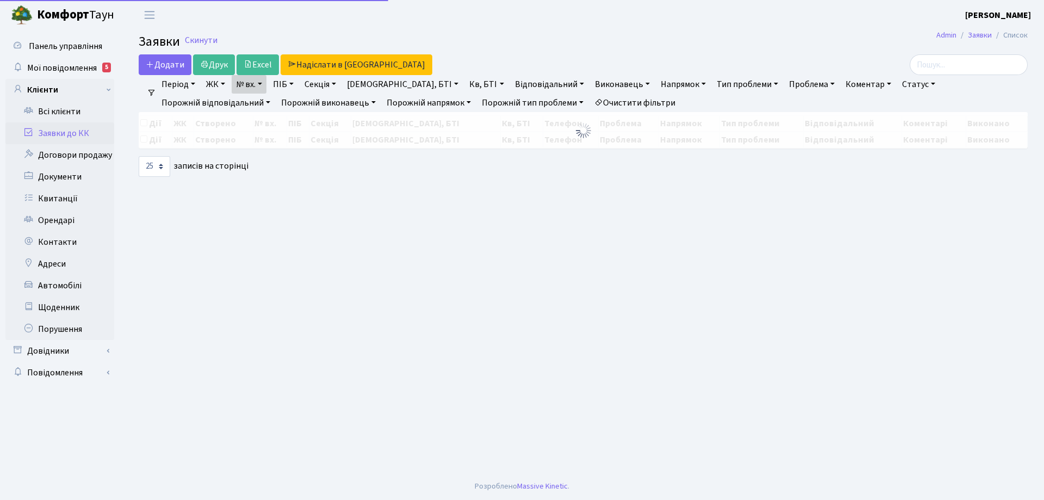
select select "25"
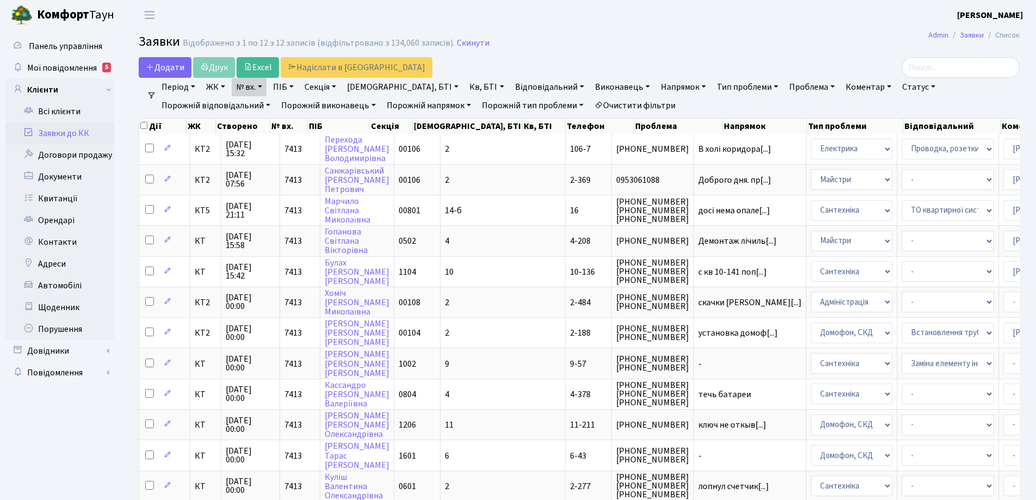
click at [590, 106] on link "Очистити фільтри" at bounding box center [635, 105] width 90 height 18
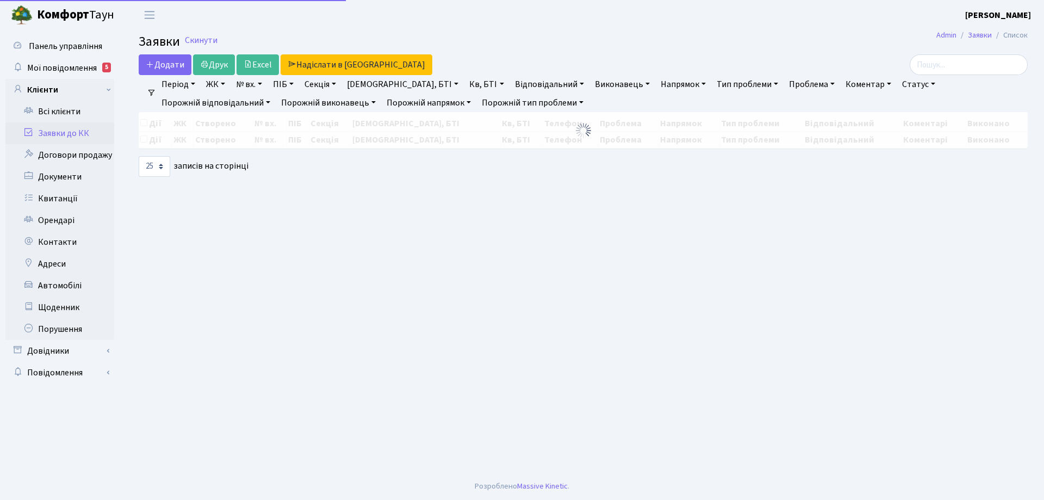
select select "25"
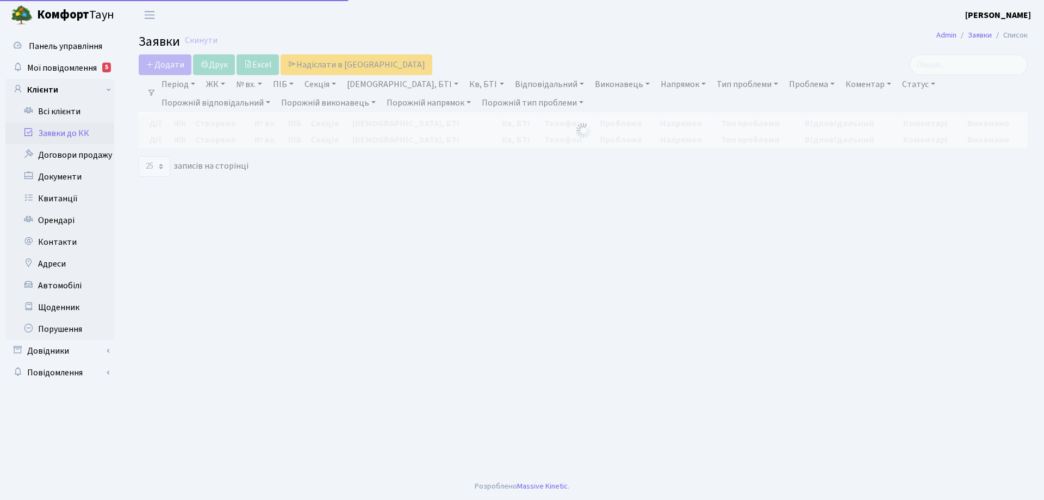
select select "25"
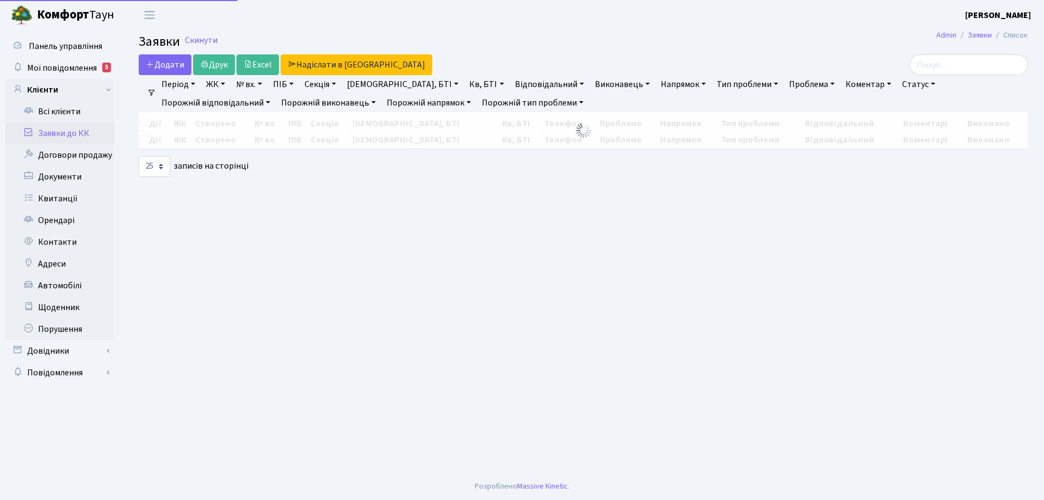
select select "25"
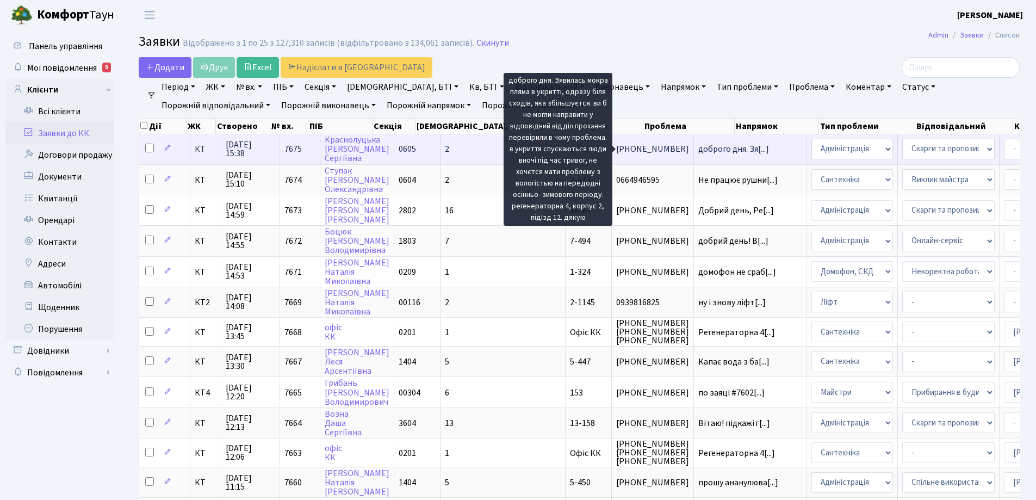
click at [698, 150] on span "доброго дня. Зя[...]" at bounding box center [733, 149] width 71 height 12
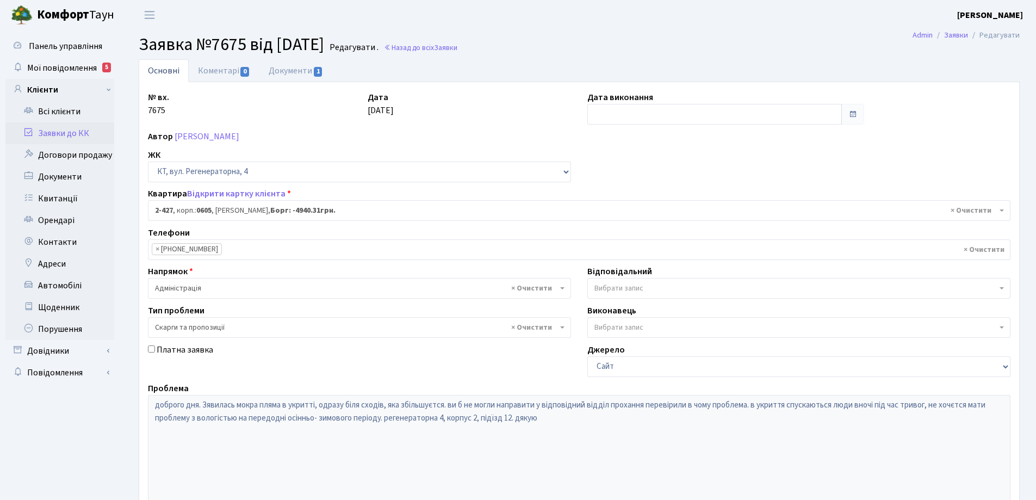
select select "1441"
select select "55"
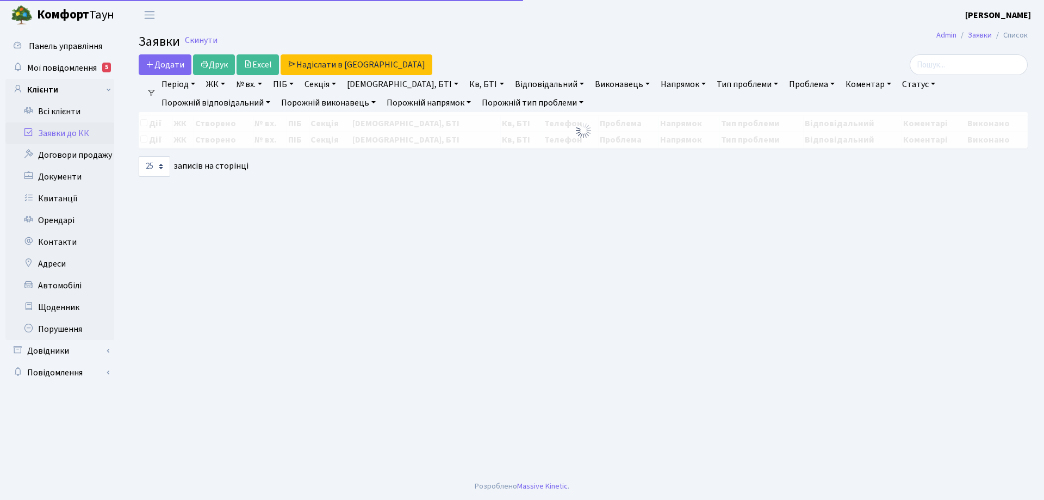
select select "25"
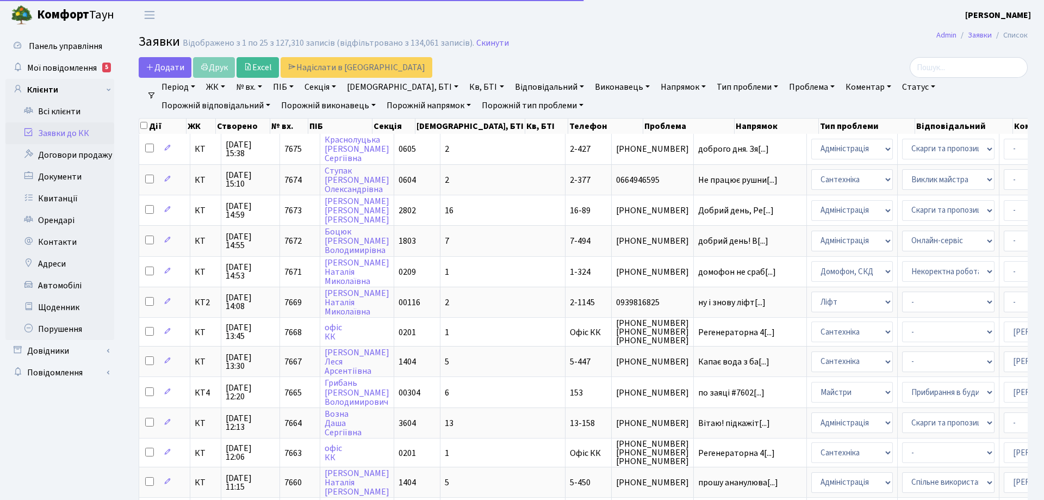
select select "25"
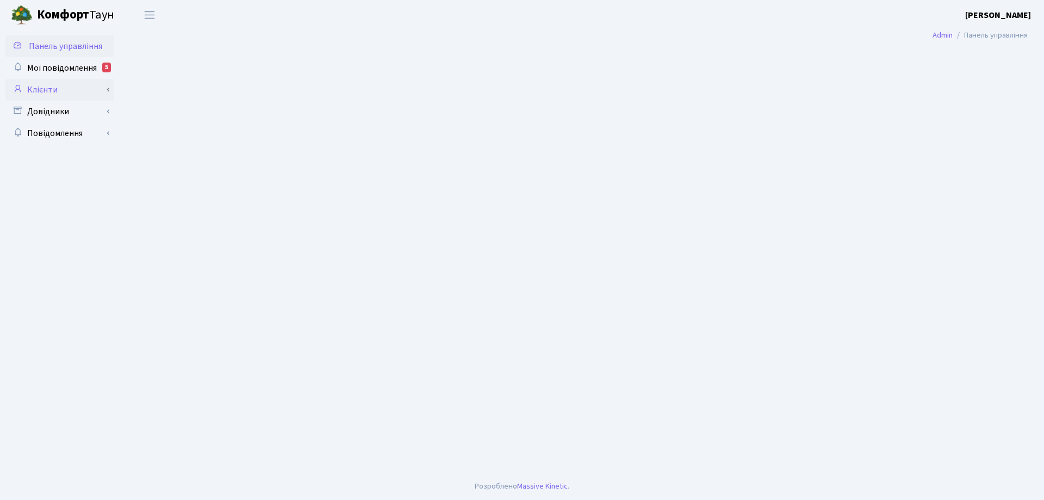
click at [46, 88] on link "Клієнти" at bounding box center [59, 90] width 109 height 22
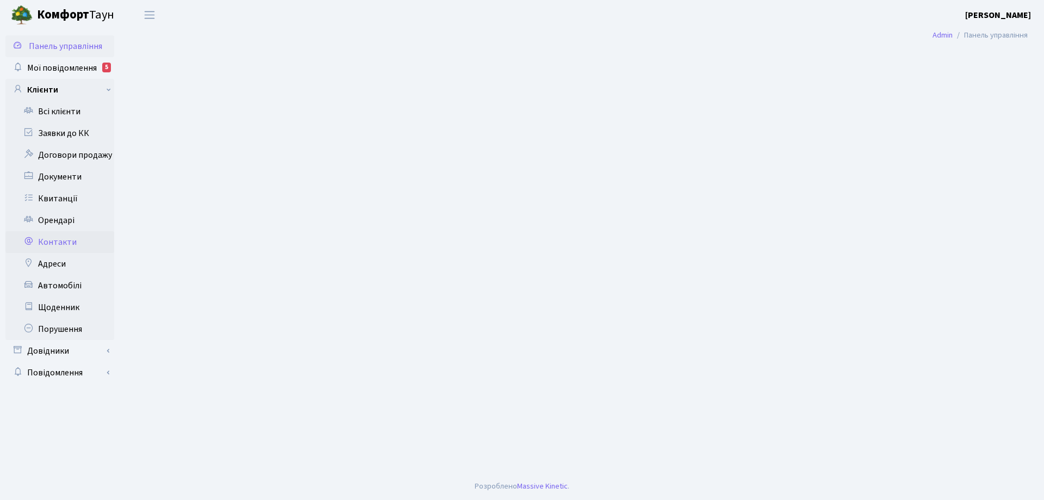
click at [55, 242] on link "Контакти" at bounding box center [59, 242] width 109 height 22
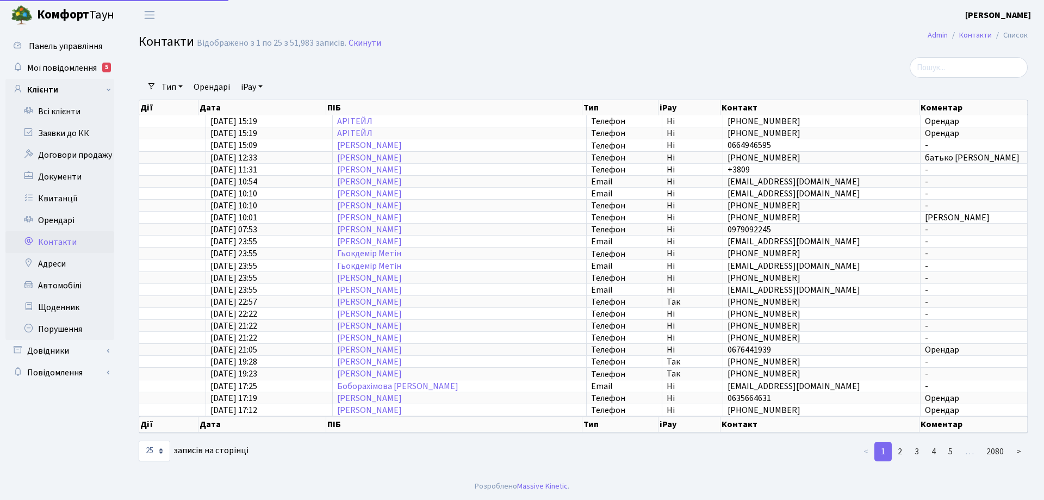
select select "25"
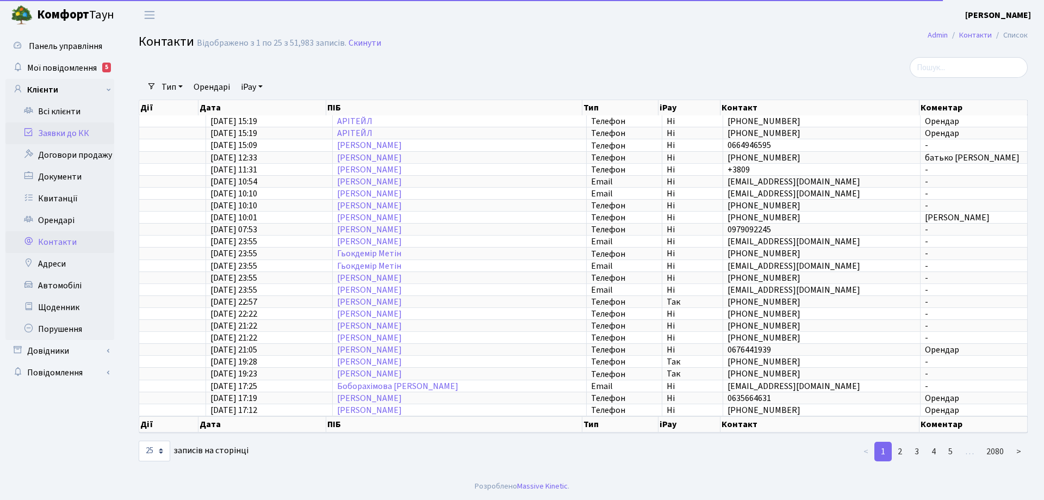
click at [57, 135] on link "Заявки до КК" at bounding box center [59, 133] width 109 height 22
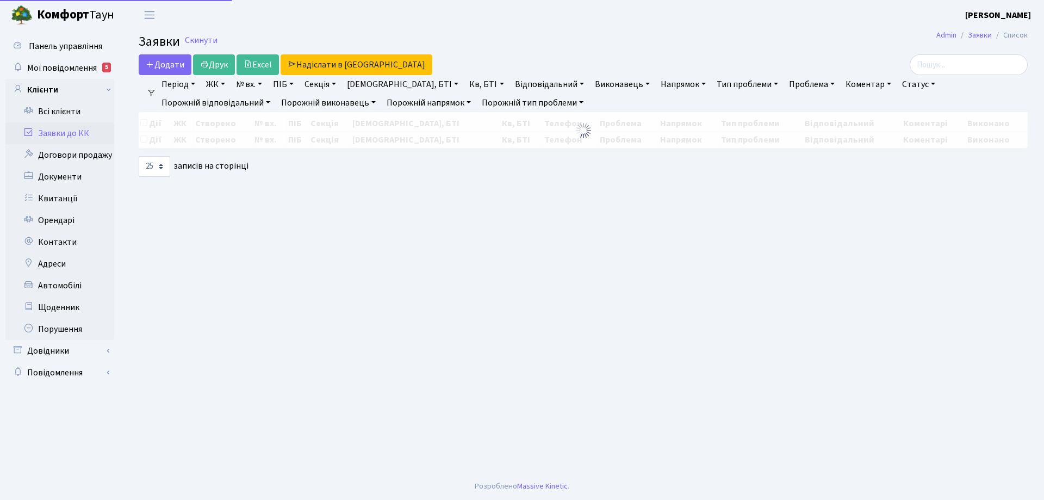
select select "25"
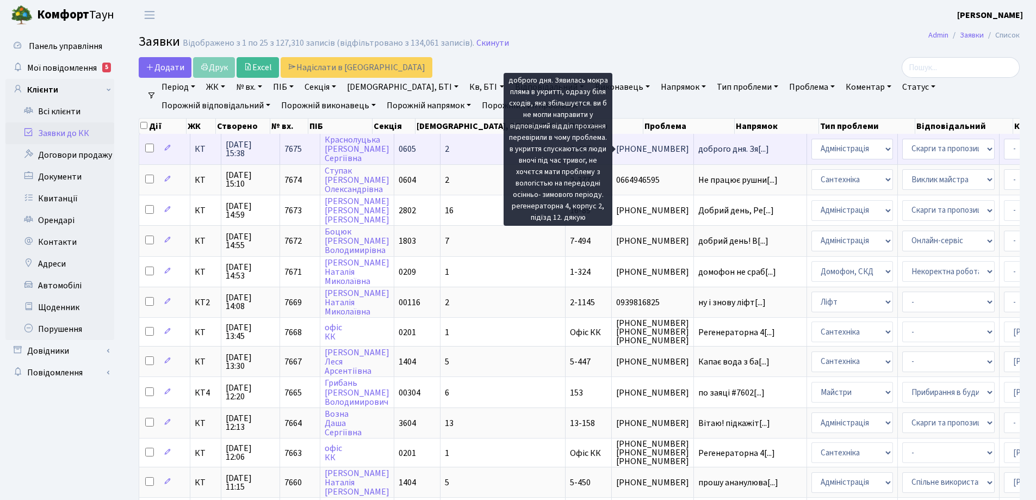
click at [698, 150] on span "доброго дня. Зя[...]" at bounding box center [733, 149] width 71 height 12
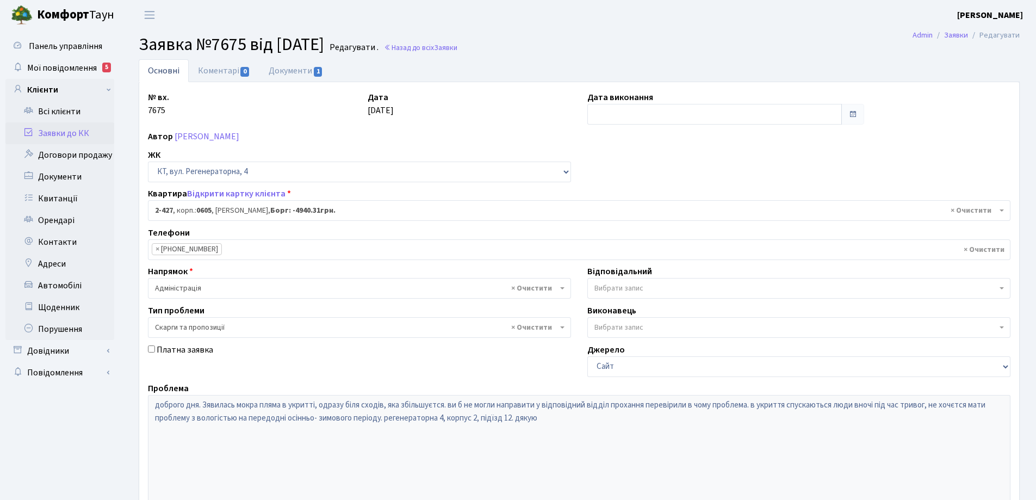
select select "1441"
select select "55"
click at [218, 72] on link "Коментарі 0" at bounding box center [224, 70] width 71 height 22
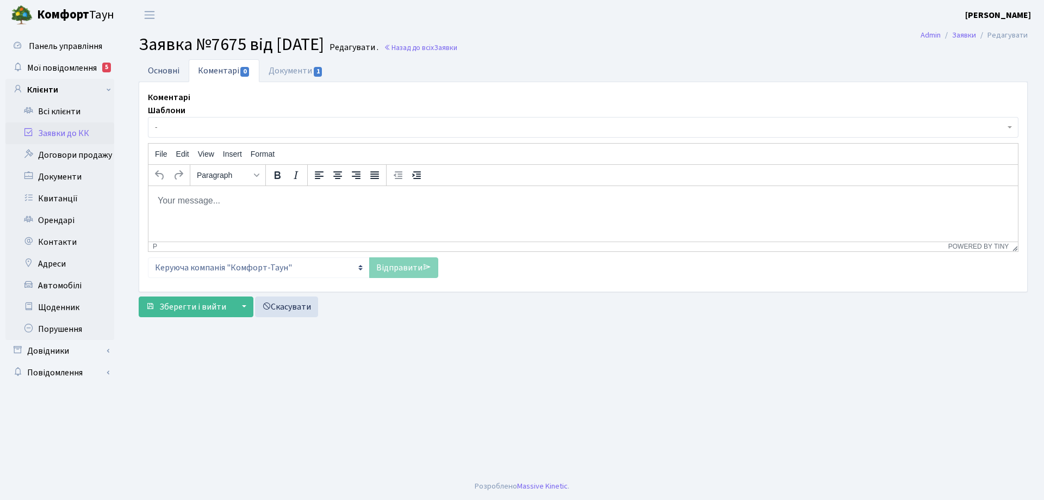
click at [165, 73] on link "Основні" at bounding box center [164, 70] width 50 height 22
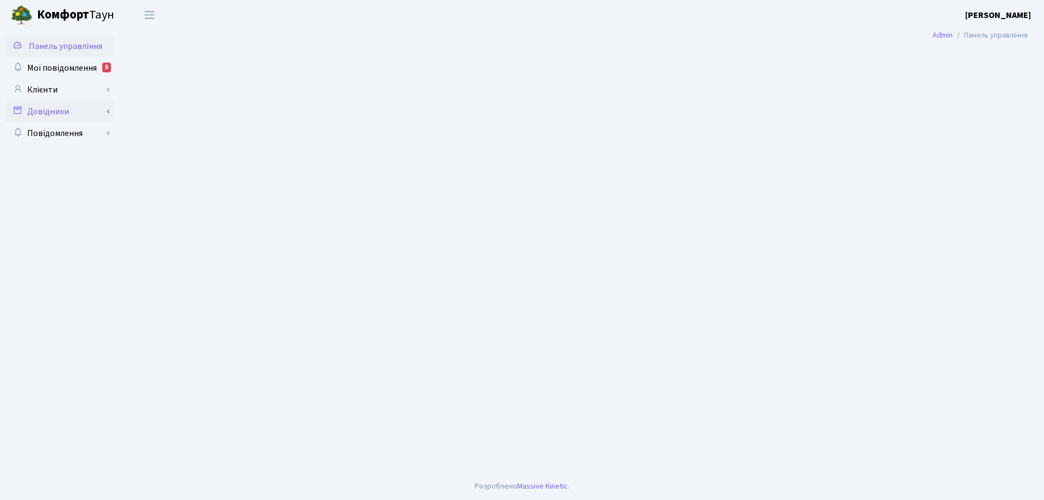
click at [49, 116] on link "Довідники" at bounding box center [59, 112] width 109 height 22
click at [51, 89] on link "Клієнти" at bounding box center [59, 90] width 109 height 22
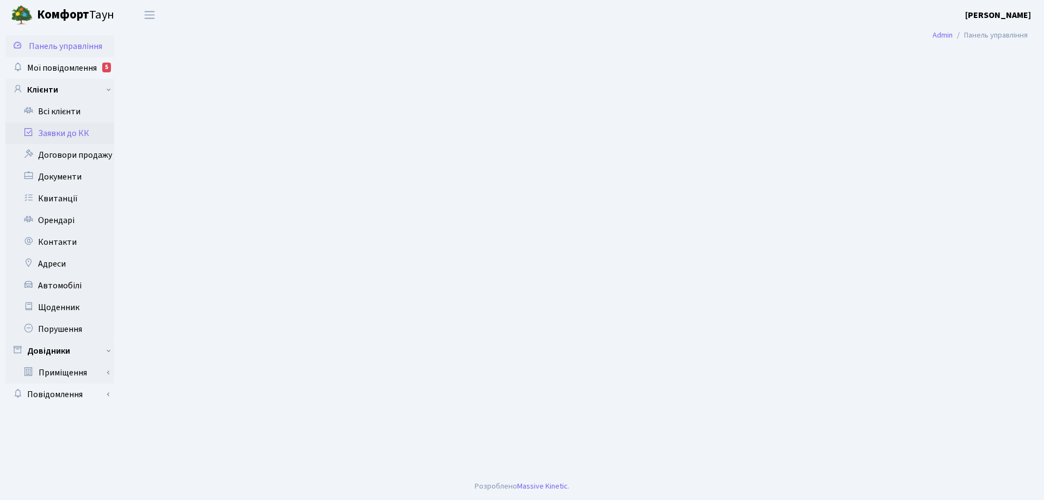
click at [79, 133] on link "Заявки до КК" at bounding box center [59, 133] width 109 height 22
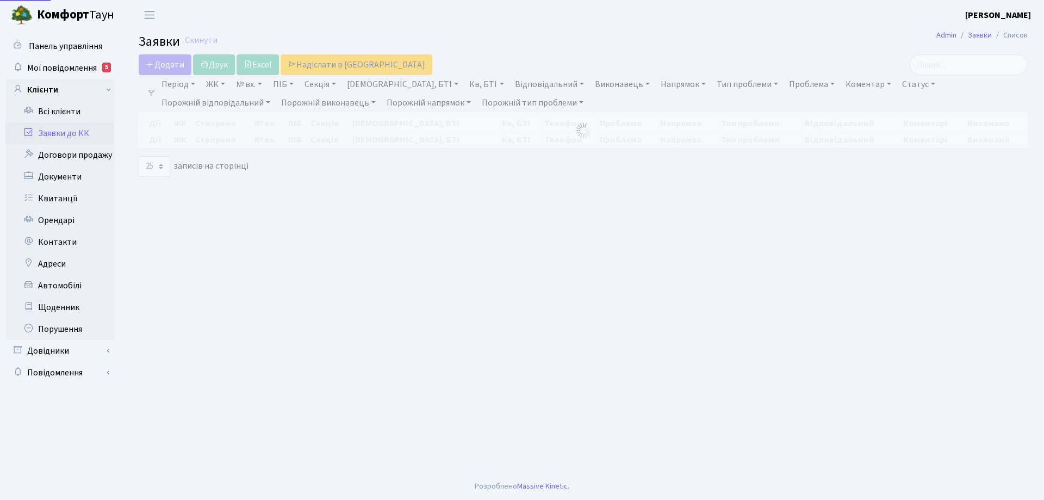
select select "25"
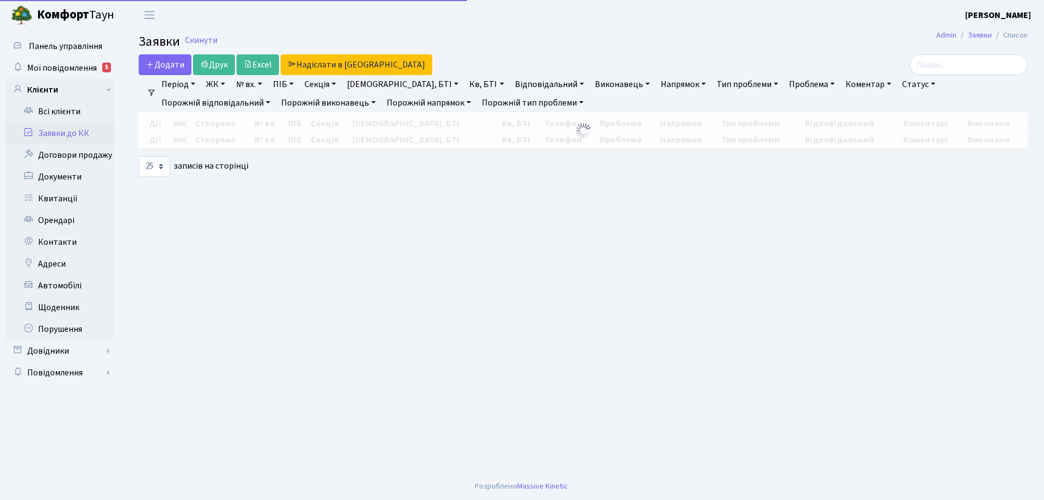
select select "25"
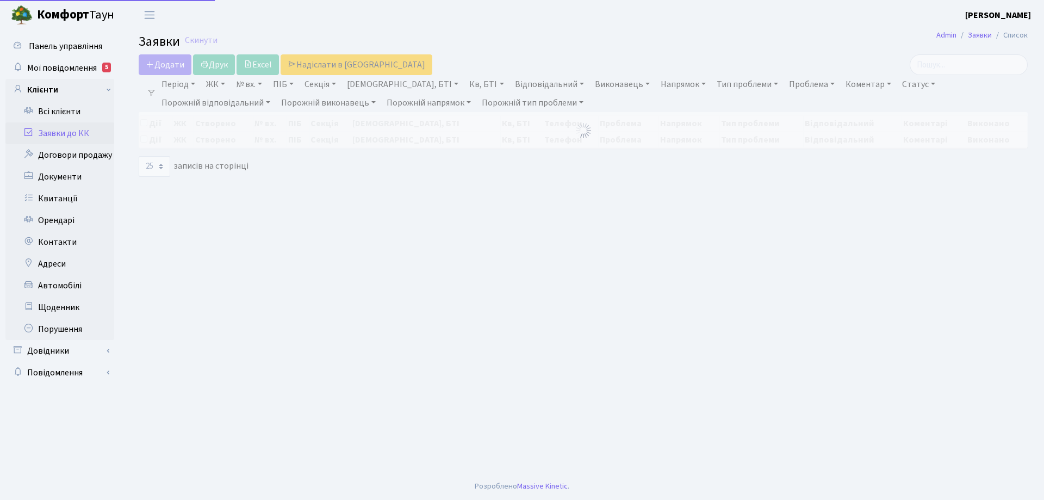
select select "25"
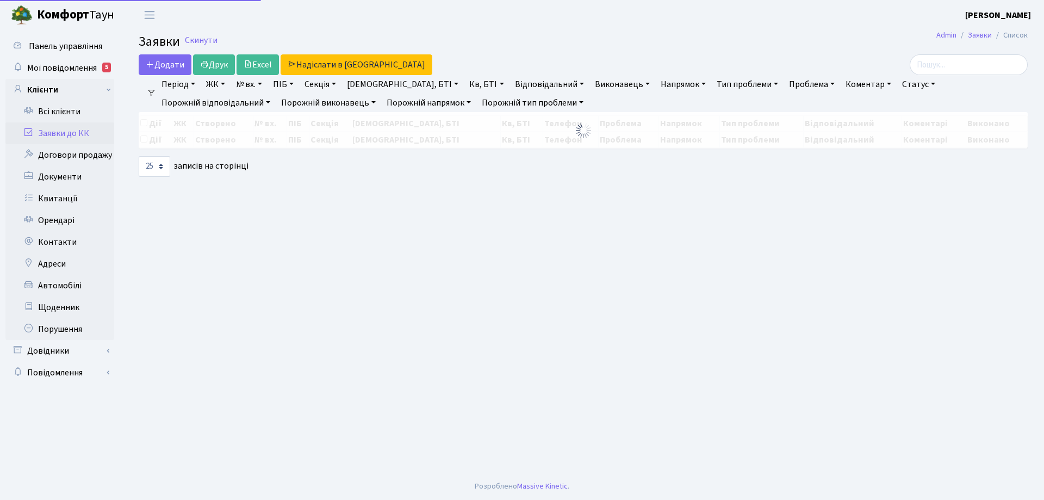
select select "25"
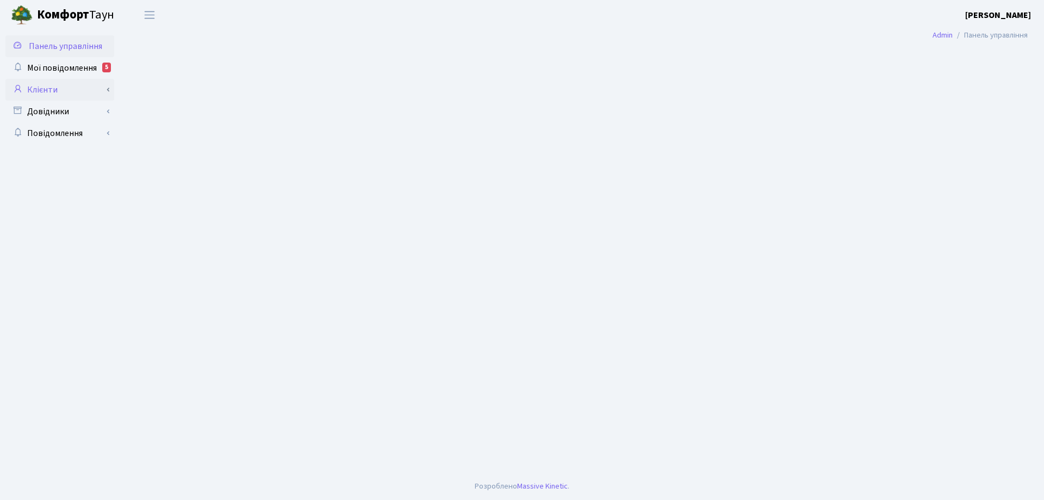
click at [51, 90] on link "Клієнти" at bounding box center [59, 90] width 109 height 22
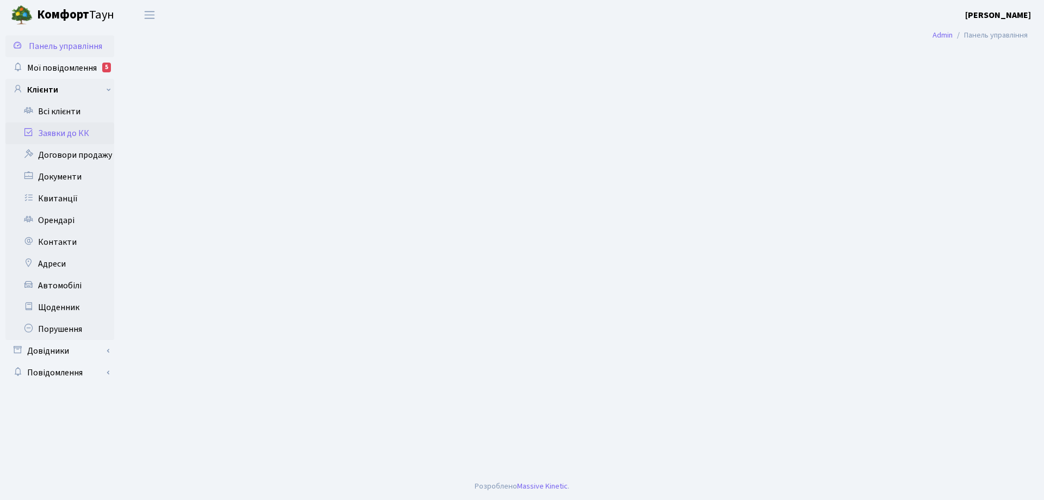
click at [69, 135] on link "Заявки до КК" at bounding box center [59, 133] width 109 height 22
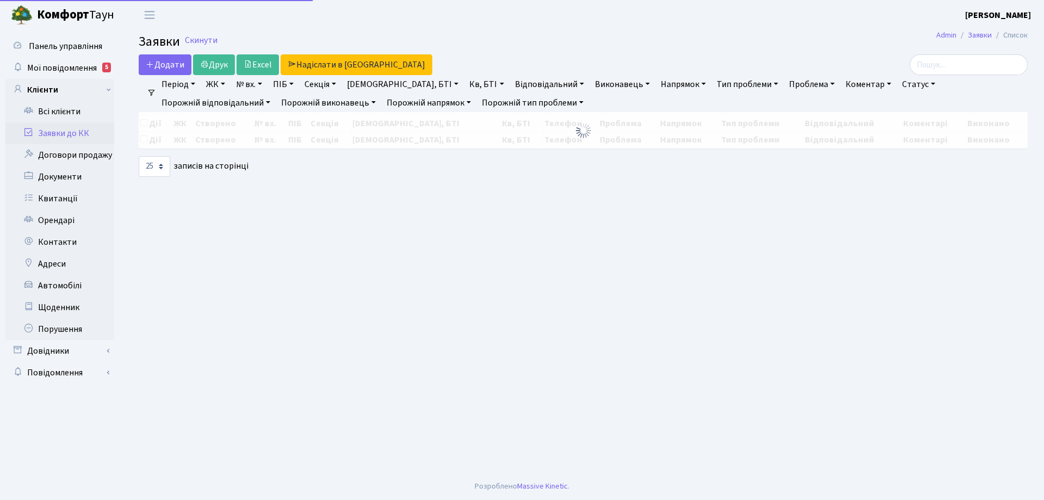
select select "25"
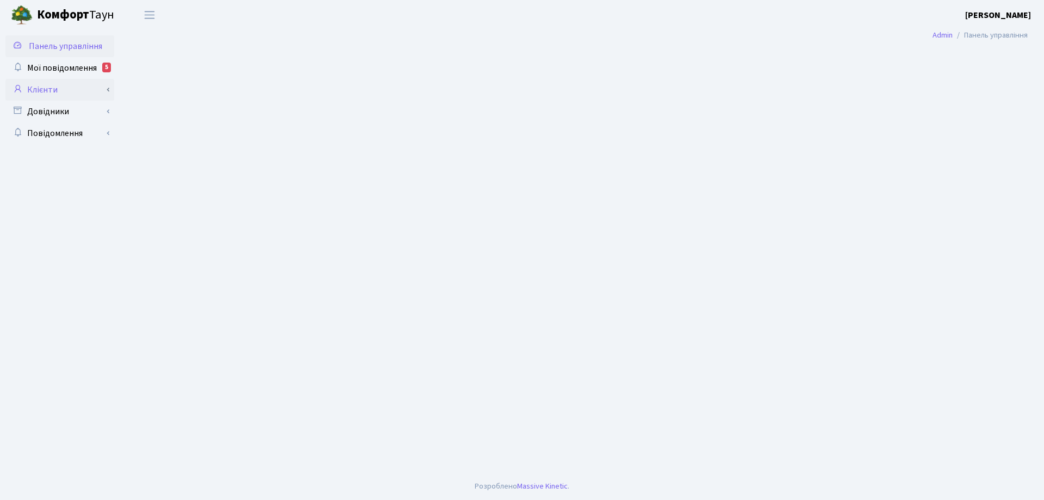
click at [49, 90] on link "Клієнти" at bounding box center [59, 90] width 109 height 22
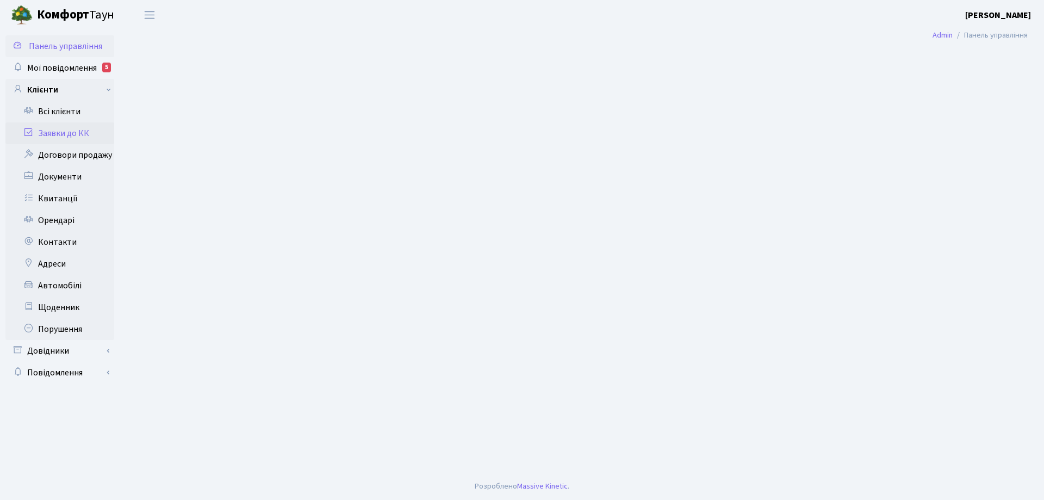
click at [60, 134] on link "Заявки до КК" at bounding box center [59, 133] width 109 height 22
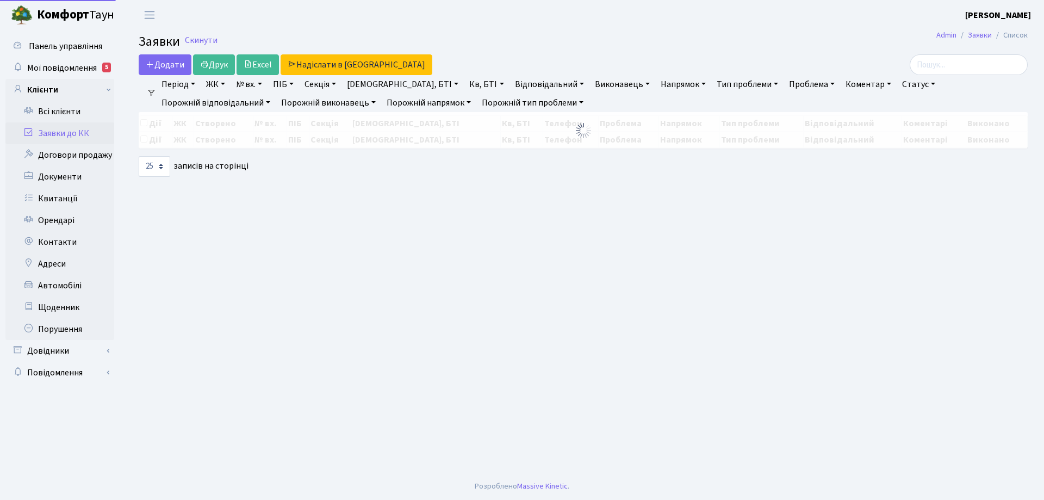
select select "25"
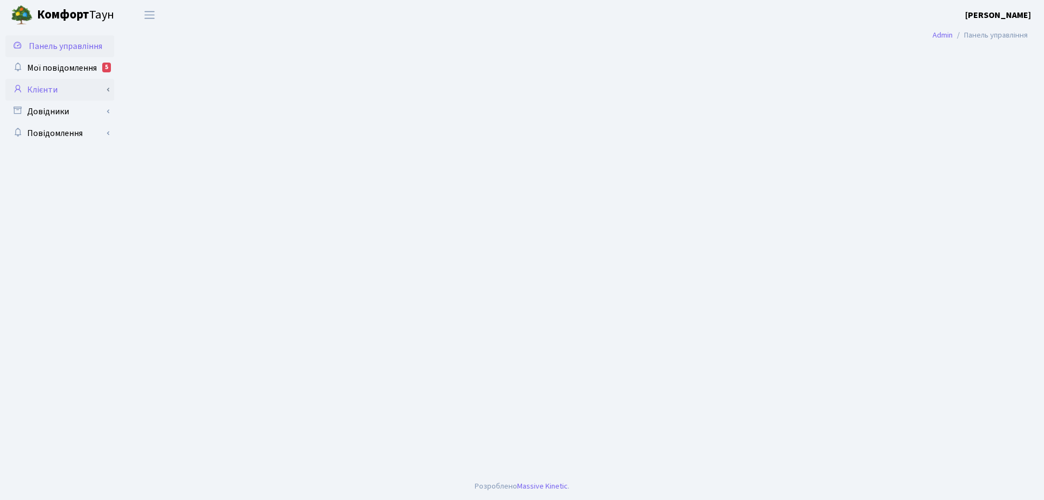
click at [57, 94] on link "Клієнти" at bounding box center [59, 90] width 109 height 22
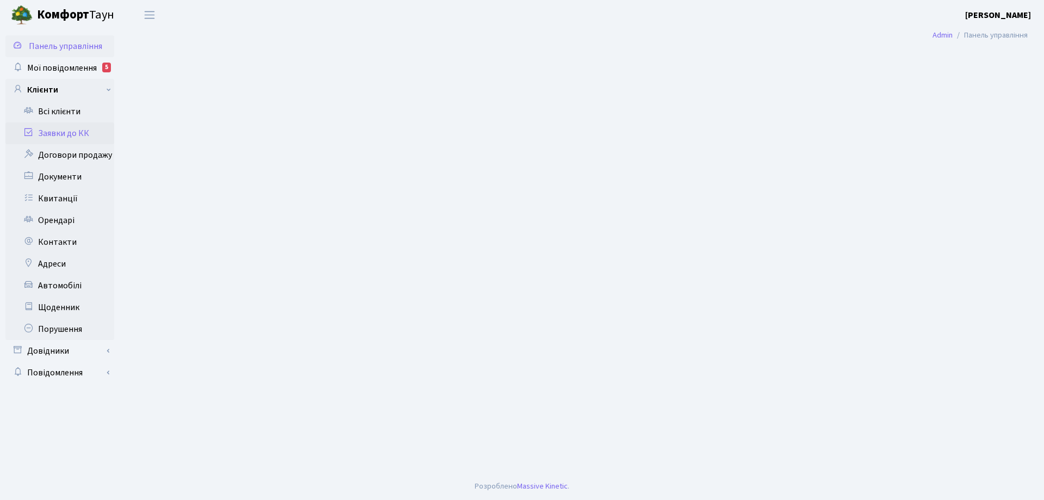
click at [63, 132] on link "Заявки до КК" at bounding box center [59, 133] width 109 height 22
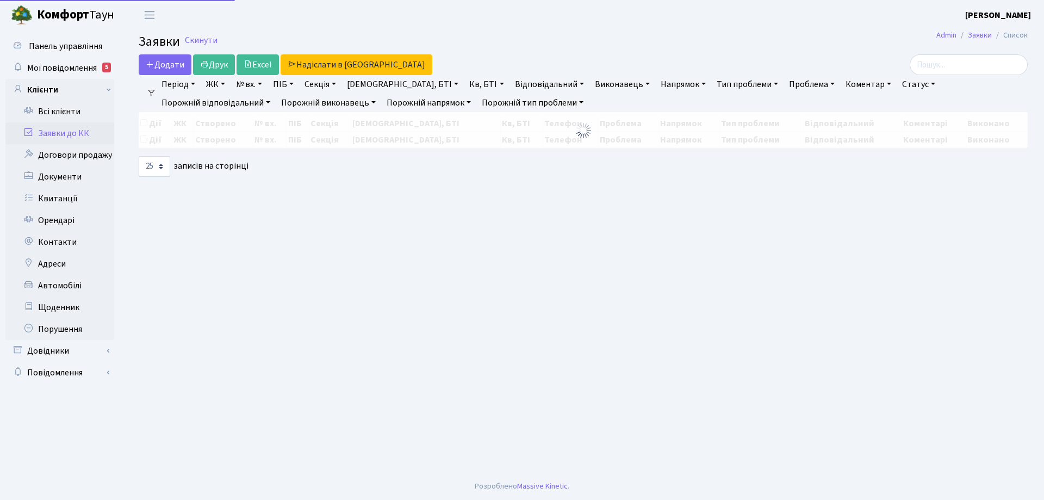
select select "25"
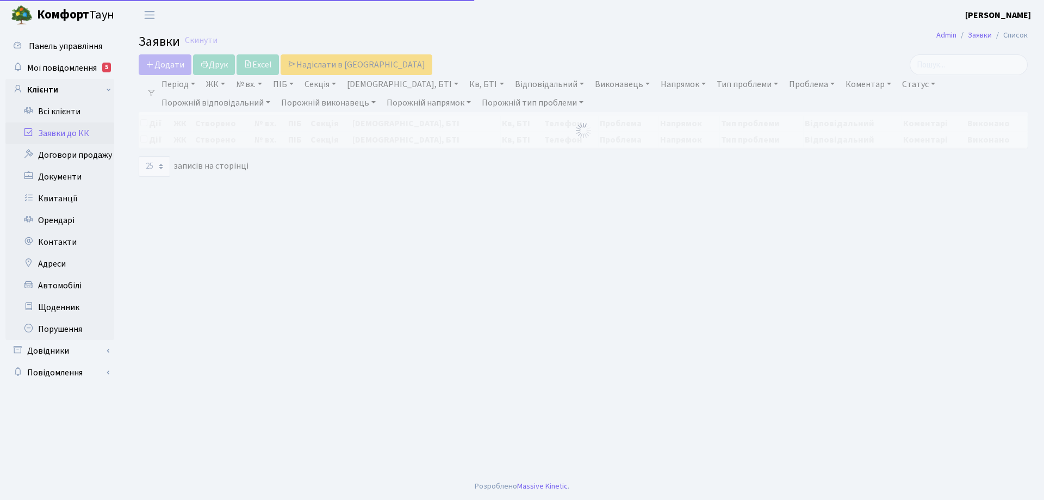
select select "25"
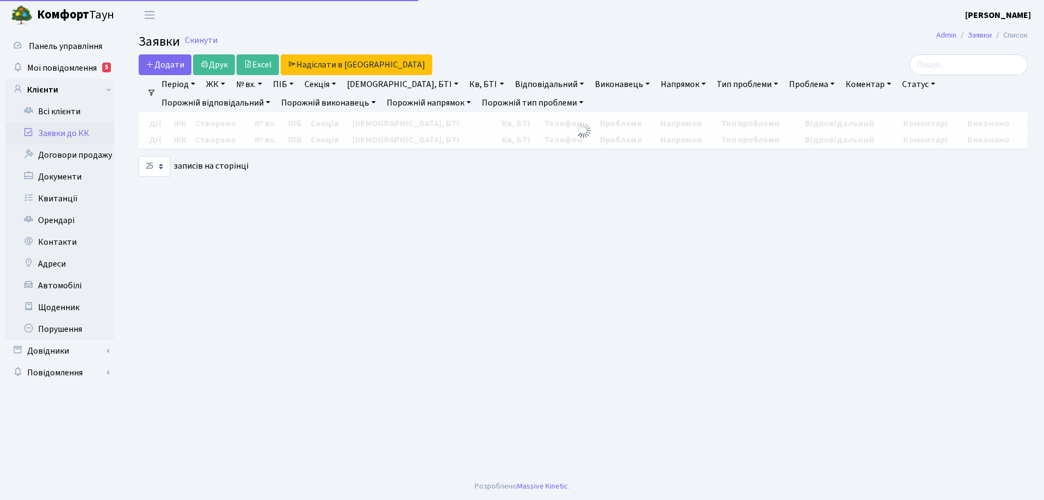
select select "25"
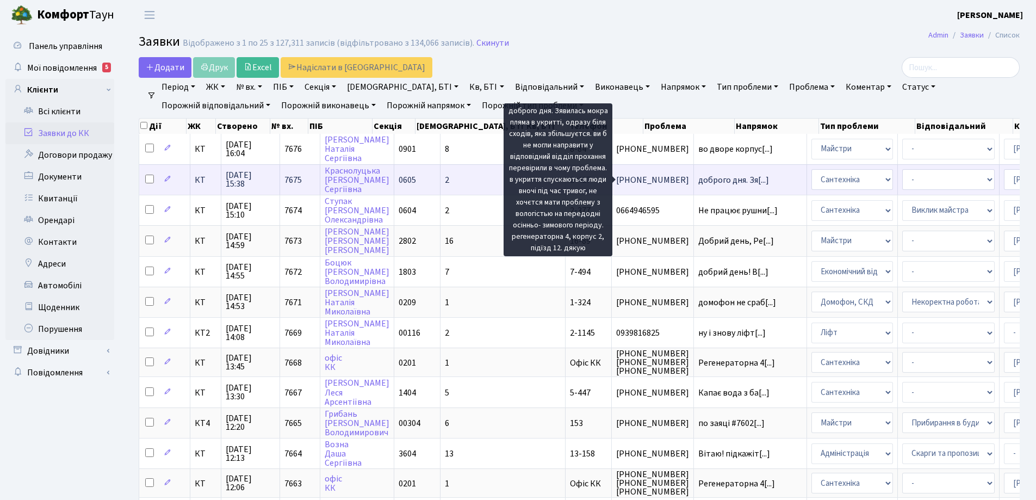
click at [698, 184] on span "доброго дня. Зя[...]" at bounding box center [733, 180] width 71 height 12
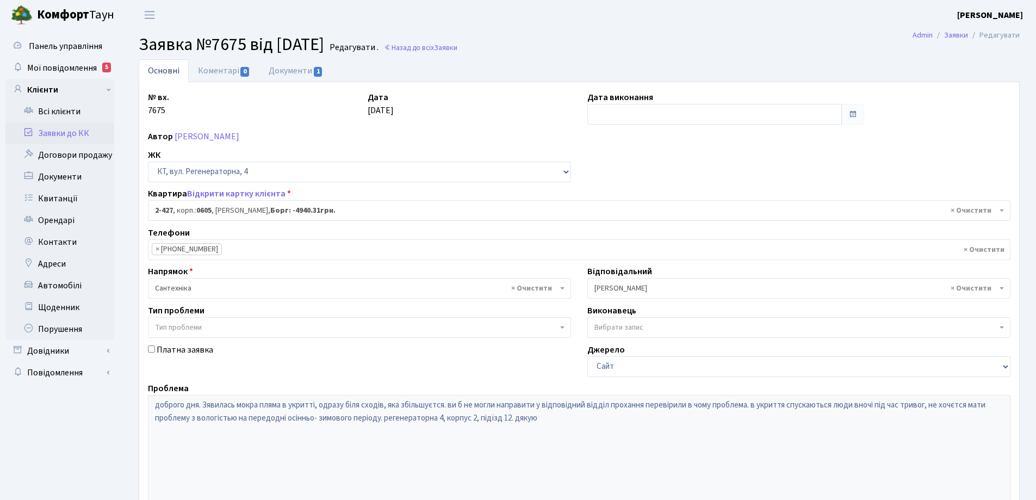
select select "1441"
click at [322, 71] on link "Документи 1" at bounding box center [295, 70] width 73 height 22
select select "25"
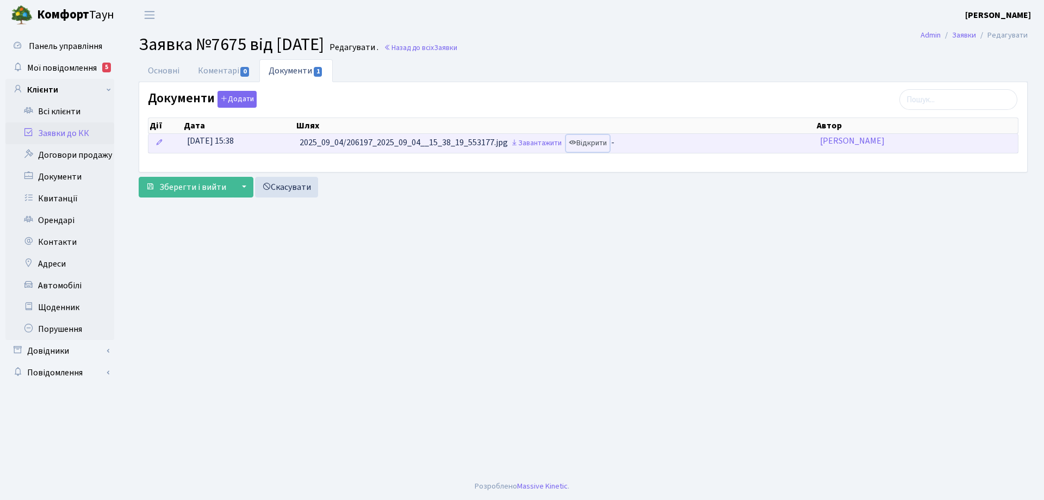
click at [603, 146] on link "Відкрити" at bounding box center [588, 143] width 44 height 17
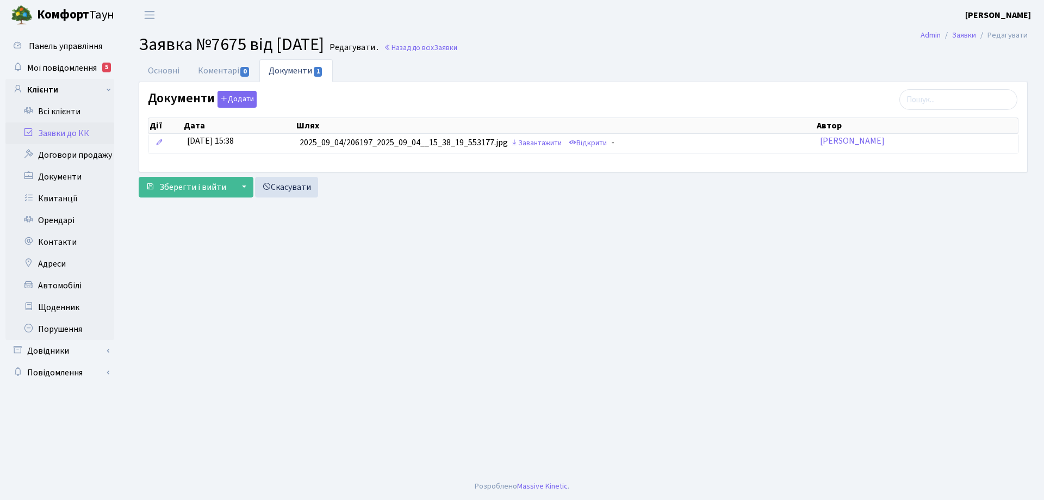
click at [76, 136] on link "Заявки до КК" at bounding box center [59, 133] width 109 height 22
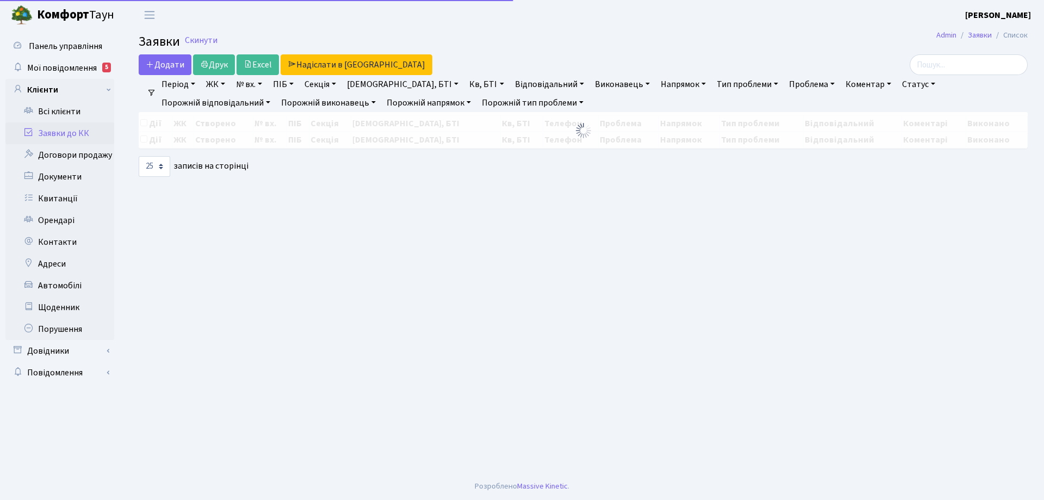
select select "25"
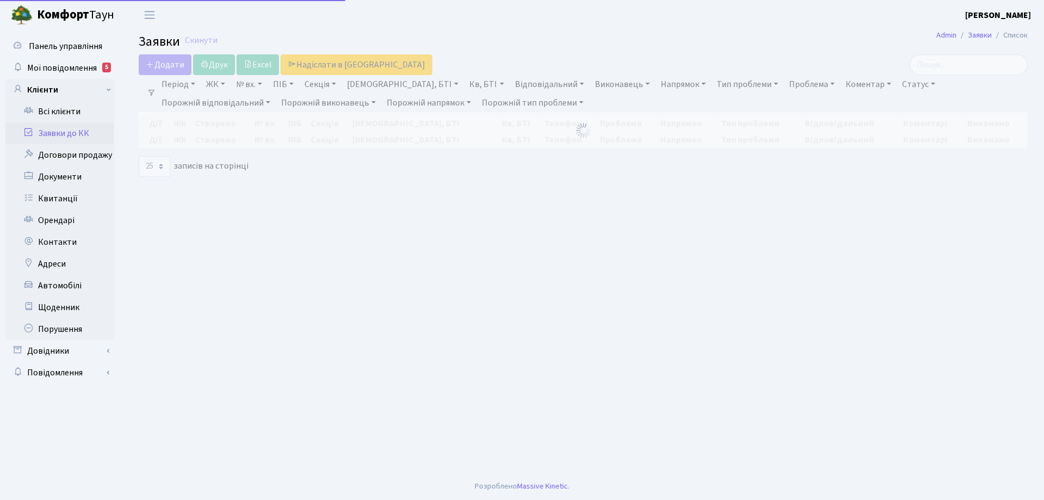
select select "25"
